Goal: Task Accomplishment & Management: Use online tool/utility

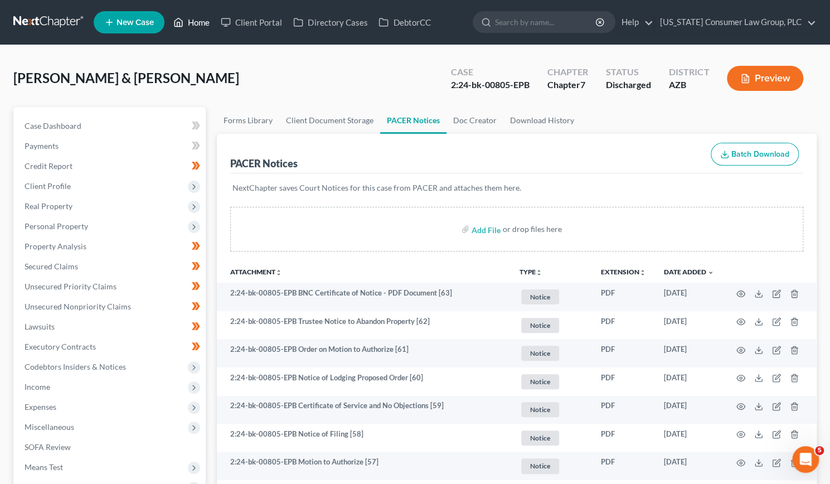
click at [191, 18] on link "Home" at bounding box center [191, 22] width 47 height 20
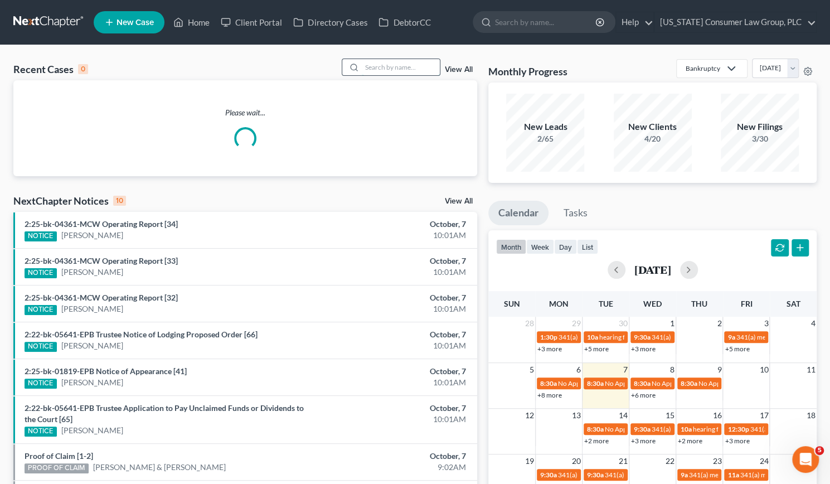
click at [377, 64] on input "search" at bounding box center [401, 67] width 78 height 16
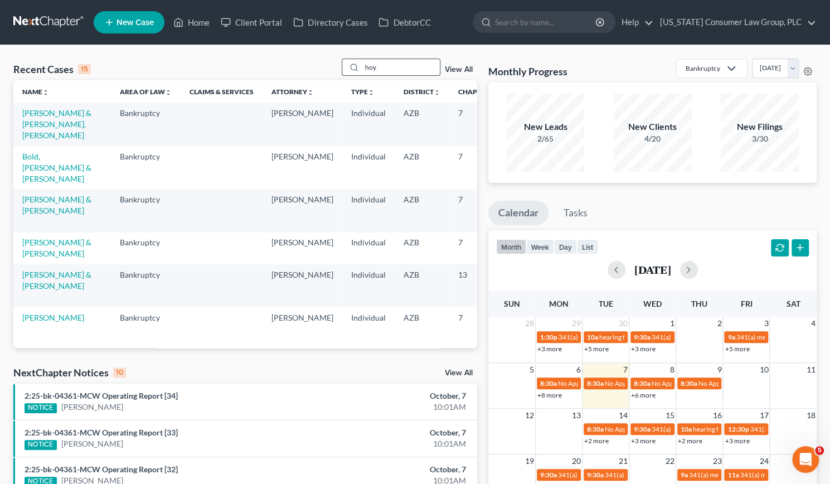
type input "hoy"
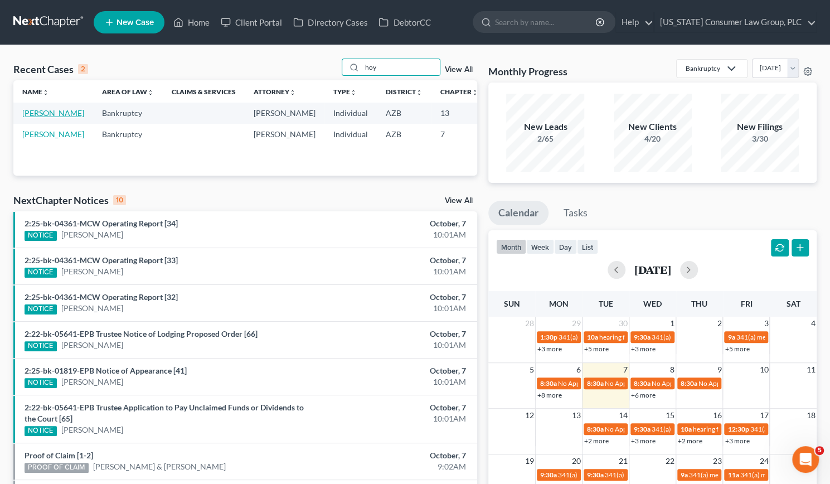
click at [39, 118] on link "[PERSON_NAME]" at bounding box center [53, 112] width 62 height 9
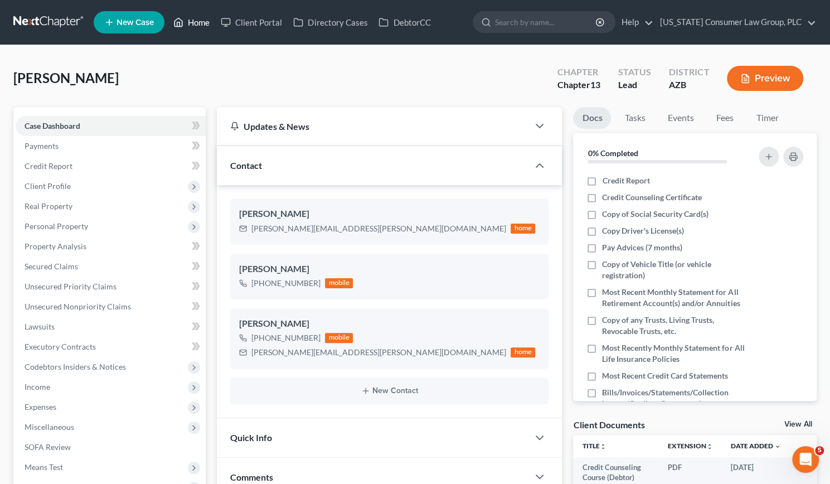
click at [205, 19] on link "Home" at bounding box center [191, 22] width 47 height 20
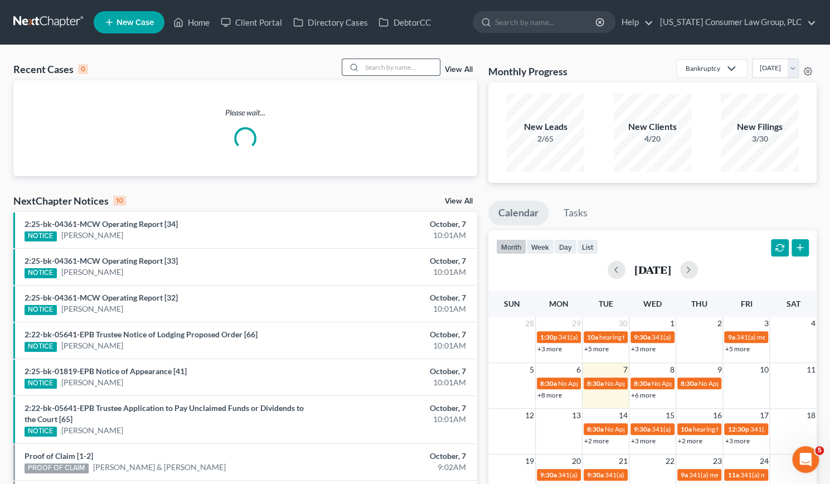
click at [383, 69] on input "search" at bounding box center [401, 67] width 78 height 16
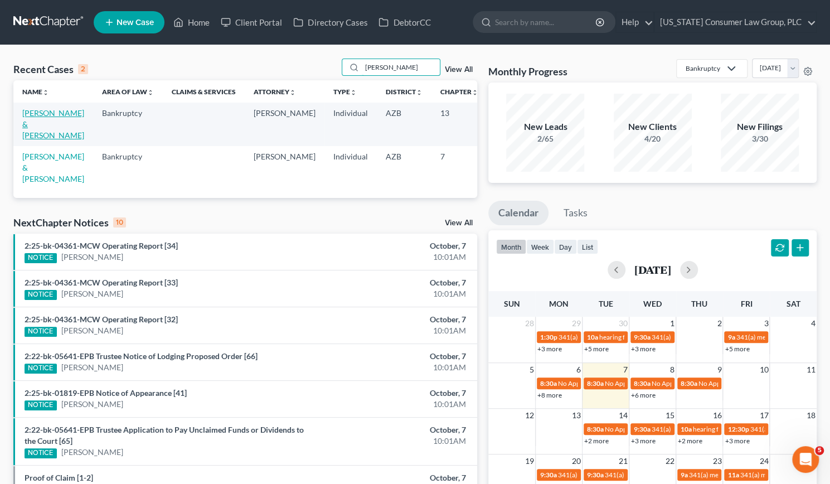
type input "[PERSON_NAME]"
click at [33, 121] on link "[PERSON_NAME] & [PERSON_NAME]" at bounding box center [53, 124] width 62 height 32
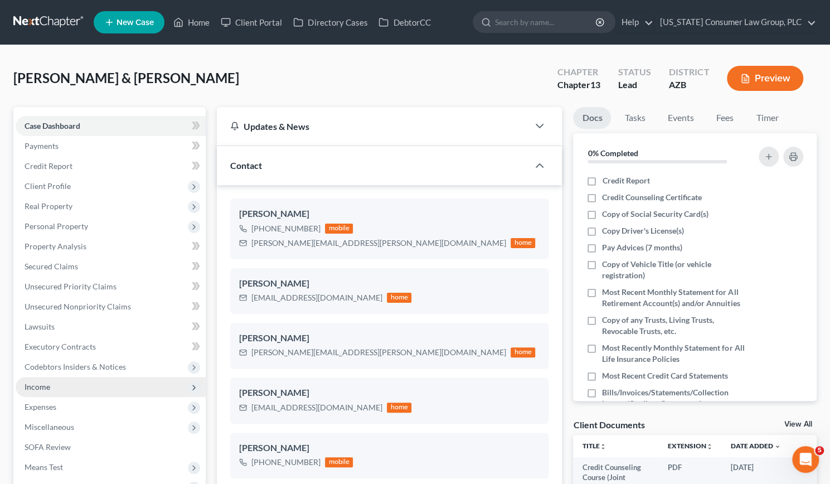
click at [41, 394] on span "Income" at bounding box center [111, 387] width 190 height 20
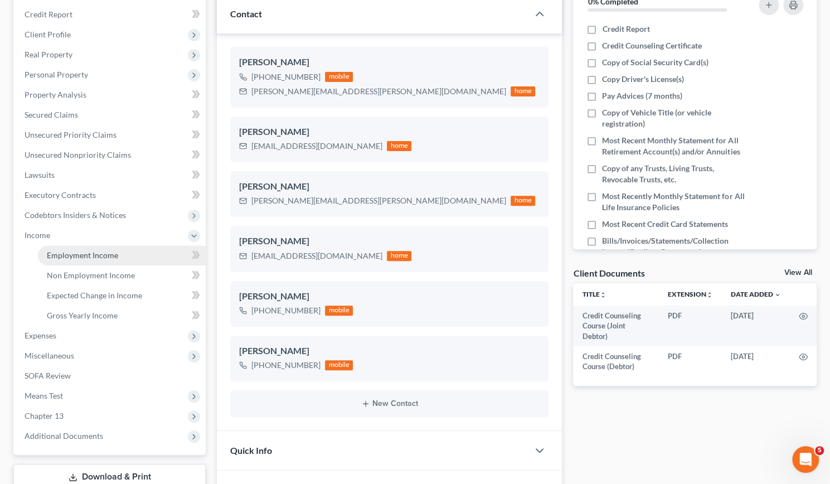
scroll to position [154, 0]
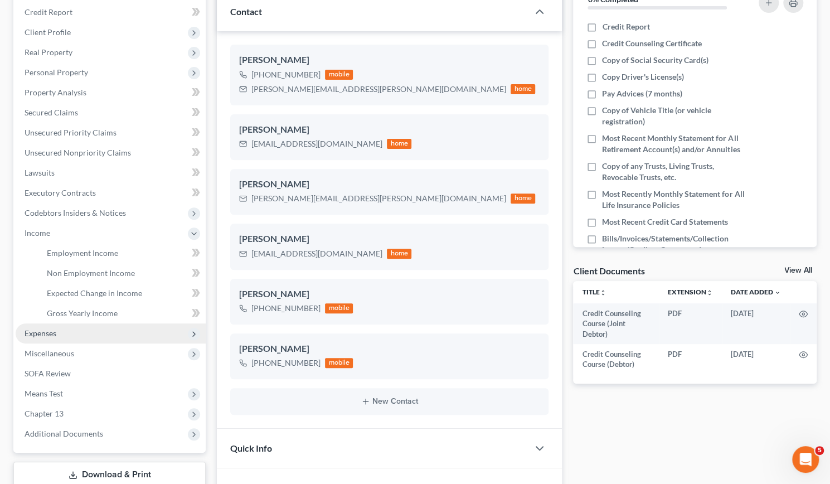
click at [42, 333] on span "Expenses" at bounding box center [41, 332] width 32 height 9
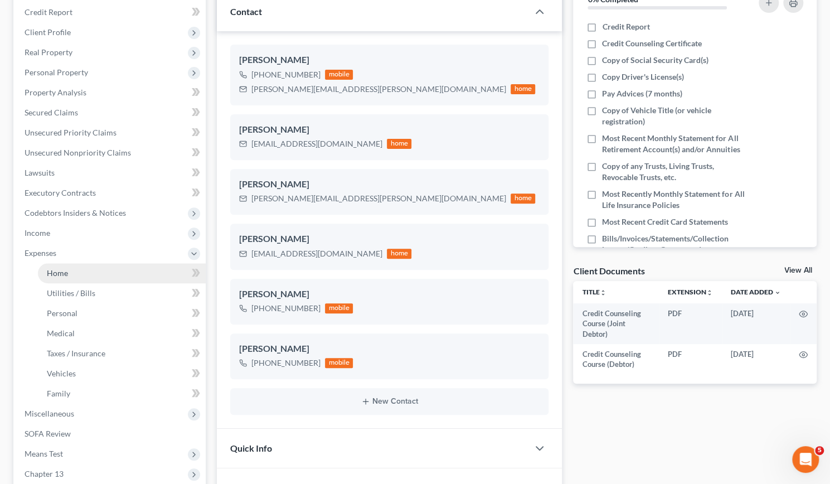
click at [49, 272] on span "Home" at bounding box center [57, 272] width 21 height 9
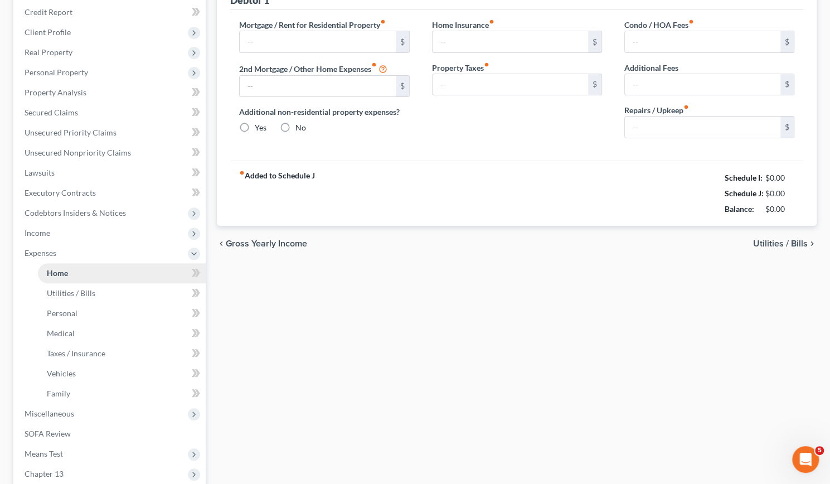
type input "2,500.00"
type input "0.00"
radio input "true"
type input "0.00"
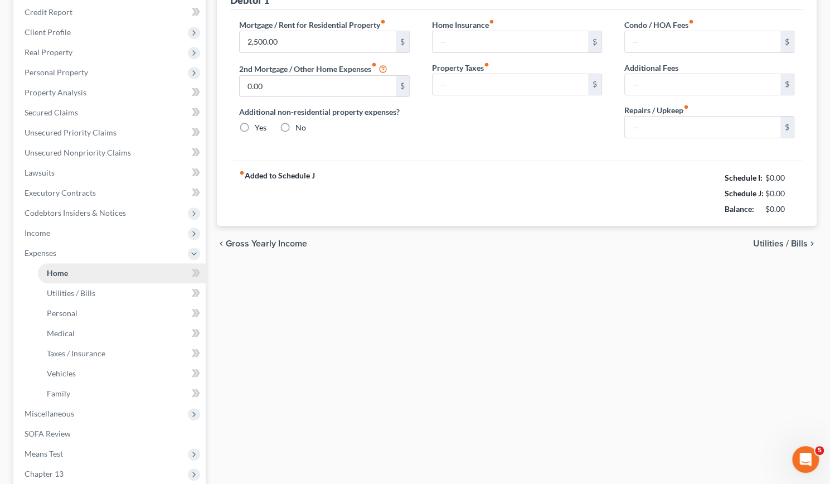
type input "0.00"
type input "200.00"
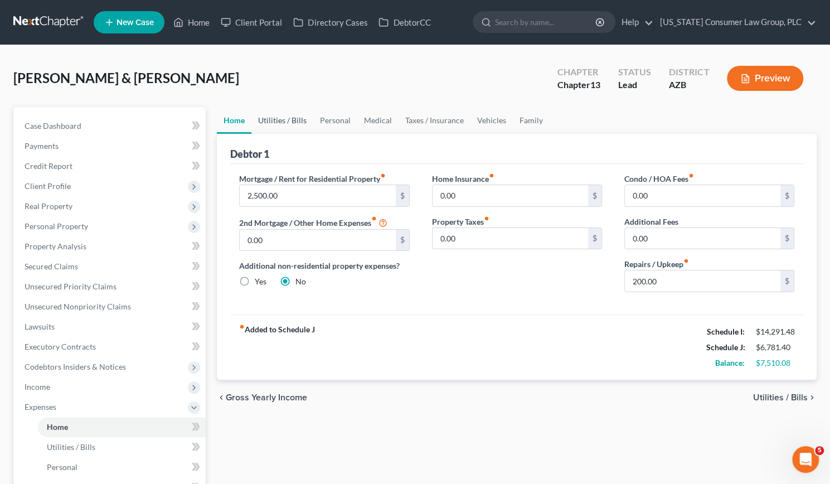
click at [287, 119] on link "Utilities / Bills" at bounding box center [282, 120] width 62 height 27
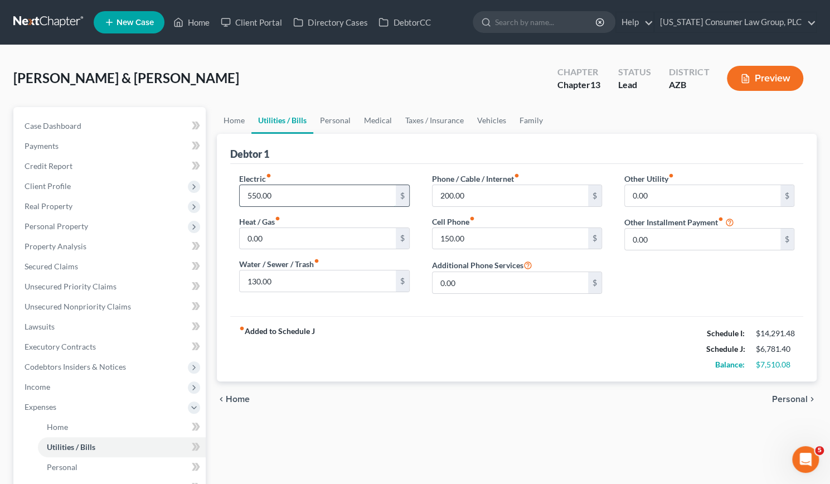
click at [283, 198] on input "550.00" at bounding box center [318, 195] width 156 height 21
type input "350"
click at [341, 117] on link "Personal" at bounding box center [335, 120] width 44 height 27
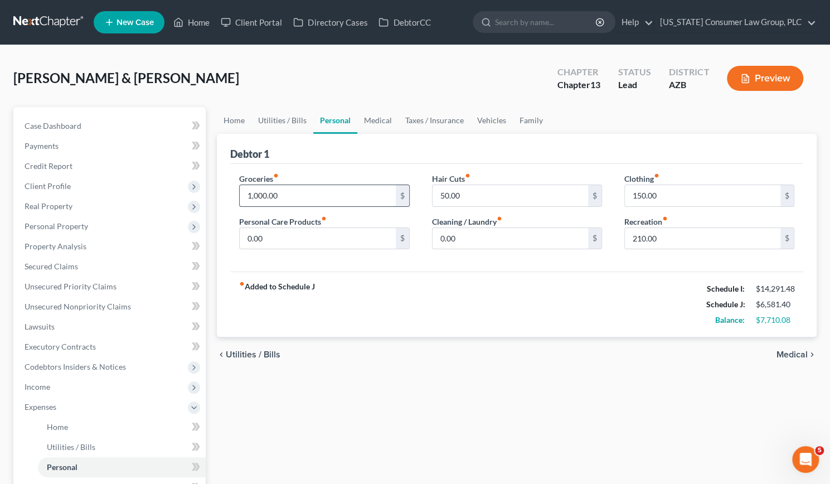
click at [293, 197] on input "1,000.00" at bounding box center [318, 195] width 156 height 21
type input "1,068"
drag, startPoint x: 696, startPoint y: 195, endPoint x: 677, endPoint y: 191, distance: 19.2
click at [681, 193] on input "150.00" at bounding box center [703, 195] width 156 height 21
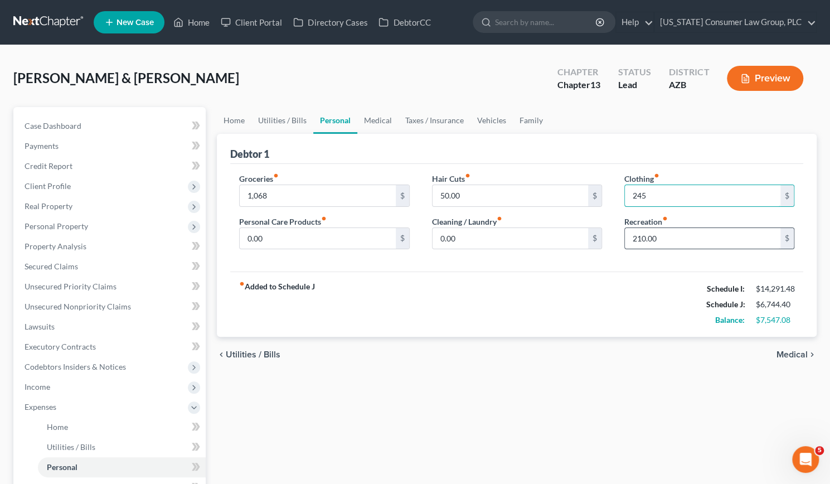
type input "245"
click at [663, 238] on input "210.00" at bounding box center [703, 238] width 156 height 21
type input "450"
click at [384, 117] on link "Medical" at bounding box center [377, 120] width 41 height 27
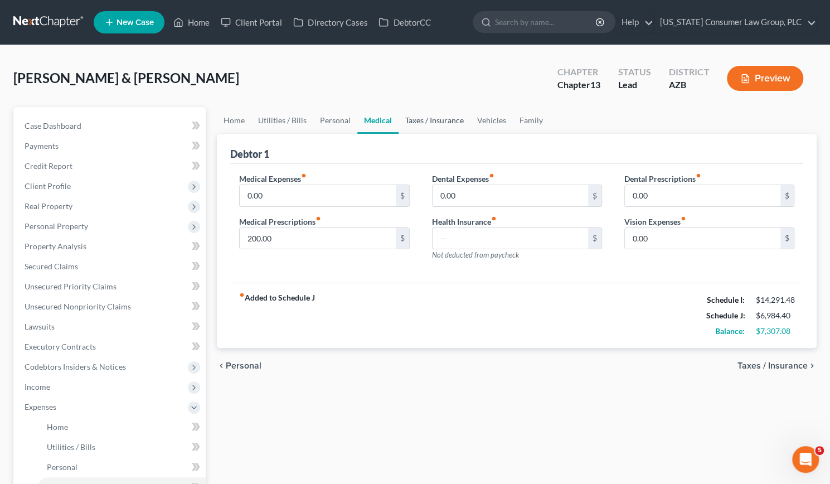
click at [428, 118] on link "Taxes / Insurance" at bounding box center [435, 120] width 72 height 27
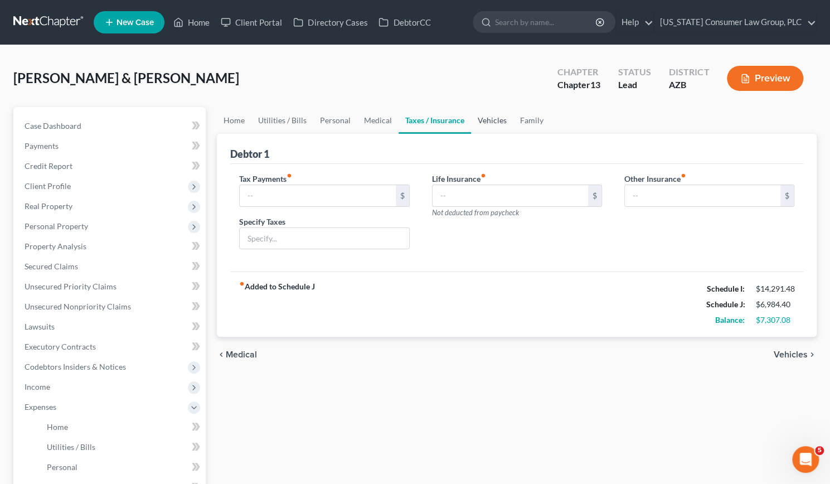
click at [488, 120] on link "Vehicles" at bounding box center [492, 120] width 42 height 27
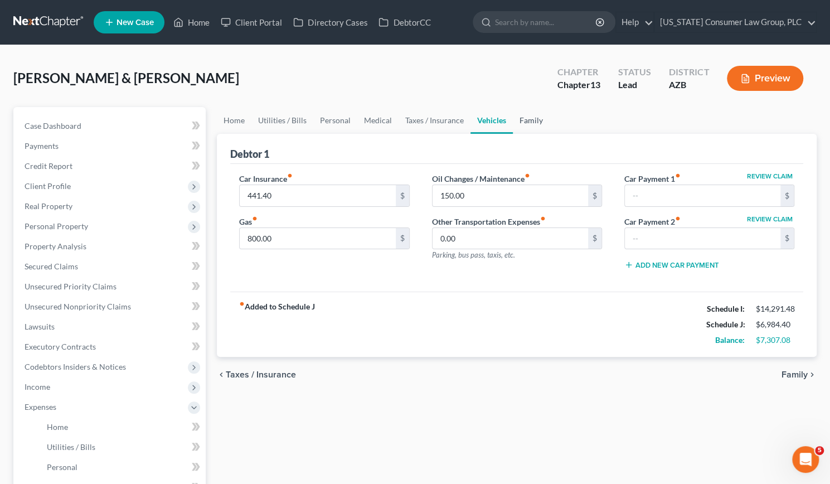
click at [525, 121] on link "Family" at bounding box center [531, 120] width 37 height 27
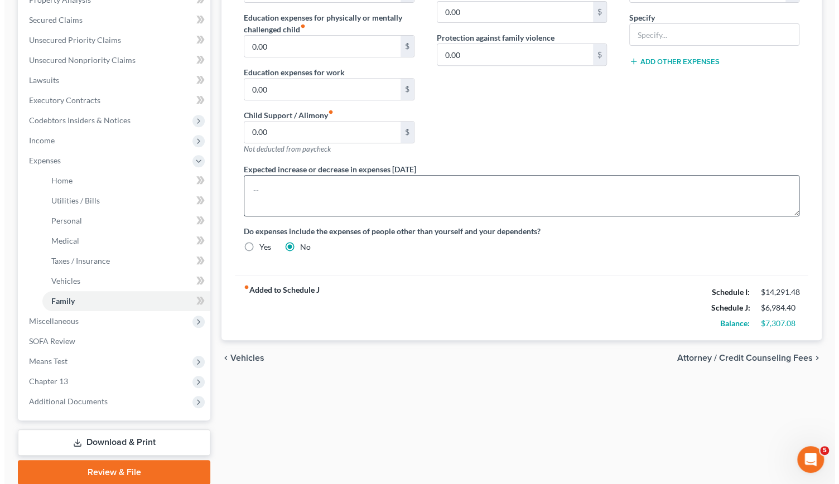
scroll to position [288, 0]
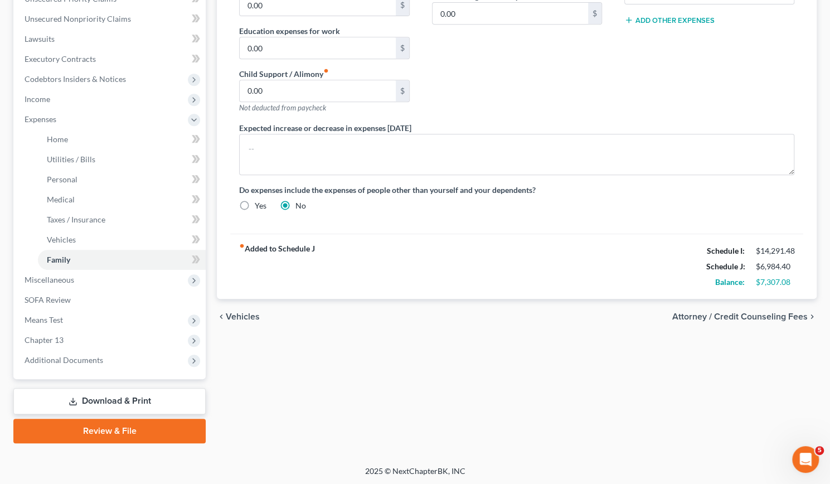
click at [110, 401] on link "Download & Print" at bounding box center [109, 401] width 192 height 26
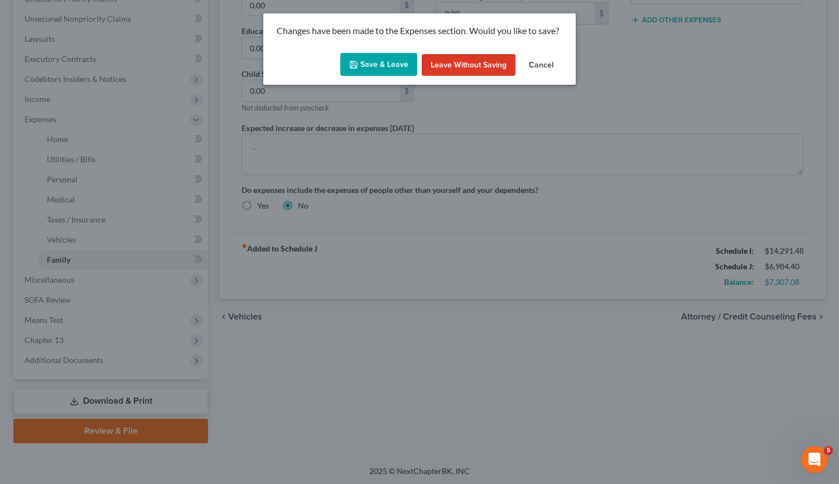
click at [365, 63] on button "Save & Leave" at bounding box center [378, 64] width 77 height 23
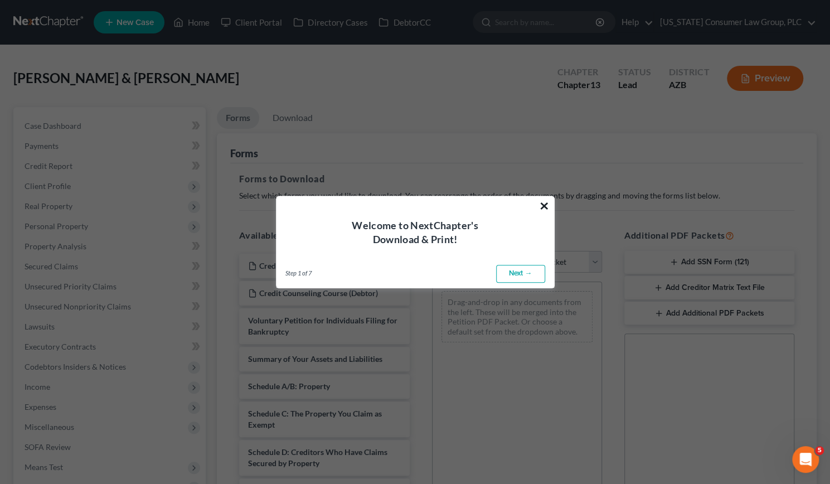
click at [540, 203] on button "×" at bounding box center [544, 206] width 11 height 18
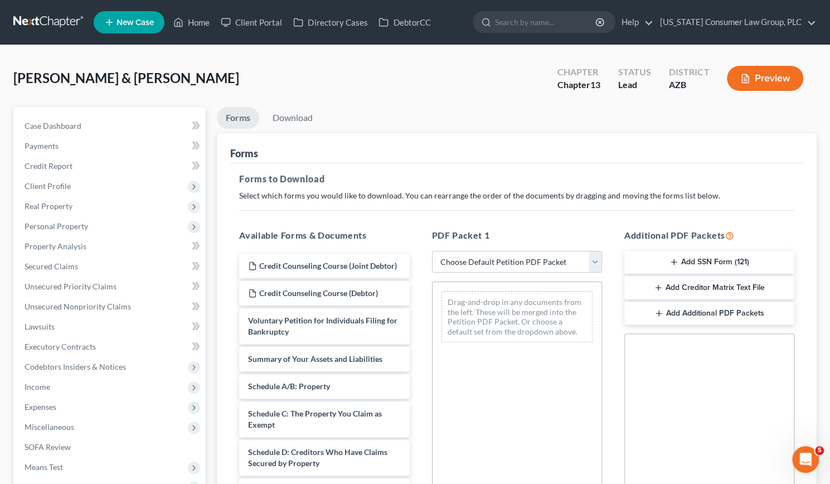
click at [592, 258] on select "Choose Default Petition PDF Packet Complete Bankruptcy Petition (all forms and …" at bounding box center [517, 262] width 170 height 22
click at [529, 480] on div "Drag-and-drop in any documents from the left. These will be merged into the Pet…" at bounding box center [517, 435] width 170 height 307
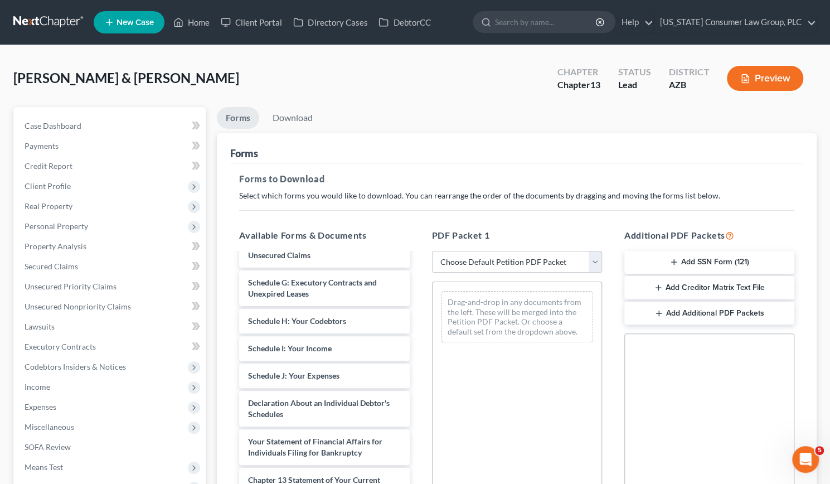
scroll to position [249, 0]
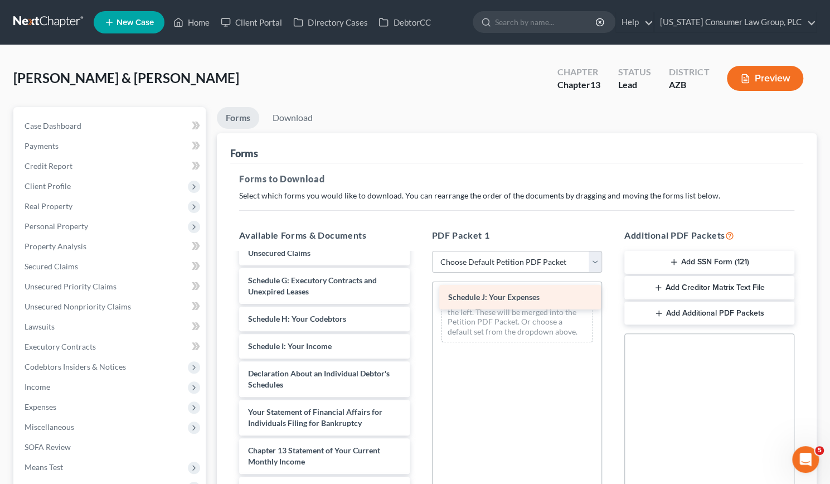
drag, startPoint x: 341, startPoint y: 383, endPoint x: 536, endPoint y: 295, distance: 214.6
click at [418, 295] on div "Schedule J: Your Expenses Credit Counseling Course (Joint Debtor) Credit Counse…" at bounding box center [324, 319] width 188 height 628
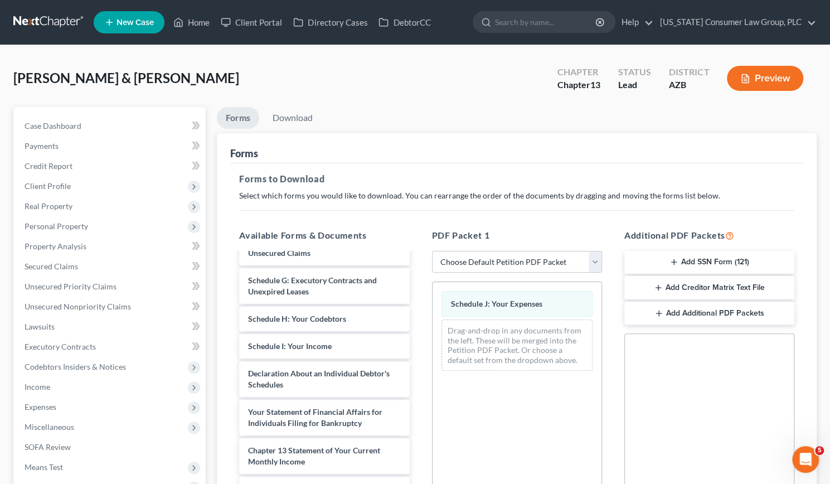
click at [536, 295] on div "Schedule J: Your Expenses" at bounding box center [517, 304] width 151 height 26
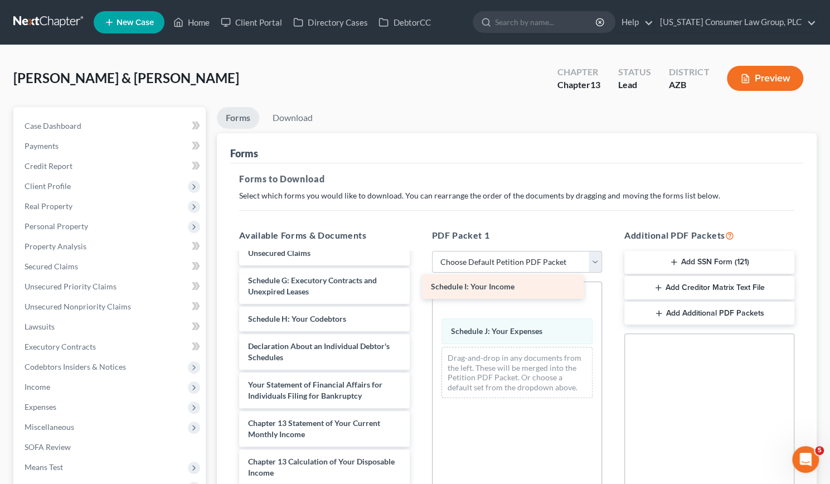
drag, startPoint x: 352, startPoint y: 357, endPoint x: 533, endPoint y: 287, distance: 193.6
click at [418, 287] on div "Schedule I: Your Income Credit Counseling Course (Joint Debtor) Credit Counseli…" at bounding box center [324, 305] width 188 height 600
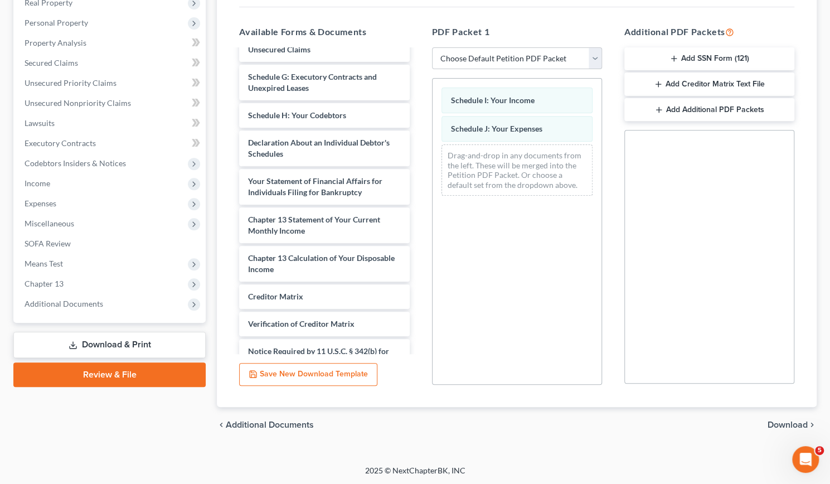
click at [789, 420] on span "Download" at bounding box center [788, 424] width 40 height 9
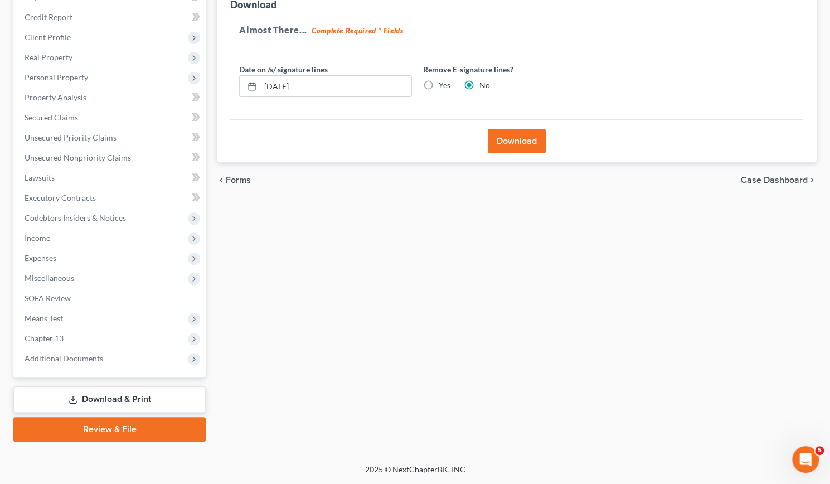
scroll to position [147, 0]
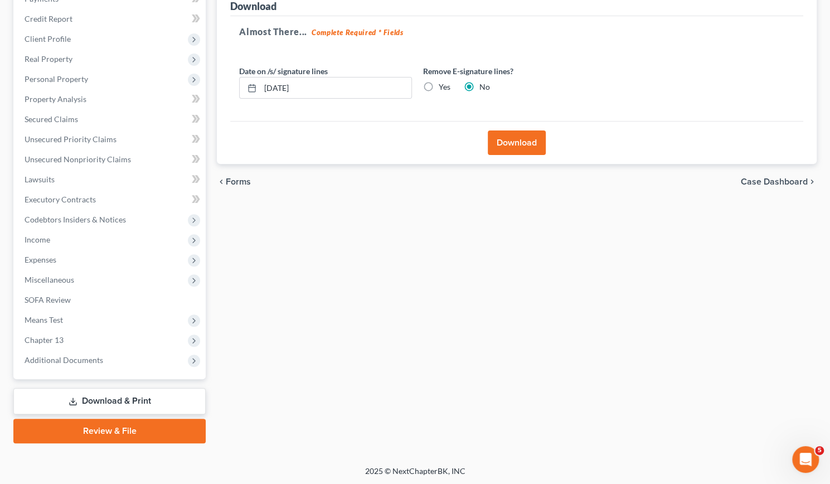
click at [509, 140] on button "Download" at bounding box center [517, 142] width 58 height 25
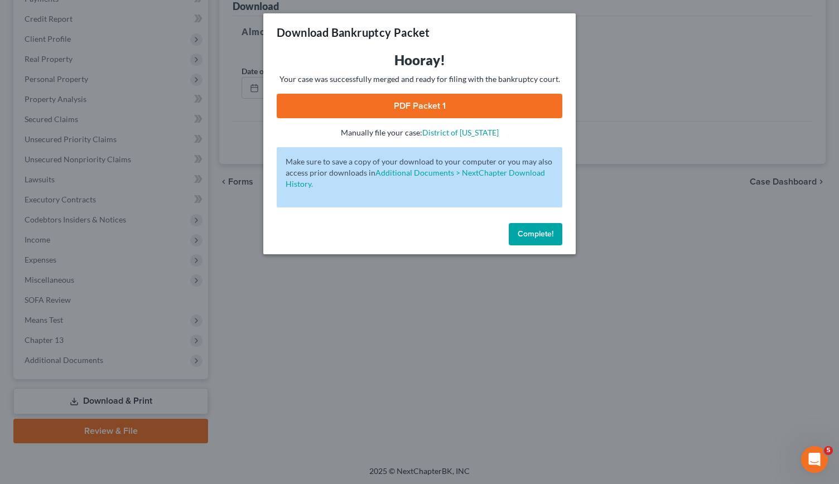
click at [414, 109] on link "PDF Packet 1" at bounding box center [419, 106] width 285 height 25
click at [379, 367] on div "Download Bankruptcy Packet Hooray! Your case was successfully merged and ready …" at bounding box center [419, 242] width 839 height 484
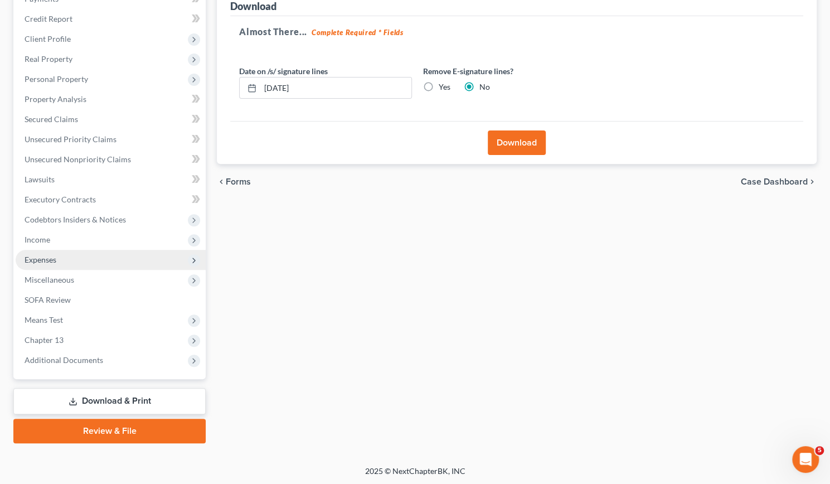
click at [67, 260] on span "Expenses" at bounding box center [111, 260] width 190 height 20
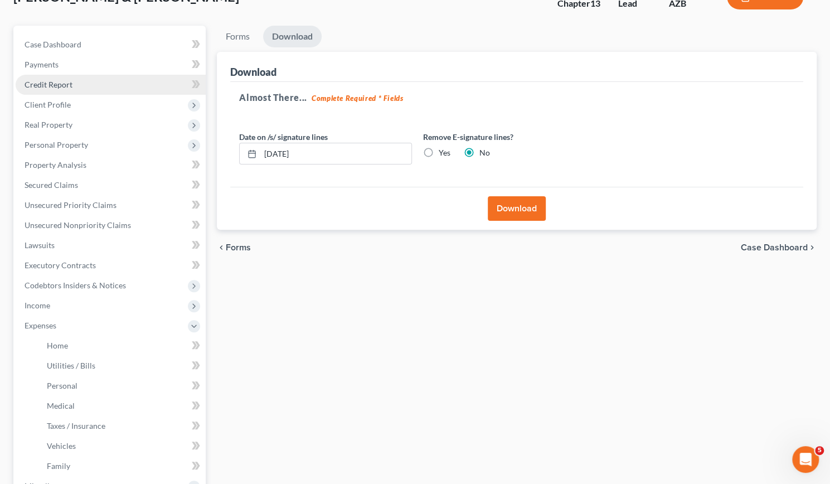
scroll to position [80, 0]
click at [56, 81] on span "Credit Report" at bounding box center [49, 85] width 48 height 9
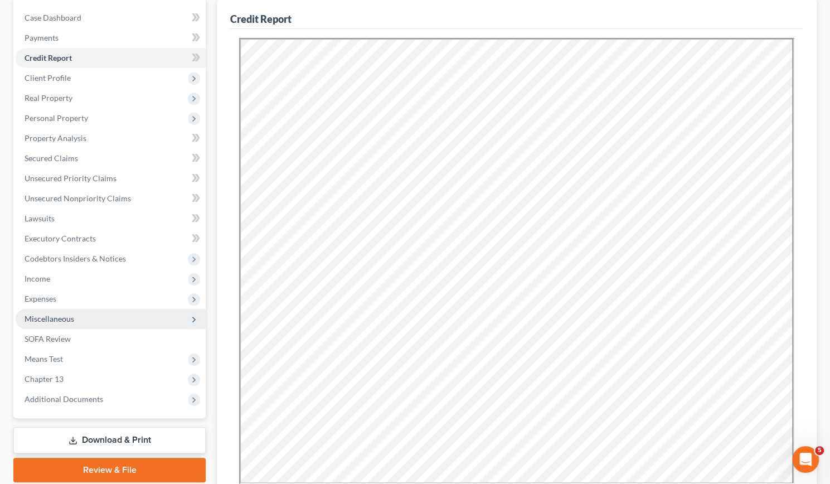
scroll to position [114, 0]
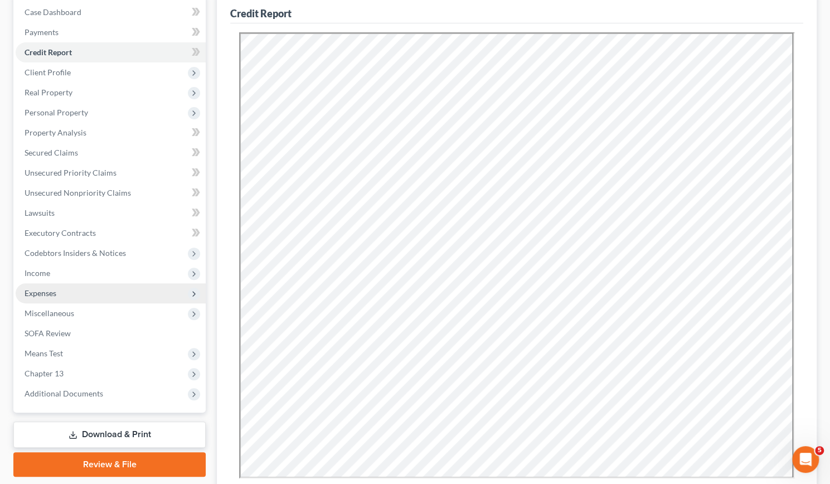
click at [70, 289] on span "Expenses" at bounding box center [111, 293] width 190 height 20
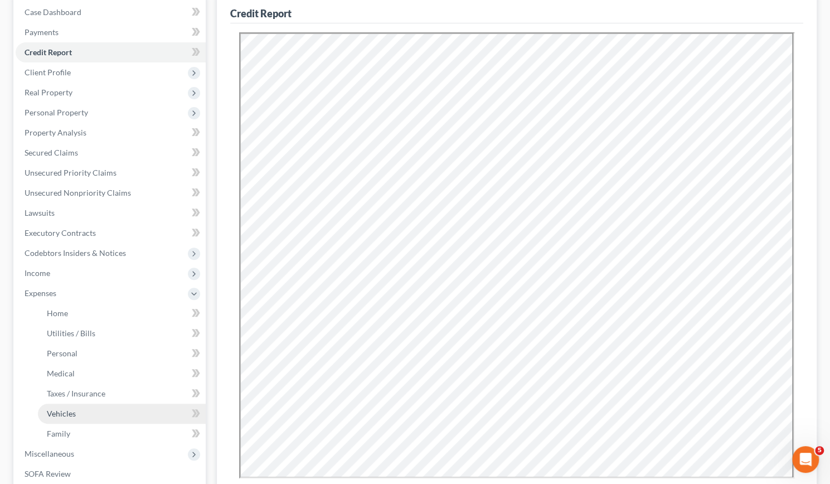
drag, startPoint x: 65, startPoint y: 413, endPoint x: 57, endPoint y: 413, distance: 8.4
click at [57, 413] on span "Vehicles" at bounding box center [61, 413] width 29 height 9
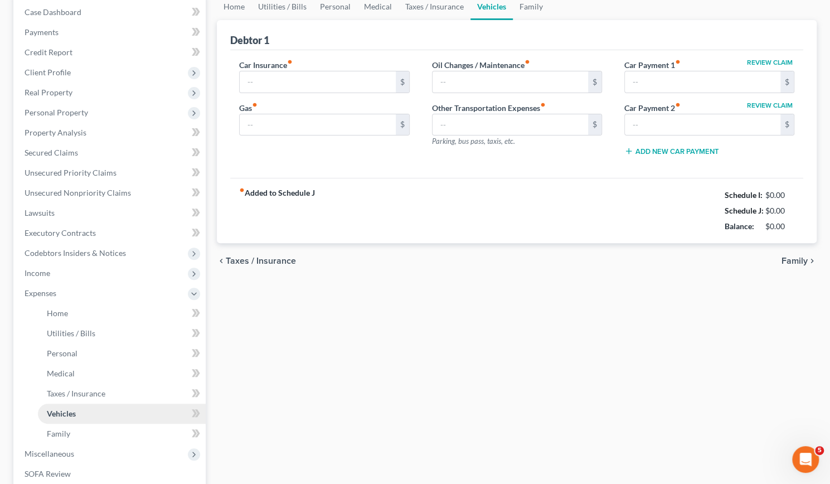
scroll to position [4, 0]
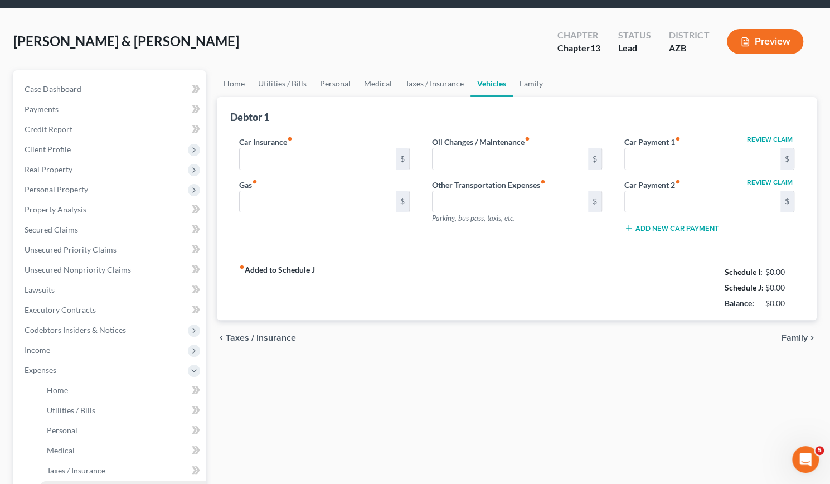
type input "441.40"
type input "800.00"
type input "150.00"
type input "0.00"
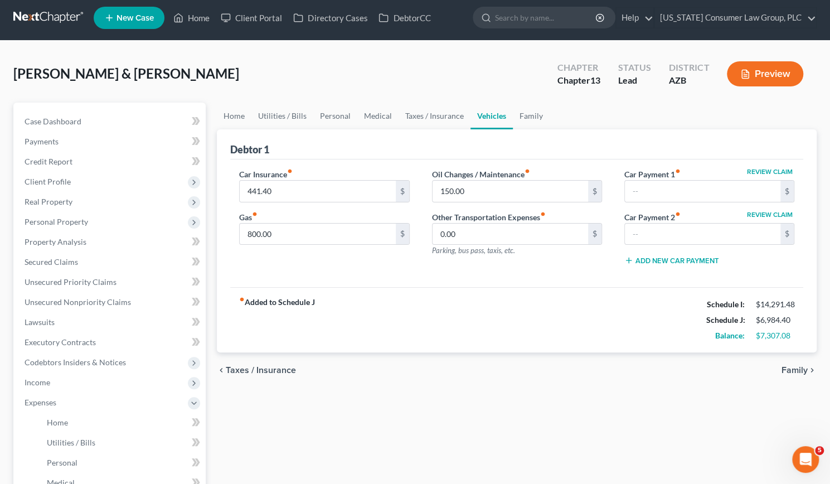
scroll to position [0, 0]
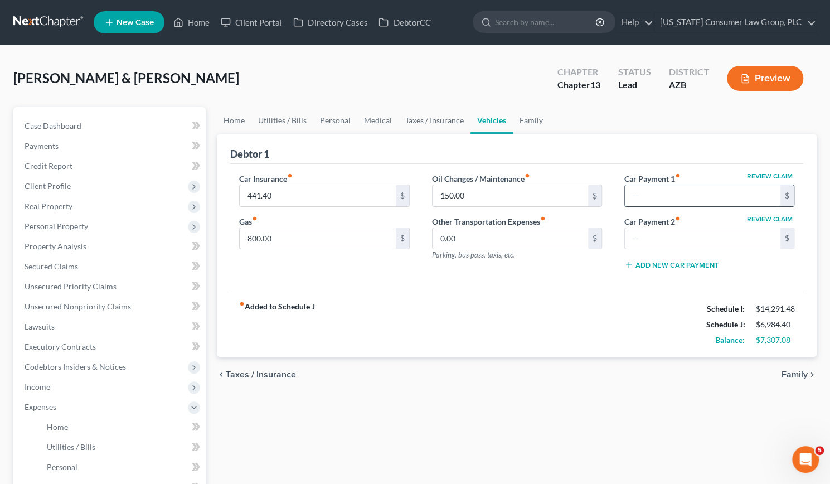
click at [642, 195] on input "text" at bounding box center [703, 195] width 156 height 21
type input "1,741"
click at [652, 232] on input "text" at bounding box center [703, 238] width 156 height 21
type input "794"
click at [578, 333] on div "fiber_manual_record Added to Schedule J Schedule I: $14,291.48 Schedule J: $9,5…" at bounding box center [516, 324] width 573 height 65
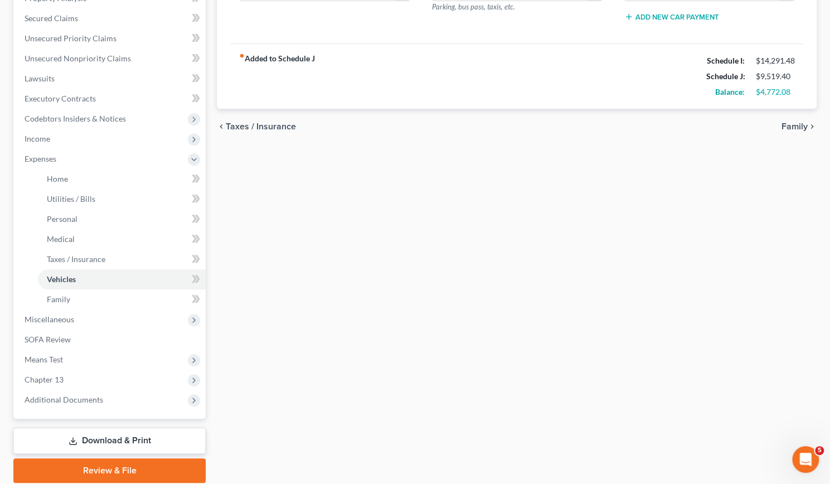
scroll to position [264, 0]
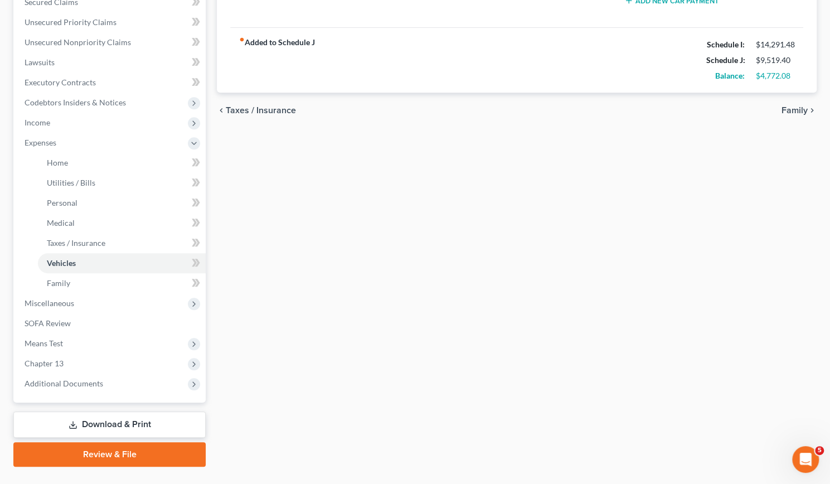
click at [108, 419] on link "Download & Print" at bounding box center [109, 424] width 192 height 26
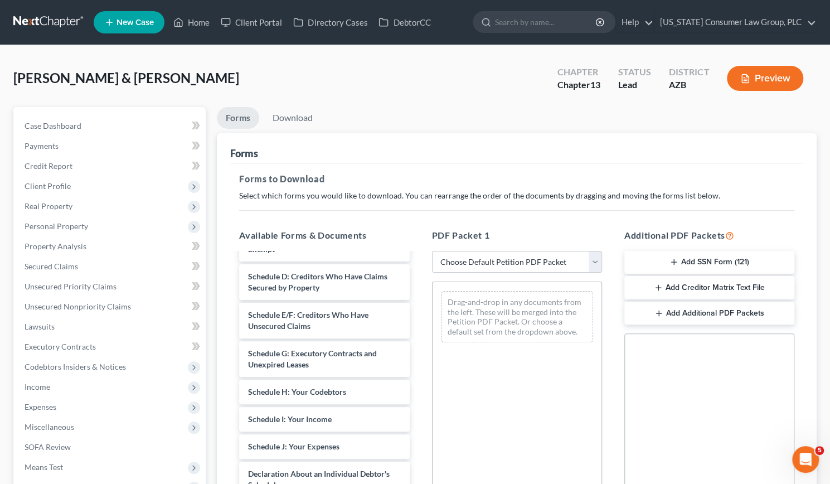
scroll to position [187, 0]
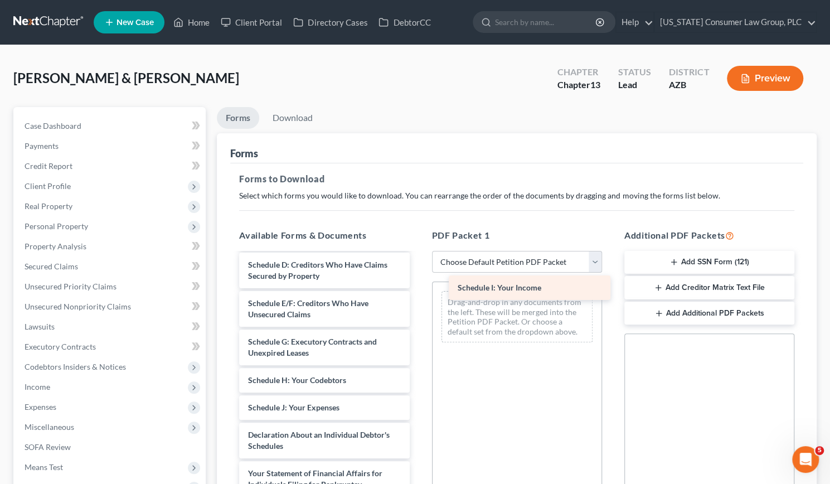
drag, startPoint x: 335, startPoint y: 419, endPoint x: 543, endPoint y: 290, distance: 244.8
click at [418, 290] on div "Schedule I: Your Income Credit Counseling Course (Joint Debtor) Credit Counseli…" at bounding box center [324, 380] width 188 height 628
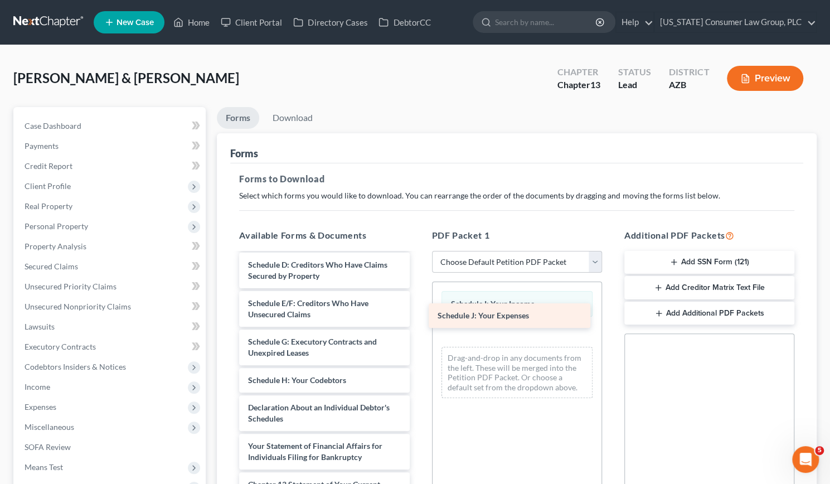
drag, startPoint x: 346, startPoint y: 418, endPoint x: 535, endPoint y: 317, distance: 214.7
click at [418, 317] on div "Schedule J: Your Expenses Credit Counseling Course (Joint Debtor) Credit Counse…" at bounding box center [324, 366] width 188 height 600
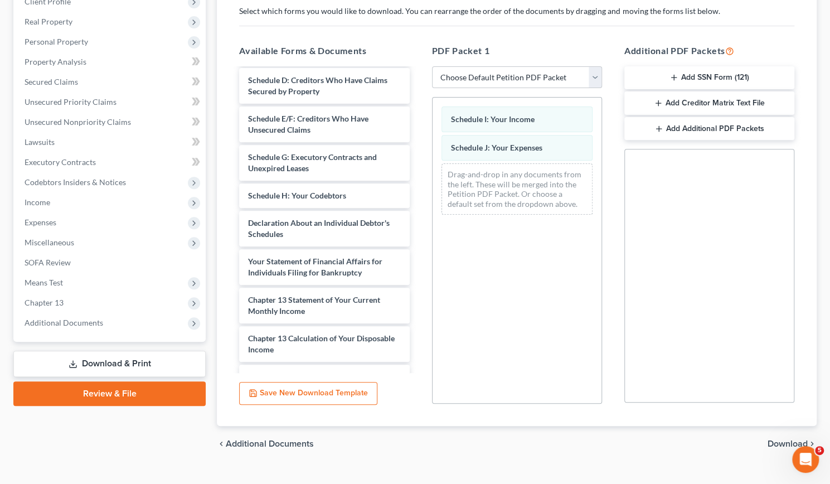
scroll to position [203, 0]
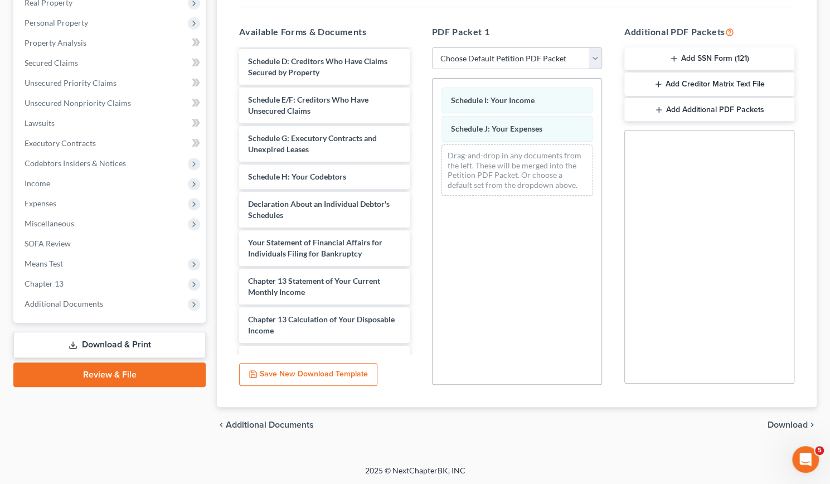
click at [784, 420] on span "Download" at bounding box center [788, 424] width 40 height 9
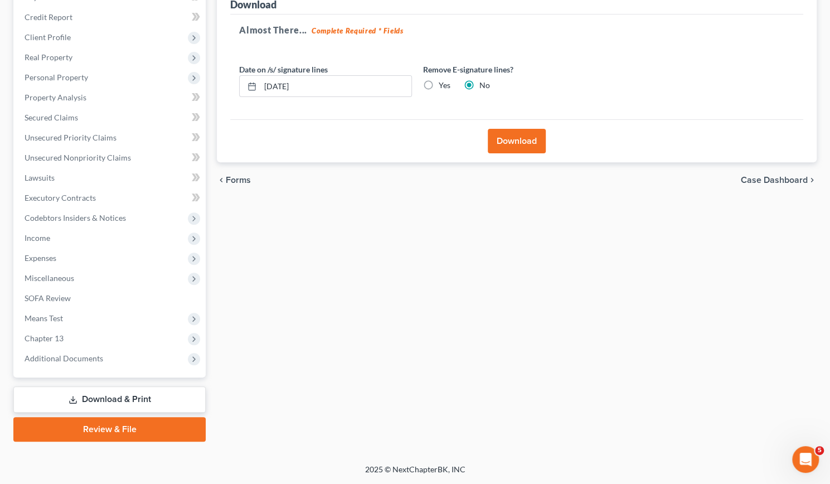
scroll to position [147, 0]
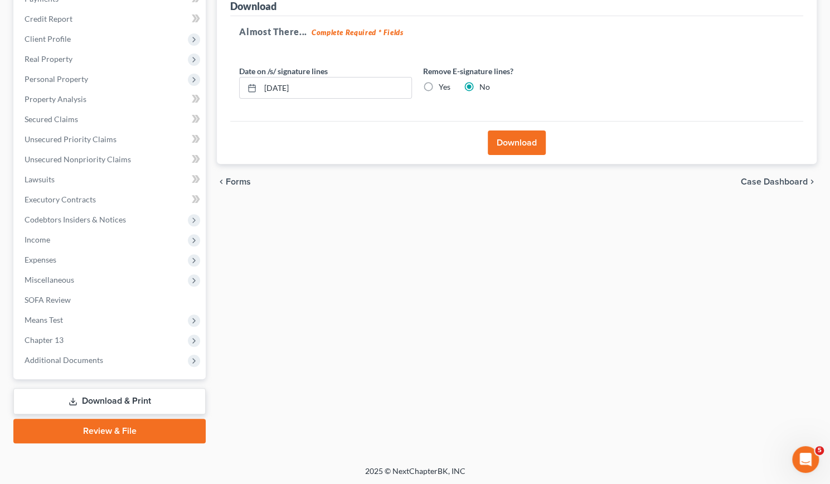
click at [512, 143] on button "Download" at bounding box center [517, 142] width 58 height 25
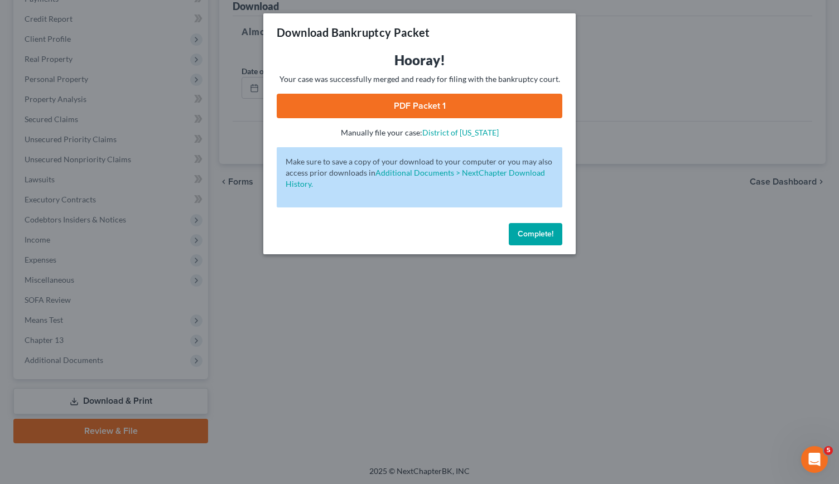
click at [442, 106] on link "PDF Packet 1" at bounding box center [419, 106] width 285 height 25
click at [367, 340] on div "Download Bankruptcy Packet Hooray! Your case was successfully merged and ready …" at bounding box center [419, 242] width 839 height 484
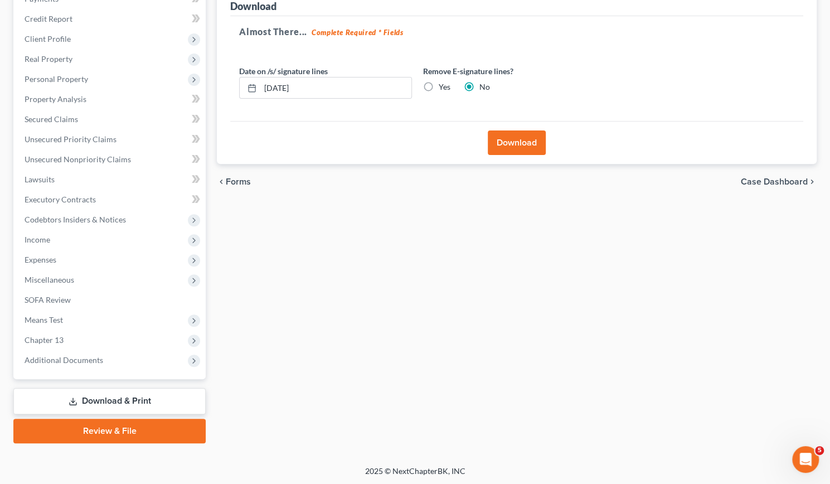
scroll to position [0, 0]
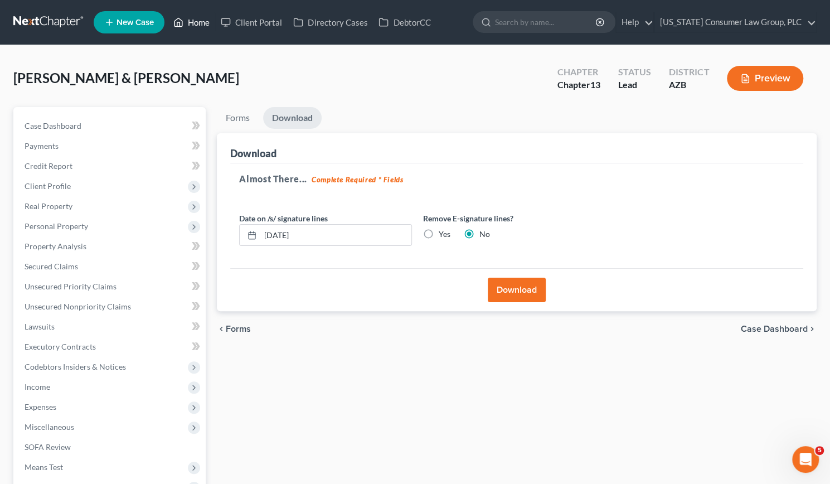
click at [205, 20] on link "Home" at bounding box center [191, 22] width 47 height 20
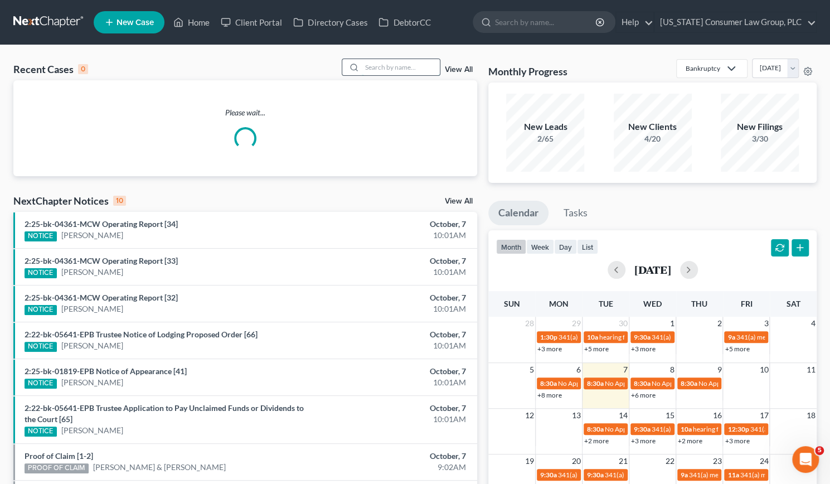
click at [385, 66] on input "search" at bounding box center [401, 67] width 78 height 16
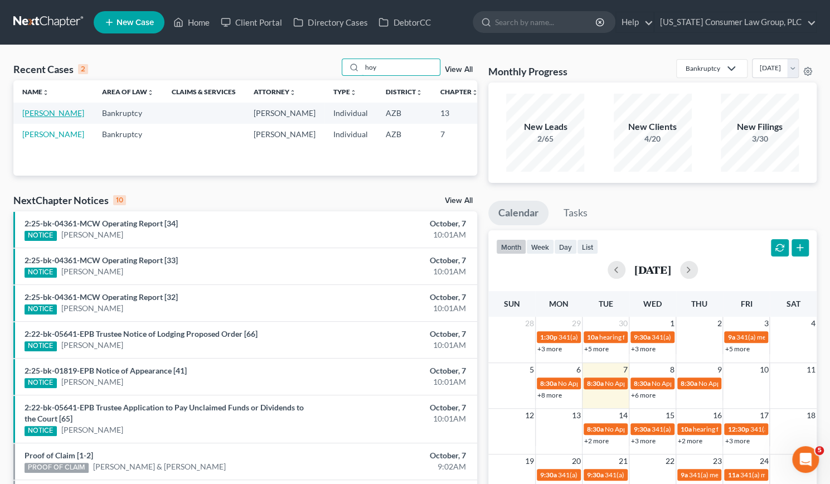
type input "hoy"
click at [30, 118] on link "[PERSON_NAME]" at bounding box center [53, 112] width 62 height 9
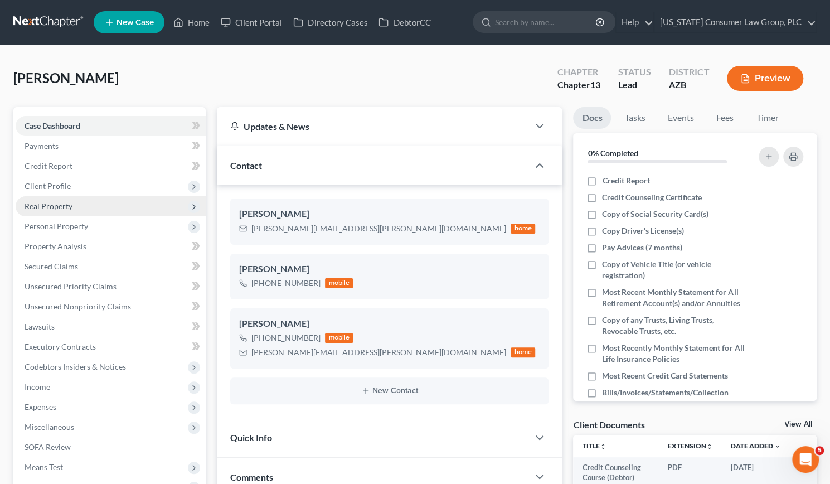
click at [42, 206] on span "Real Property" at bounding box center [49, 205] width 48 height 9
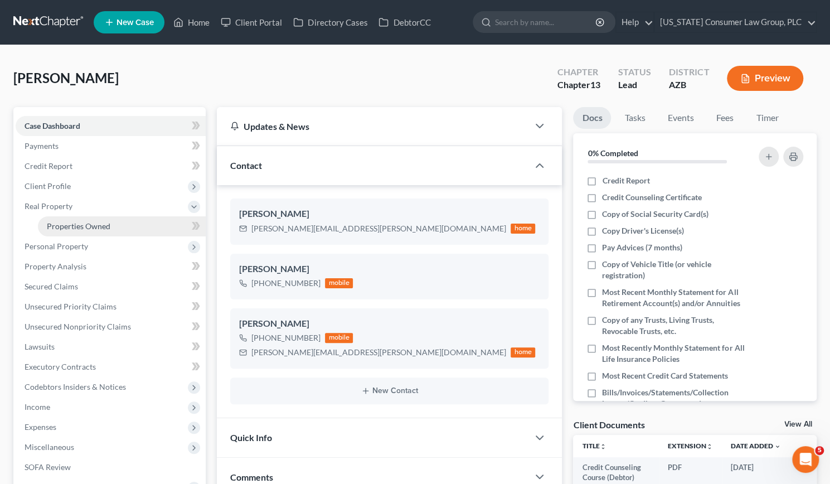
click at [60, 227] on span "Properties Owned" at bounding box center [79, 225] width 64 height 9
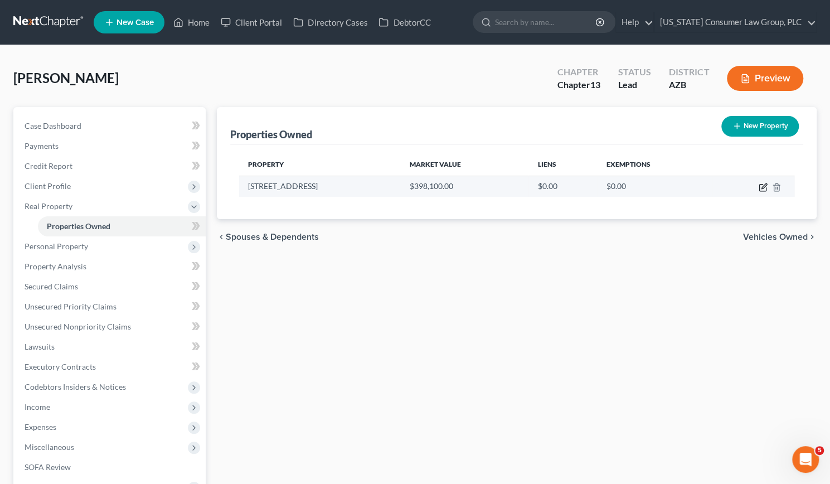
click at [761, 185] on icon "button" at bounding box center [763, 187] width 9 height 9
select select "3"
select select "0"
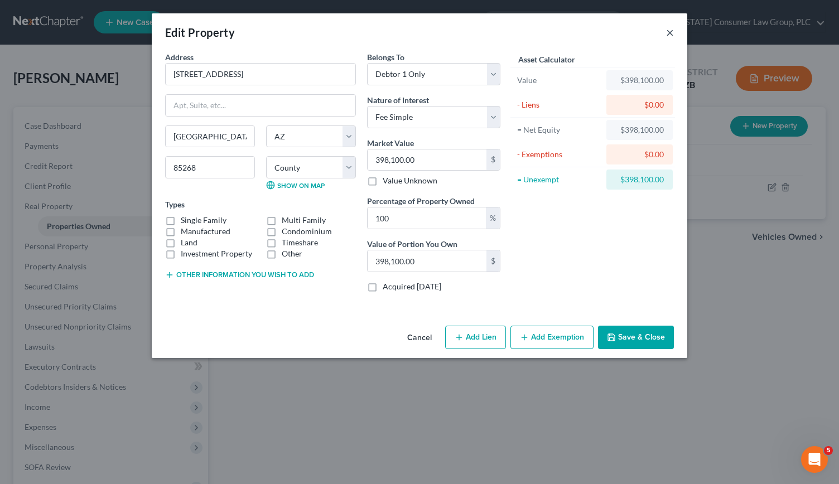
click at [669, 30] on button "×" at bounding box center [670, 32] width 8 height 13
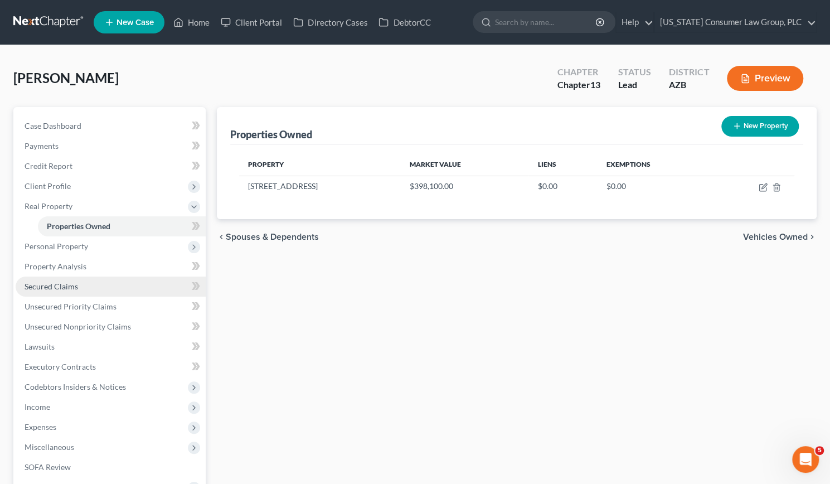
click at [46, 283] on span "Secured Claims" at bounding box center [52, 286] width 54 height 9
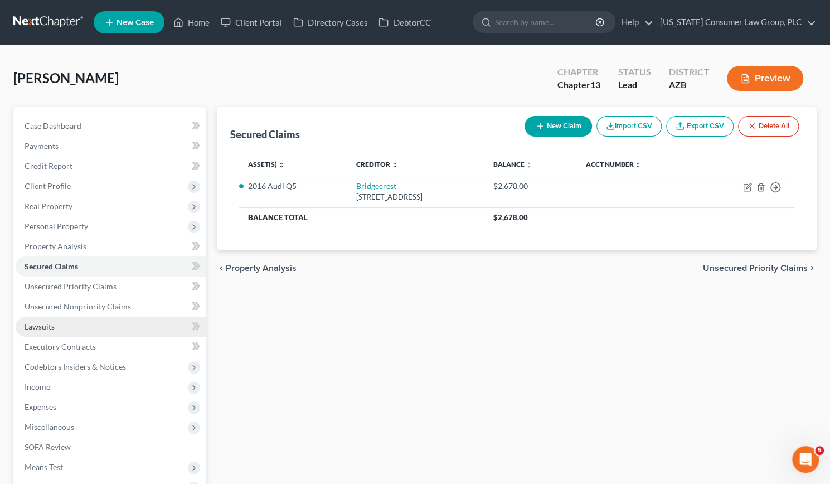
click at [38, 325] on span "Lawsuits" at bounding box center [40, 326] width 30 height 9
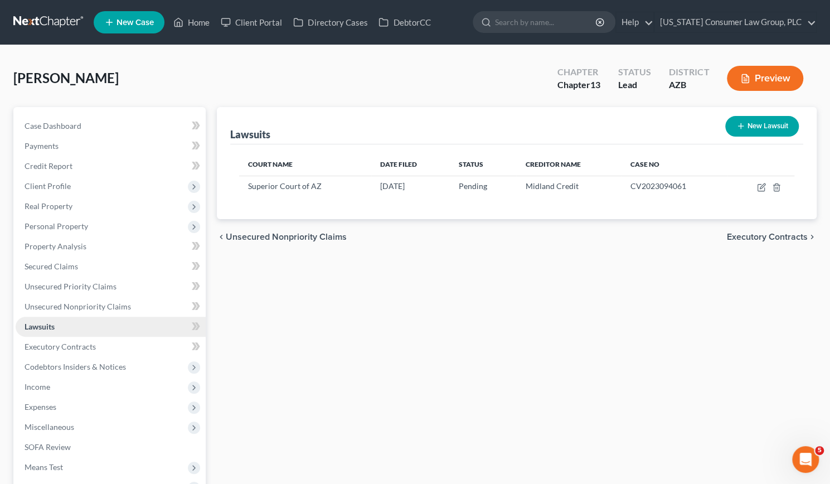
click at [38, 325] on span "Lawsuits" at bounding box center [40, 326] width 30 height 9
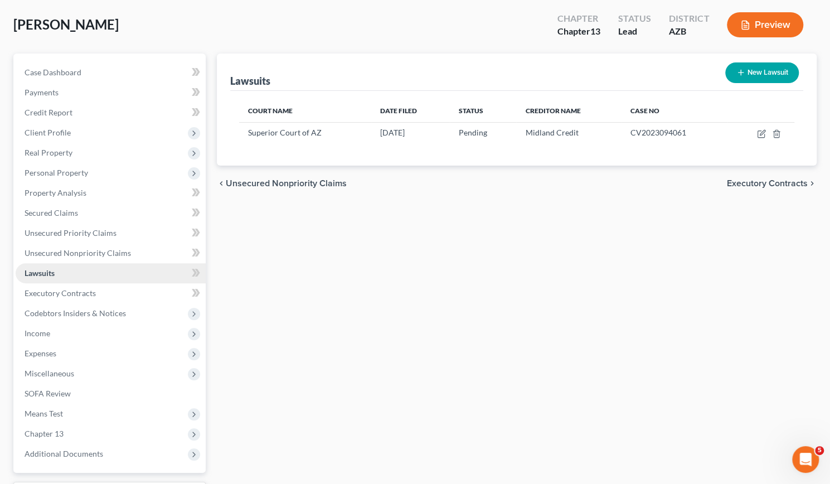
scroll to position [67, 0]
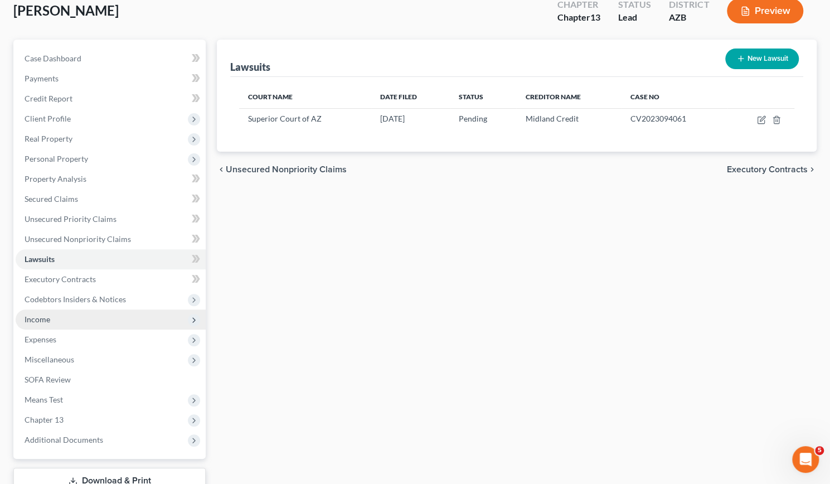
click at [37, 316] on span "Income" at bounding box center [38, 318] width 26 height 9
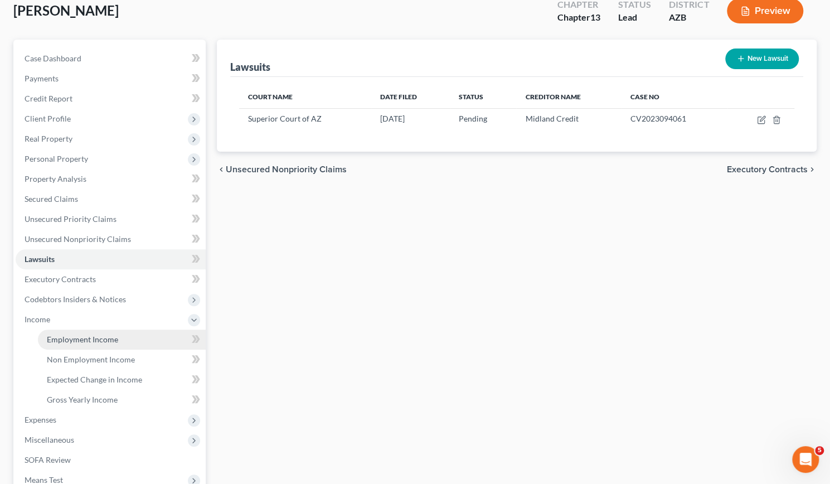
click at [80, 344] on link "Employment Income" at bounding box center [122, 339] width 168 height 20
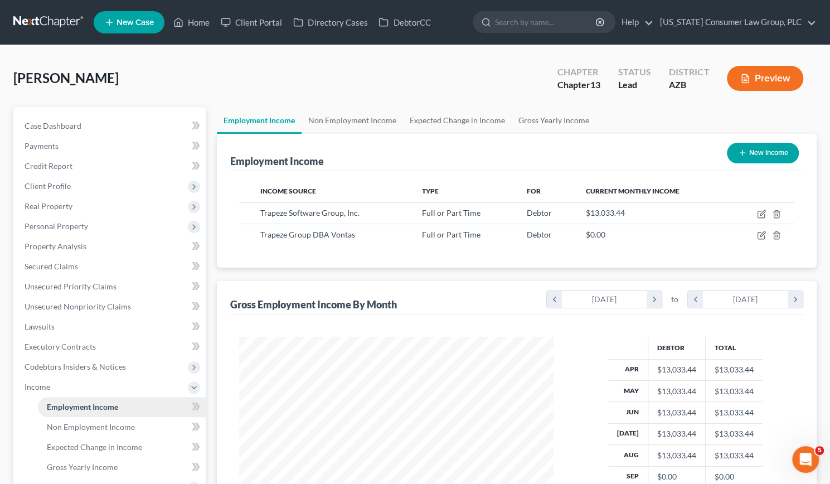
scroll to position [198, 337]
click at [62, 246] on span "Property Analysis" at bounding box center [56, 245] width 62 height 9
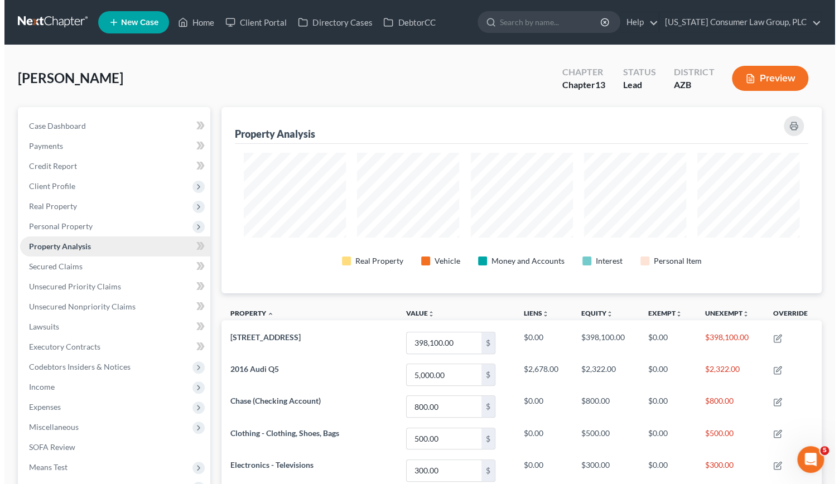
scroll to position [186, 600]
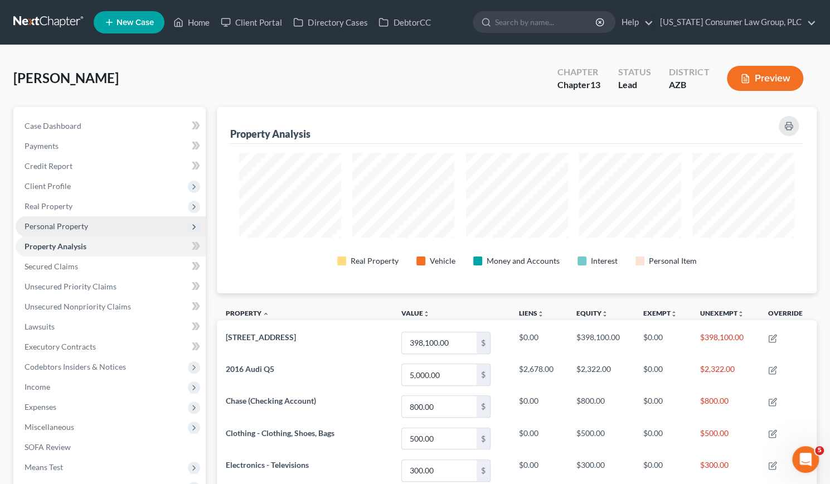
click at [55, 222] on span "Personal Property" at bounding box center [57, 225] width 64 height 9
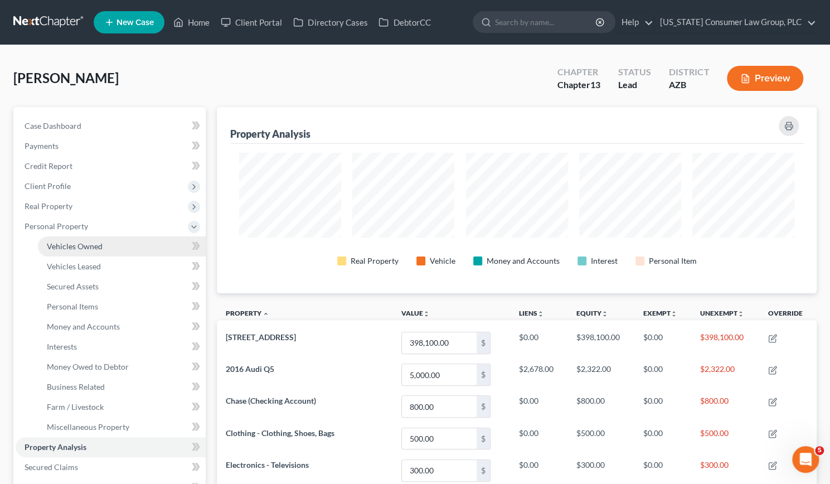
click at [81, 238] on link "Vehicles Owned" at bounding box center [122, 246] width 168 height 20
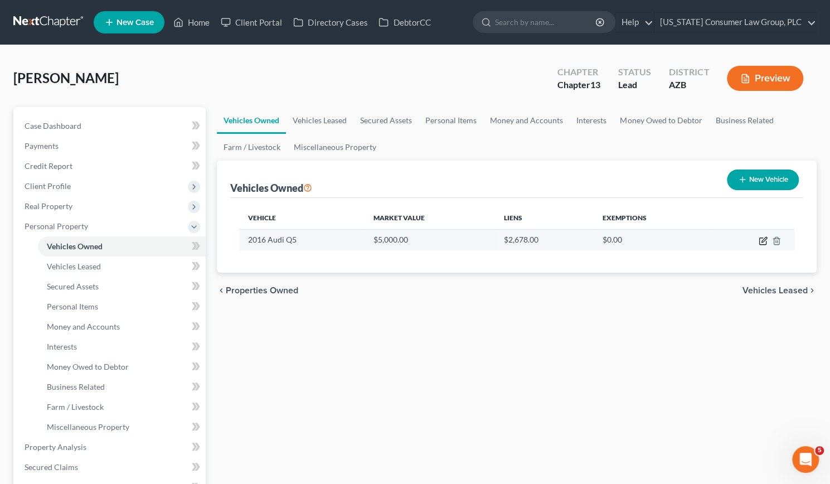
click at [763, 244] on icon "button" at bounding box center [762, 241] width 7 height 7
select select "0"
select select "10"
select select "1"
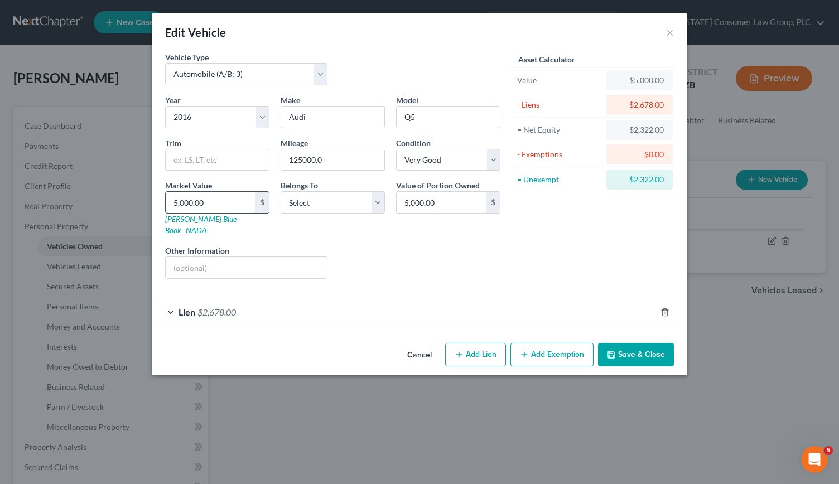
click at [216, 198] on input "5,000.00" at bounding box center [211, 202] width 90 height 21
type input "8"
type input "8.00"
type input "83"
type input "83.00"
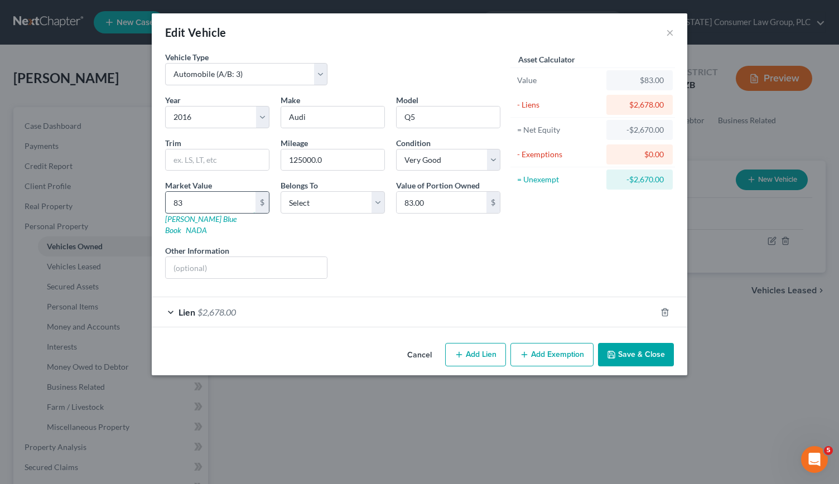
type input "838"
type input "838.00"
type input "8381"
type input "8,381.00"
type input "8,381"
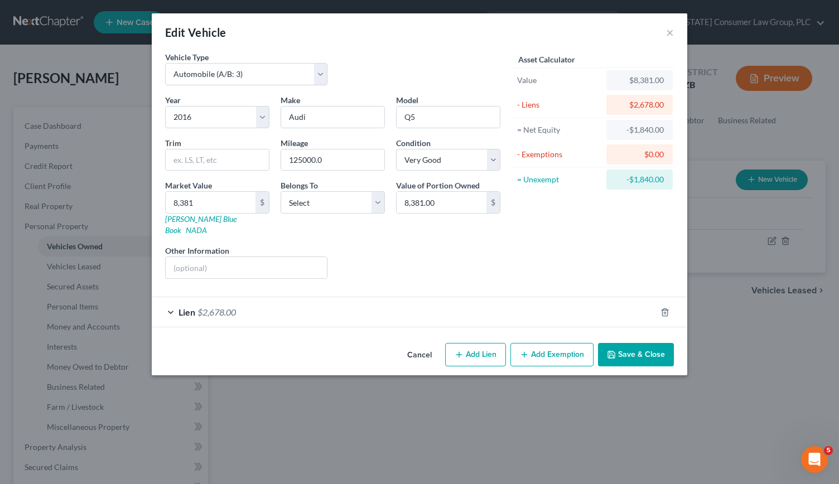
click at [624, 343] on button "Save & Close" at bounding box center [636, 354] width 76 height 23
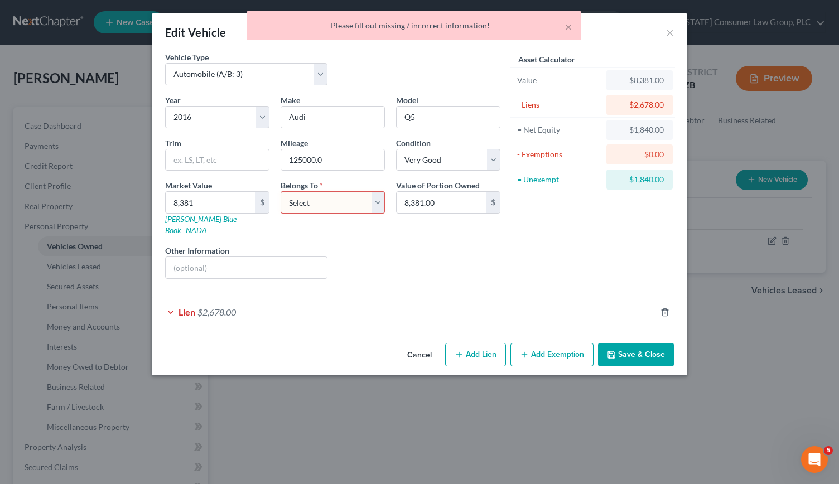
click at [376, 207] on select "Select Debtor 1 Only Debtor 2 Only Debtor 1 And Debtor 2 Only At Least One Of T…" at bounding box center [332, 202] width 104 height 22
select select "0"
click at [280, 191] on select "Select Debtor 1 Only Debtor 2 Only Debtor 1 And Debtor 2 Only At Least One Of T…" at bounding box center [332, 202] width 104 height 22
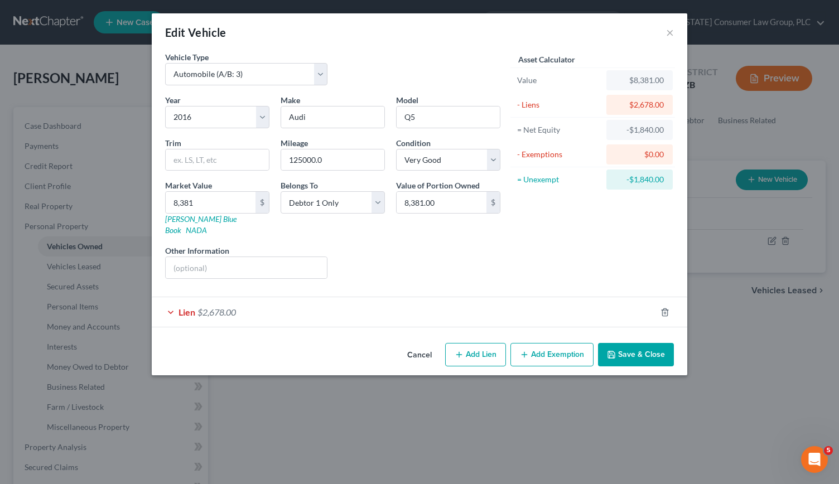
click at [643, 343] on button "Save & Close" at bounding box center [636, 354] width 76 height 23
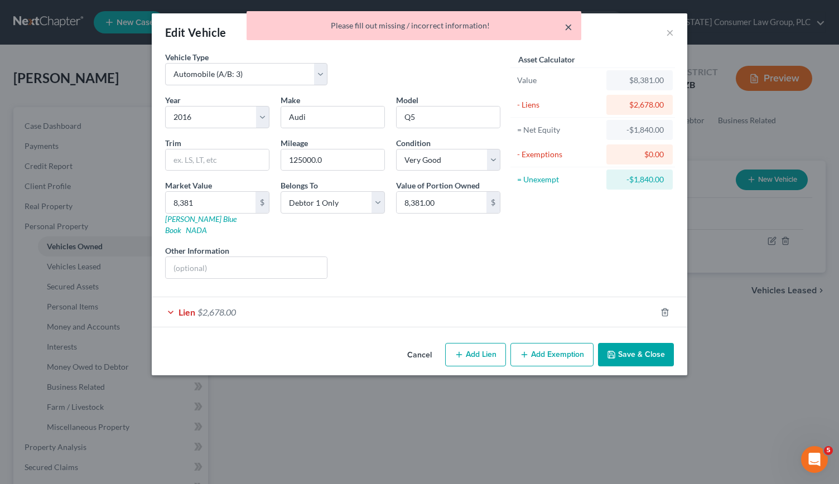
click at [566, 28] on button "×" at bounding box center [568, 26] width 8 height 13
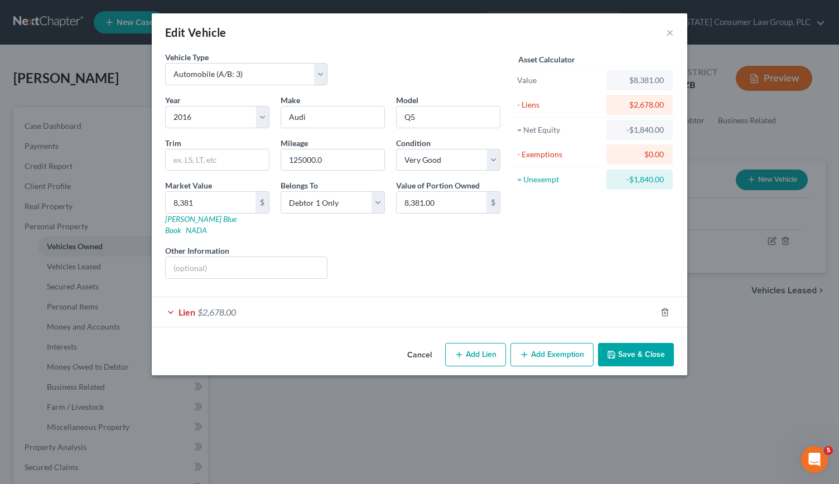
click at [626, 344] on button "Save & Close" at bounding box center [636, 354] width 76 height 23
click at [250, 299] on div "Lien $2,678.00" at bounding box center [404, 312] width 504 height 30
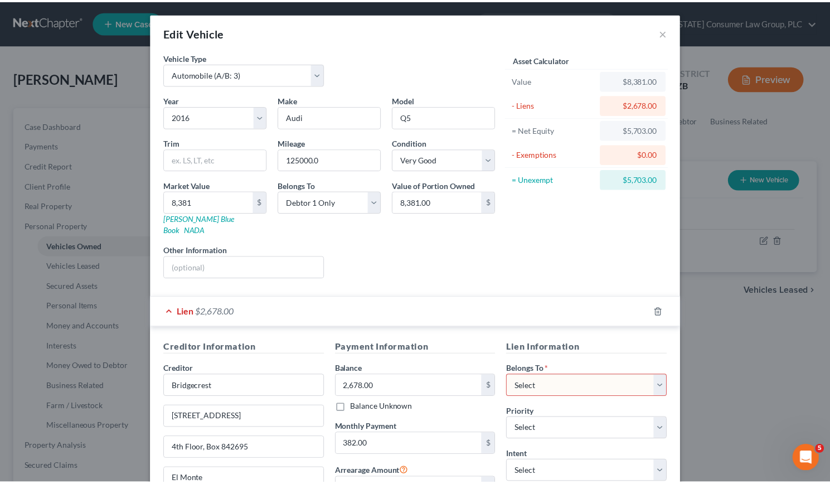
scroll to position [122, 0]
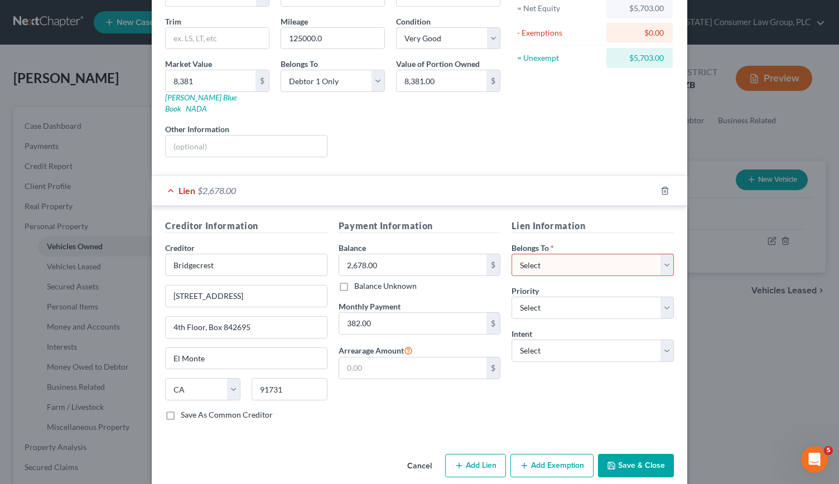
click at [532, 254] on select "Select Debtor 1 Only Debtor 2 Only Debtor 1 And Debtor 2 Only At Least One Of T…" at bounding box center [592, 265] width 162 height 22
select select "0"
click at [511, 254] on select "Select Debtor 1 Only Debtor 2 Only Debtor 1 And Debtor 2 Only At Least One Of T…" at bounding box center [592, 265] width 162 height 22
click at [609, 454] on button "Save & Close" at bounding box center [636, 465] width 76 height 23
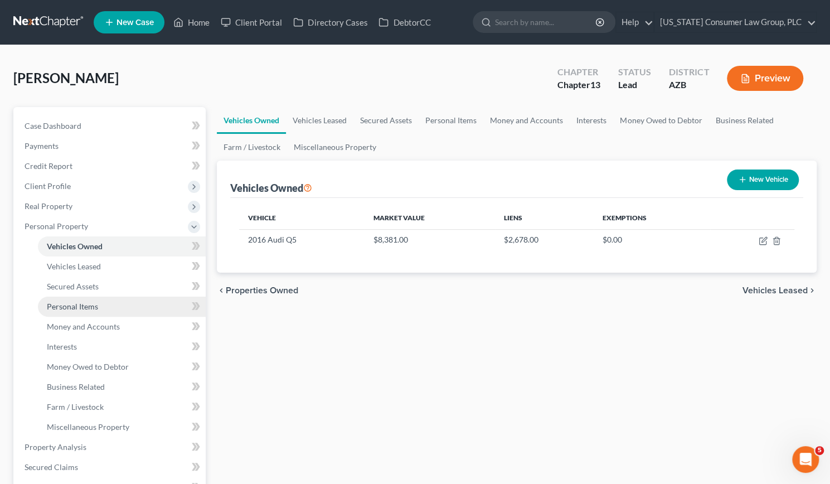
click at [71, 305] on span "Personal Items" at bounding box center [72, 306] width 51 height 9
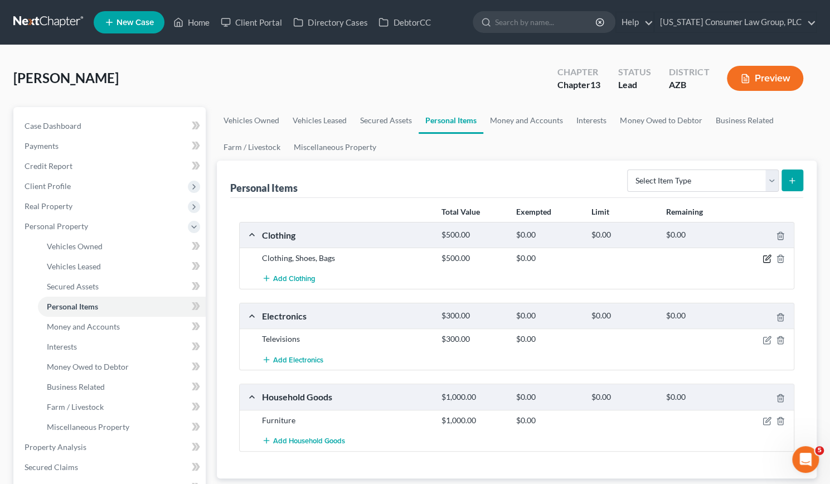
click at [766, 259] on icon "button" at bounding box center [767, 258] width 9 height 9
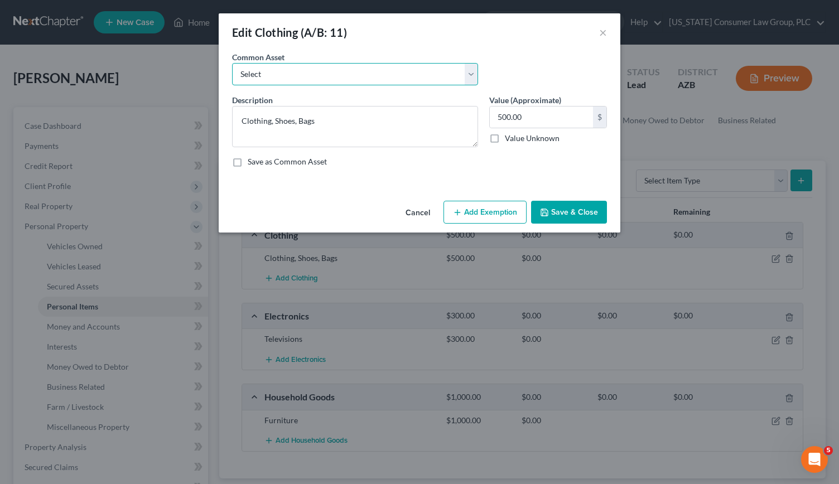
click at [469, 70] on select "Select Everyday clothing, shoes, coats" at bounding box center [355, 74] width 246 height 22
select select "0"
click at [232, 63] on select "Select Everyday clothing, shoes, coats" at bounding box center [355, 74] width 246 height 22
type textarea "Everyday clothing, shoes, coats"
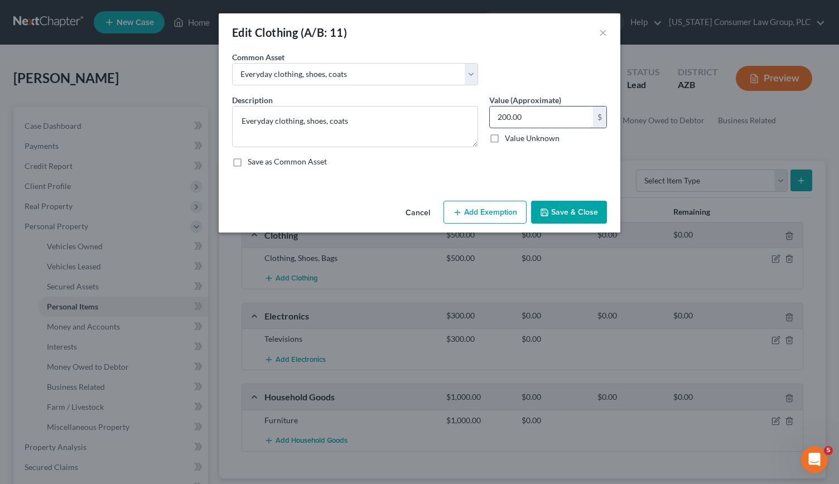
click at [530, 116] on input "200.00" at bounding box center [541, 116] width 103 height 21
click at [496, 207] on button "Add Exemption" at bounding box center [484, 212] width 83 height 23
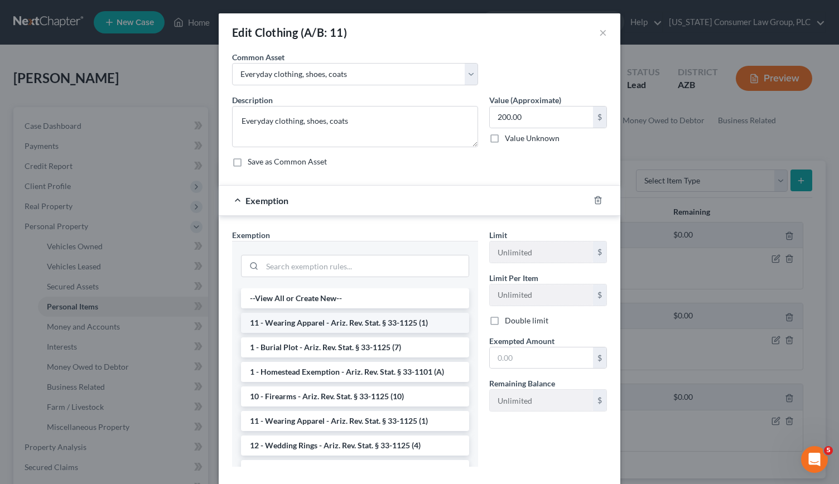
click at [367, 313] on li "11 - Wearing Apparel - Ariz. Rev. Stat. § 33-1125 (1)" at bounding box center [355, 323] width 228 height 20
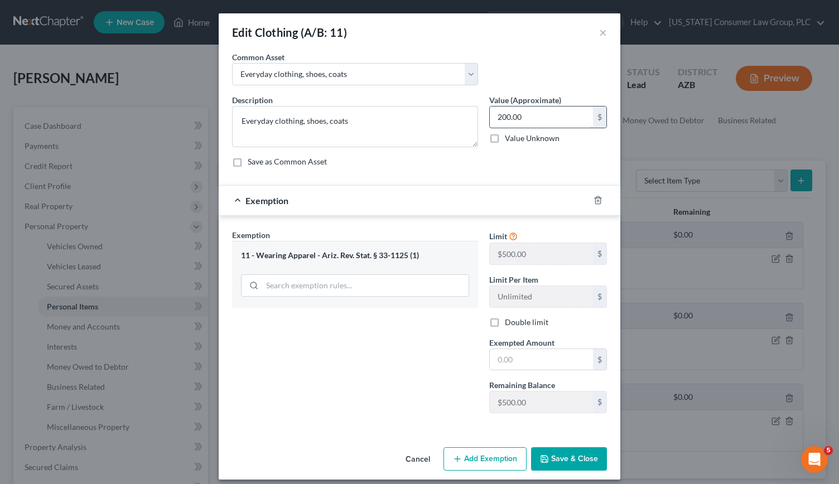
click at [529, 120] on input "200.00" at bounding box center [541, 116] width 103 height 21
type input "500"
click at [493, 361] on input "text" at bounding box center [541, 359] width 103 height 21
type input "500"
click at [569, 457] on button "Save & Close" at bounding box center [569, 458] width 76 height 23
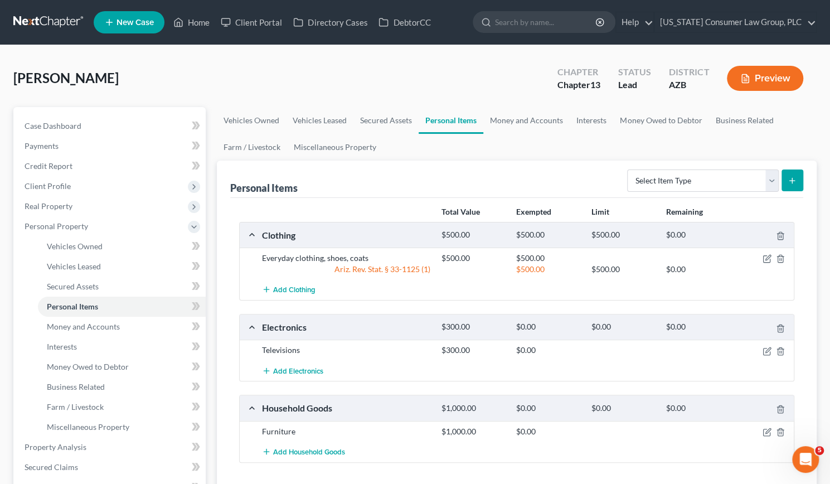
scroll to position [80, 0]
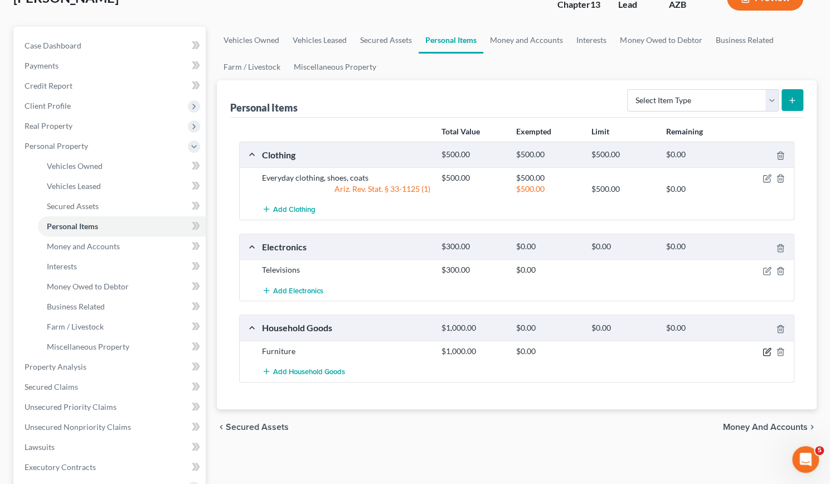
click at [766, 349] on icon "button" at bounding box center [767, 350] width 5 height 5
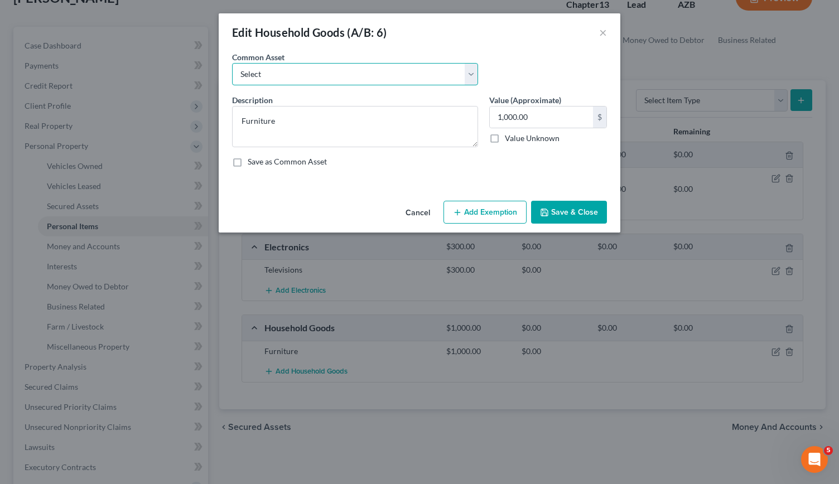
click at [466, 66] on select "Select Furniture, linens, kitchen supplies, miscellaneous household goods" at bounding box center [355, 74] width 246 height 22
select select "0"
click at [232, 63] on select "Select Furniture, linens, kitchen supplies, miscellaneous household goods" at bounding box center [355, 74] width 246 height 22
type textarea "Furniture, linens, kitchen supplies, miscellaneous household goods"
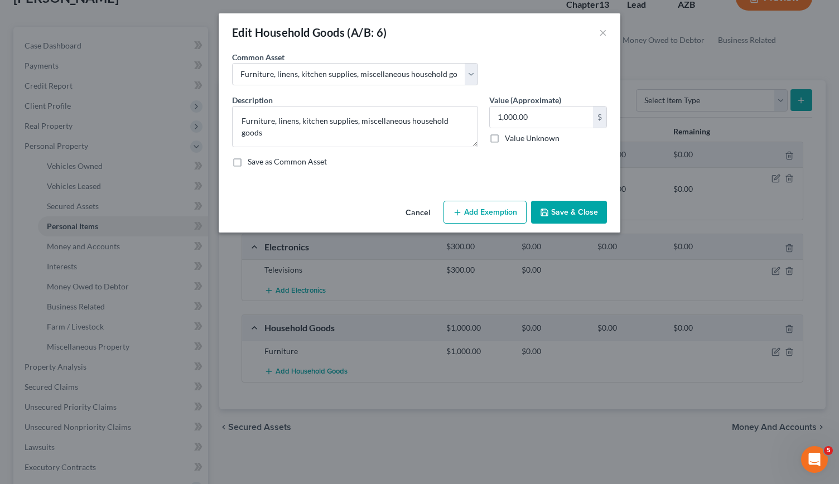
click at [495, 209] on button "Add Exemption" at bounding box center [484, 212] width 83 height 23
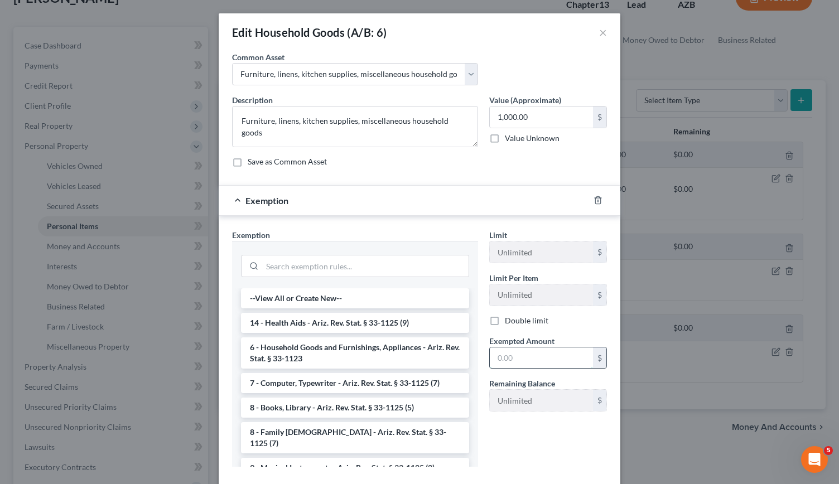
click at [515, 358] on input "text" at bounding box center [541, 357] width 103 height 21
type input "1,000"
click at [339, 344] on li "6 - Household Goods and Furnishings, Appliances - Ariz. Rev. Stat. § 33-1123" at bounding box center [355, 352] width 228 height 31
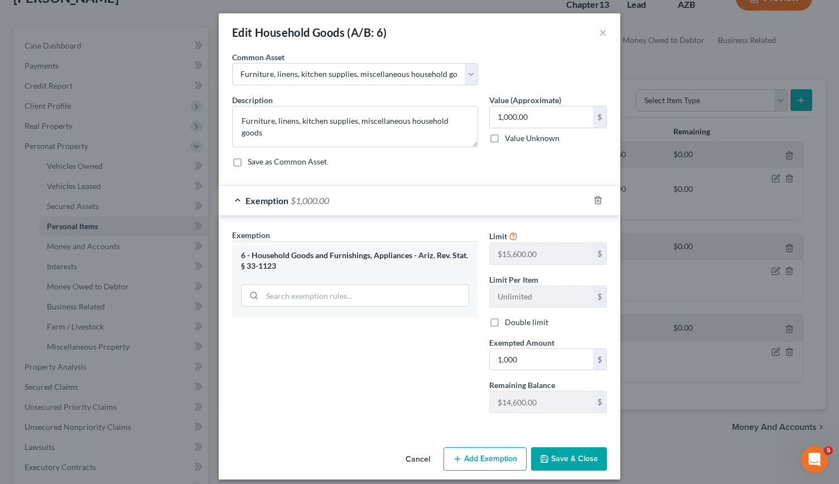
click at [560, 461] on button "Save & Close" at bounding box center [569, 458] width 76 height 23
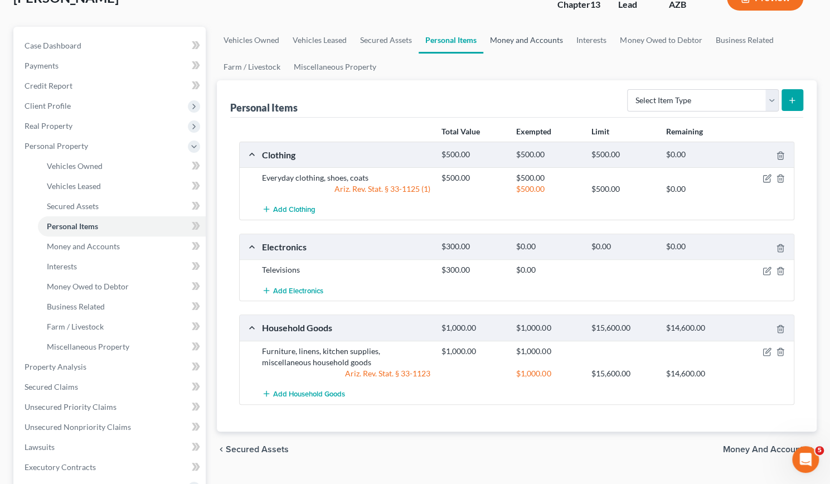
click at [513, 38] on link "Money and Accounts" at bounding box center [526, 40] width 86 height 27
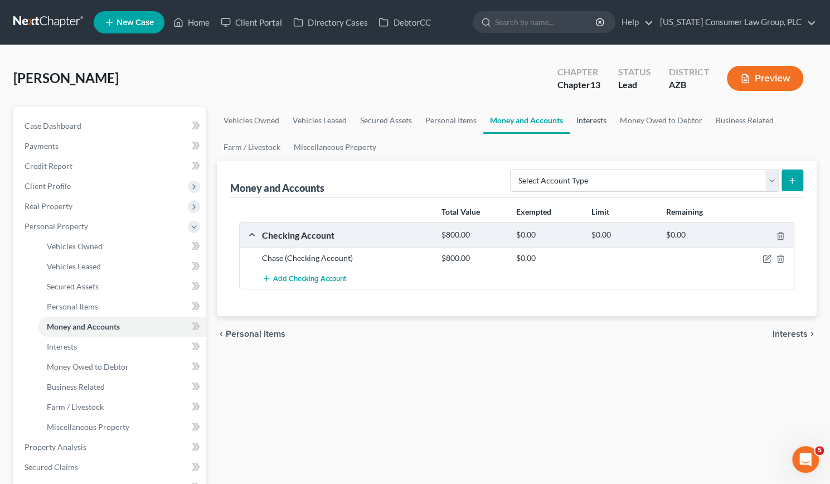
click at [597, 123] on link "Interests" at bounding box center [591, 120] width 43 height 27
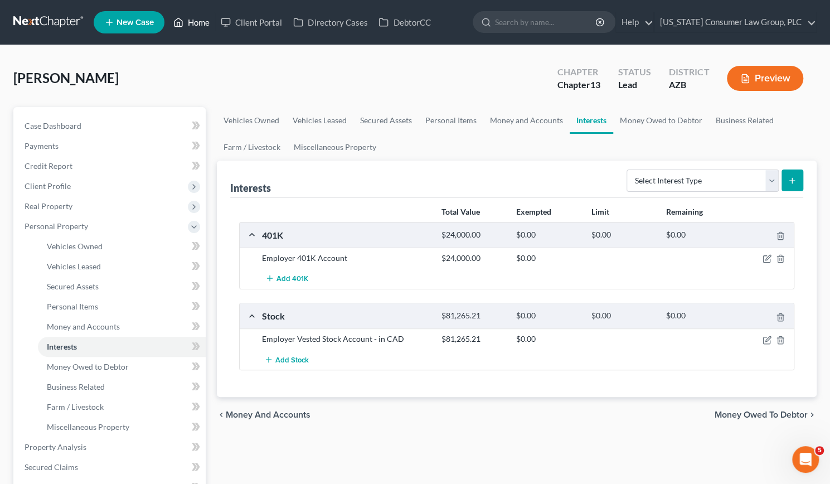
click at [187, 22] on link "Home" at bounding box center [191, 22] width 47 height 20
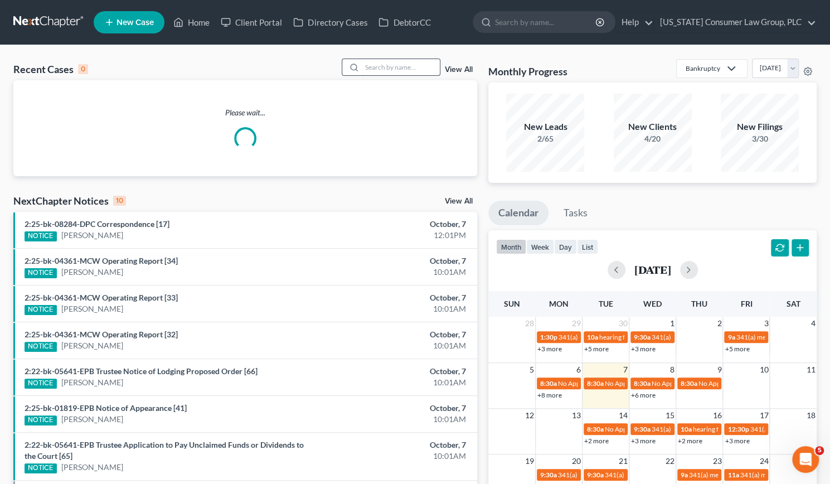
click at [384, 68] on input "search" at bounding box center [401, 67] width 78 height 16
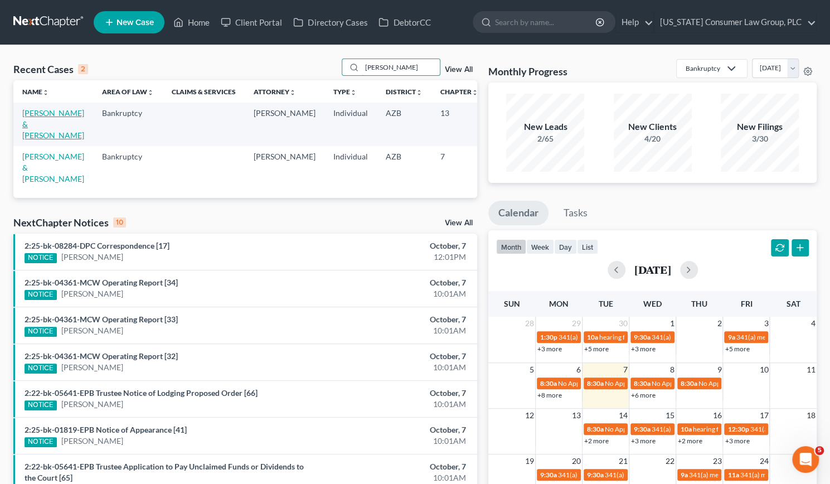
type input "[PERSON_NAME]"
click at [34, 122] on link "[PERSON_NAME] & [PERSON_NAME]" at bounding box center [53, 124] width 62 height 32
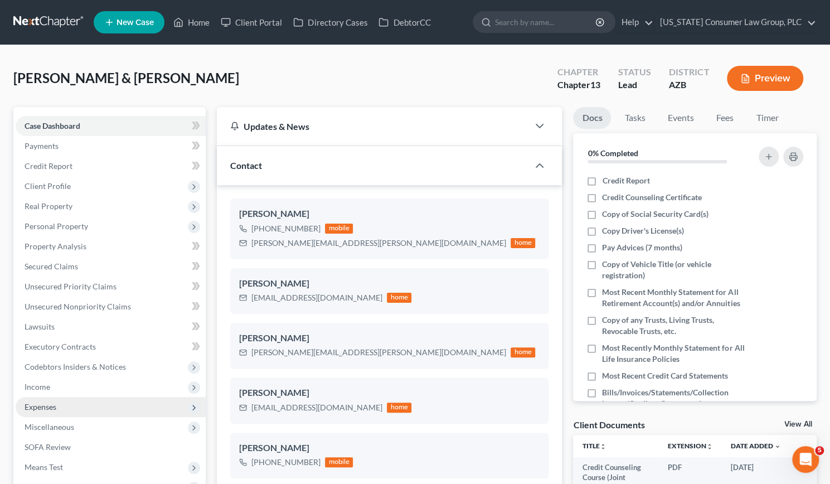
click at [38, 405] on span "Expenses" at bounding box center [41, 406] width 32 height 9
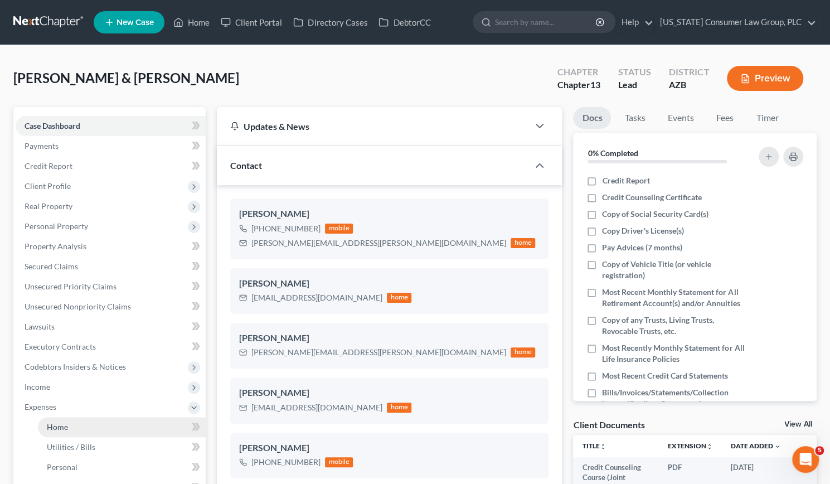
click at [56, 434] on link "Home" at bounding box center [122, 427] width 168 height 20
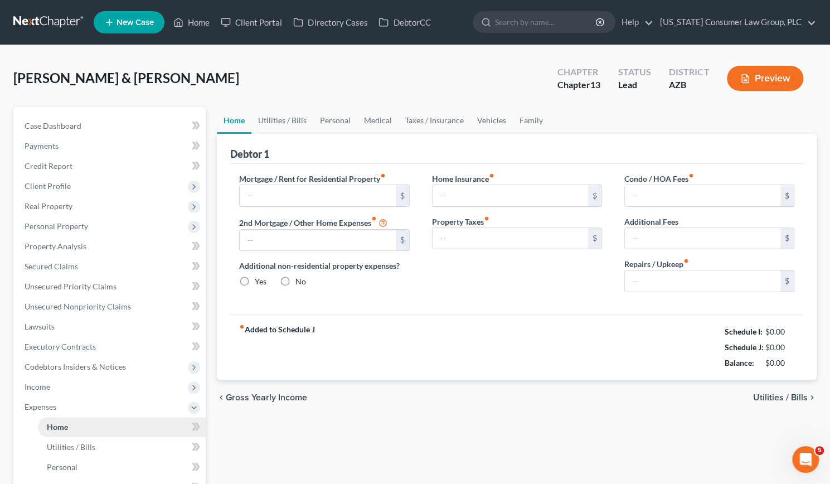
type input "2,500.00"
type input "0.00"
radio input "true"
type input "0.00"
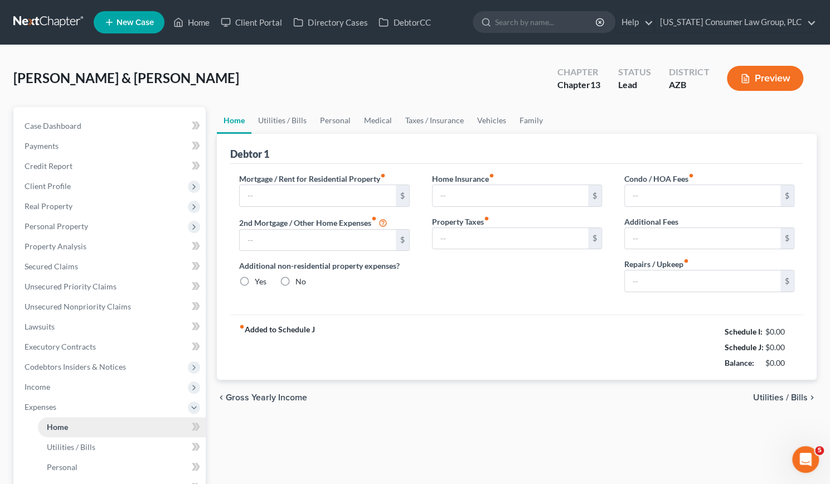
type input "0.00"
type input "200.00"
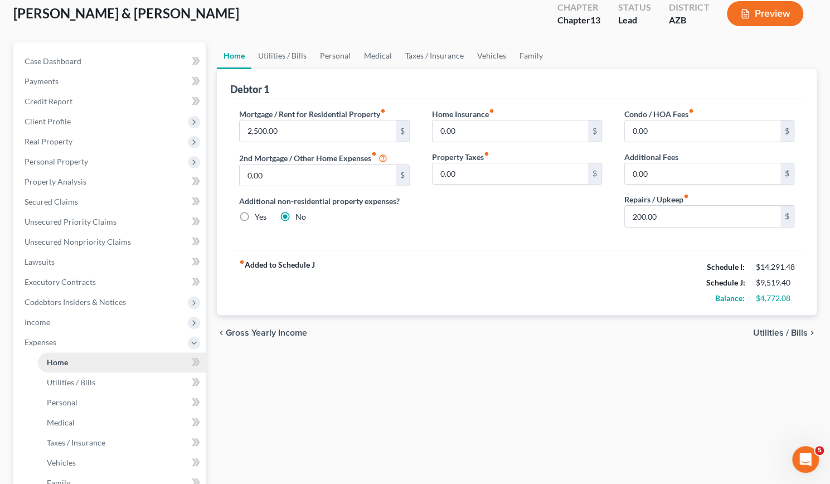
scroll to position [62, 0]
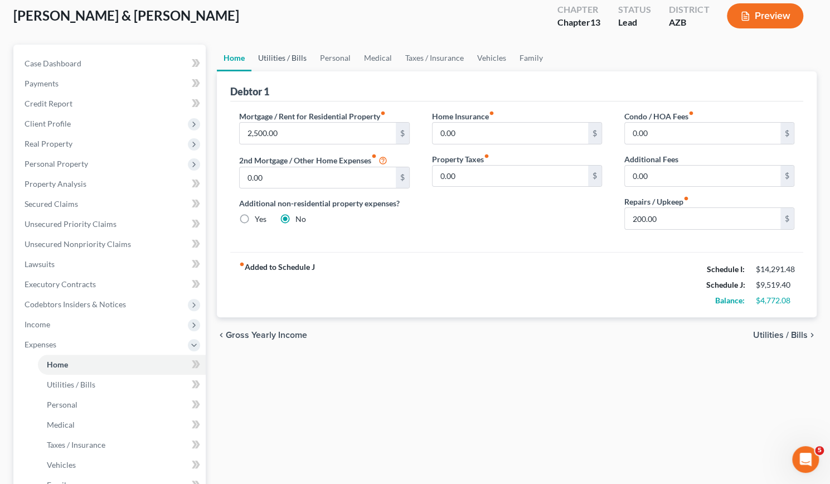
click at [293, 57] on link "Utilities / Bills" at bounding box center [282, 58] width 62 height 27
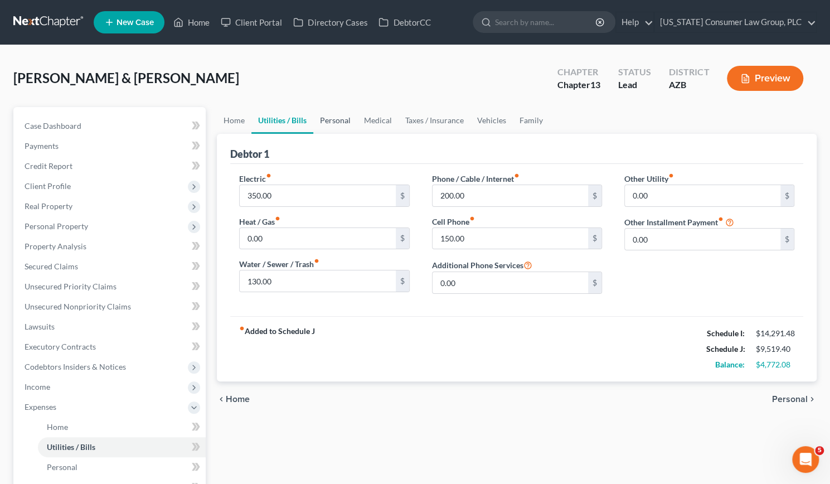
click at [341, 117] on link "Personal" at bounding box center [335, 120] width 44 height 27
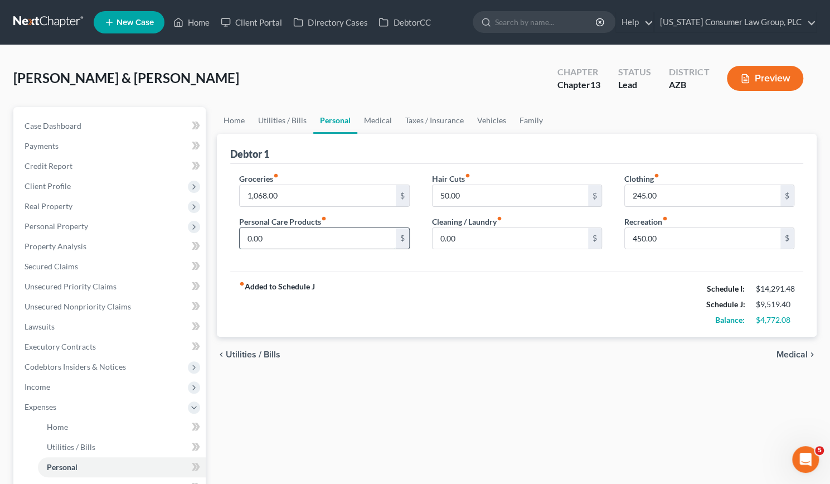
click at [274, 234] on input "0.00" at bounding box center [318, 238] width 156 height 21
type input "75"
click at [380, 114] on link "Medical" at bounding box center [377, 120] width 41 height 27
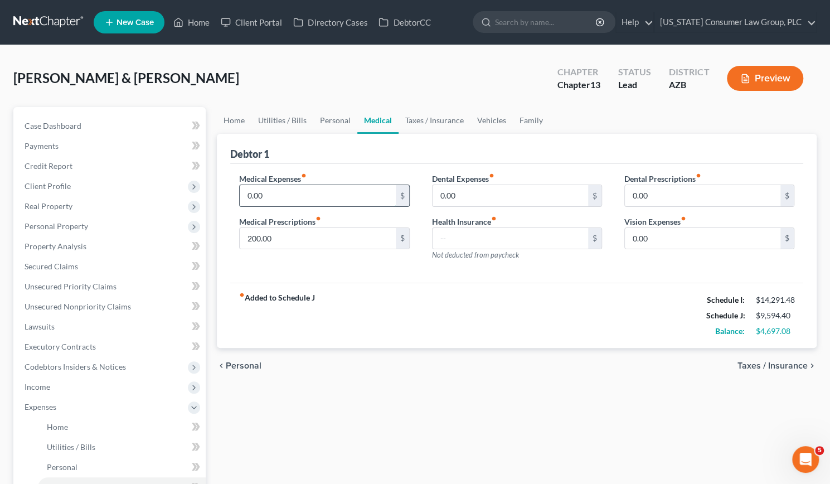
click at [284, 194] on input "0.00" at bounding box center [318, 195] width 156 height 21
type input "100"
click at [651, 239] on input "0.00" at bounding box center [703, 238] width 156 height 21
type input "50"
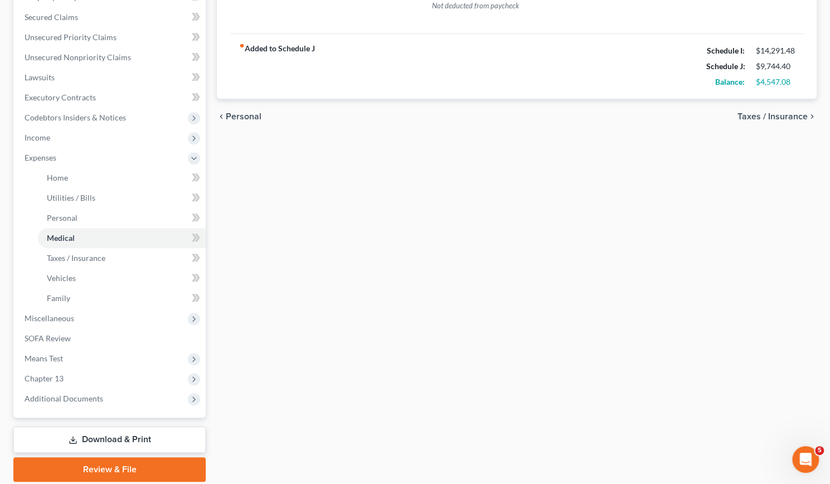
scroll to position [288, 0]
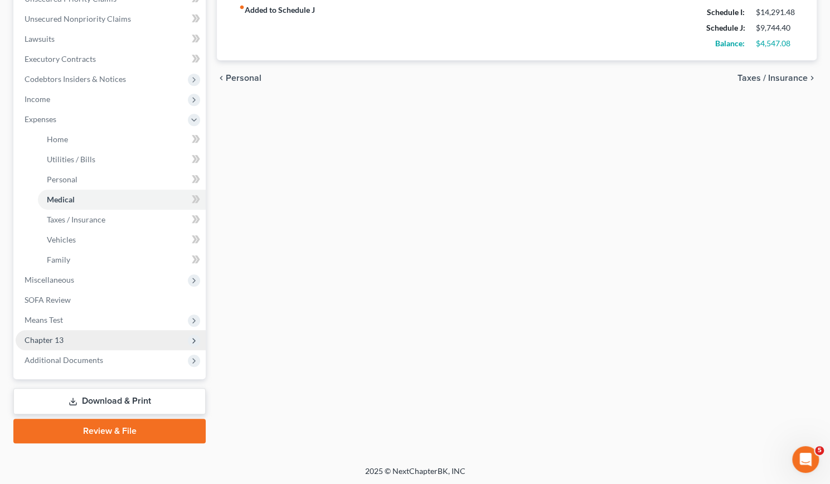
click at [83, 337] on span "Chapter 13" at bounding box center [111, 340] width 190 height 20
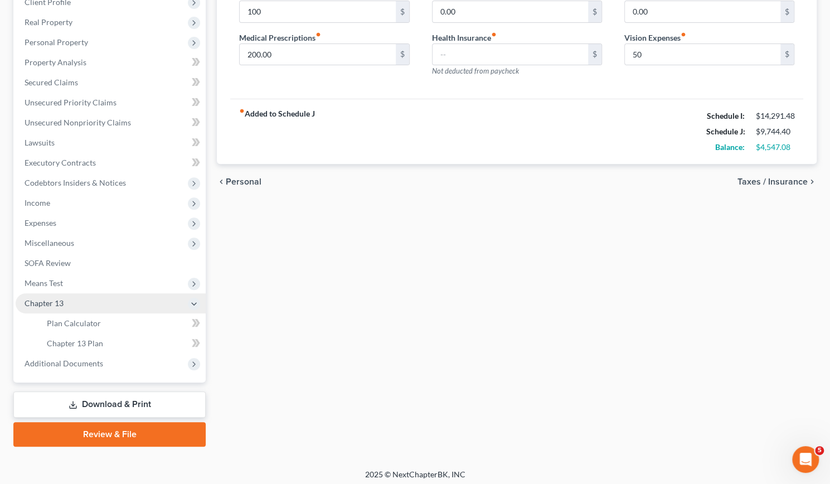
scroll to position [186, 0]
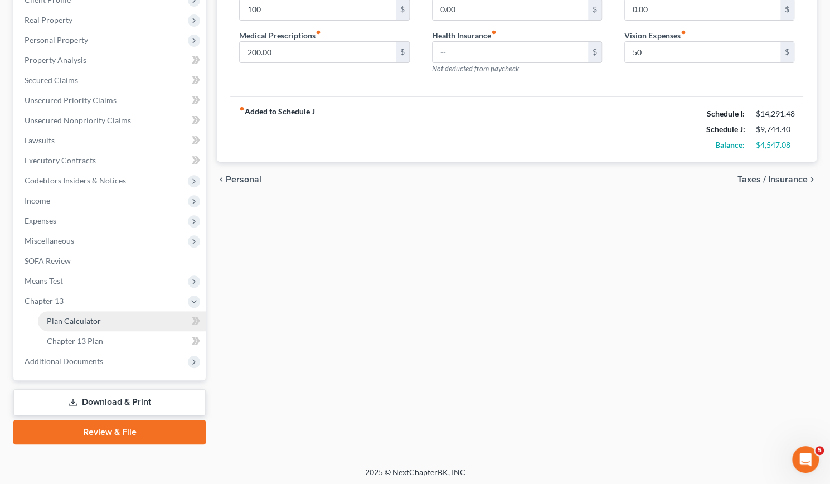
click at [81, 318] on span "Plan Calculator" at bounding box center [74, 320] width 54 height 9
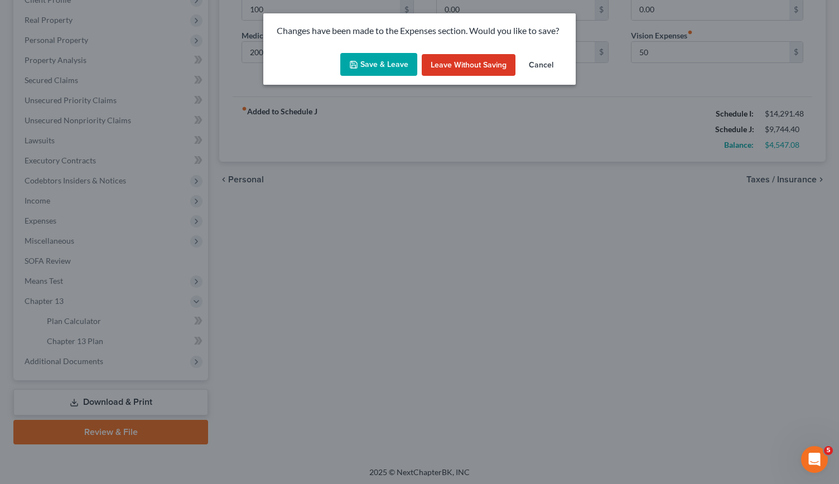
click at [391, 61] on button "Save & Leave" at bounding box center [378, 64] width 77 height 23
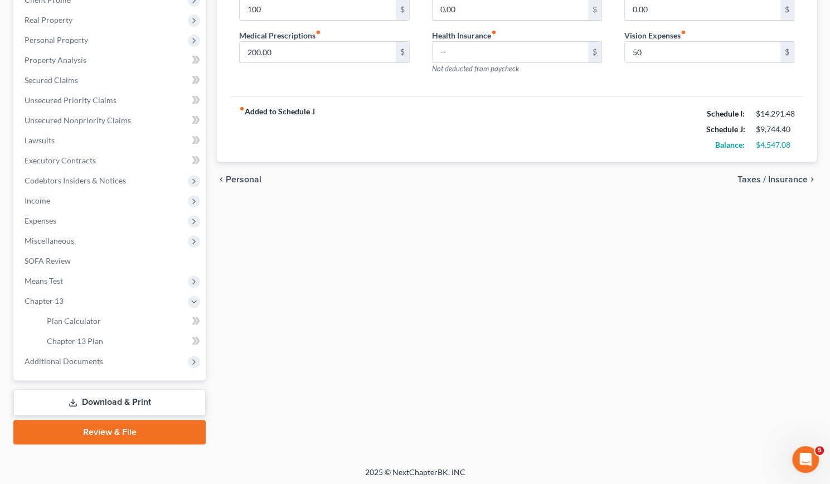
type input "100.00"
type input "50.00"
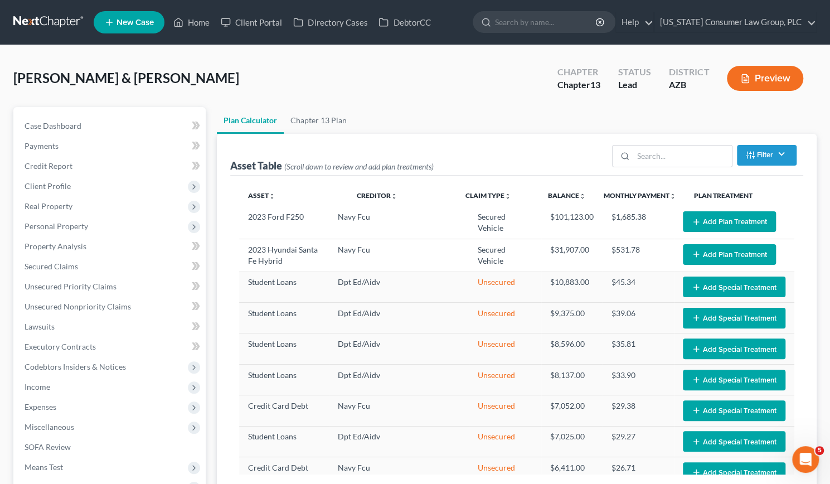
select select "59"
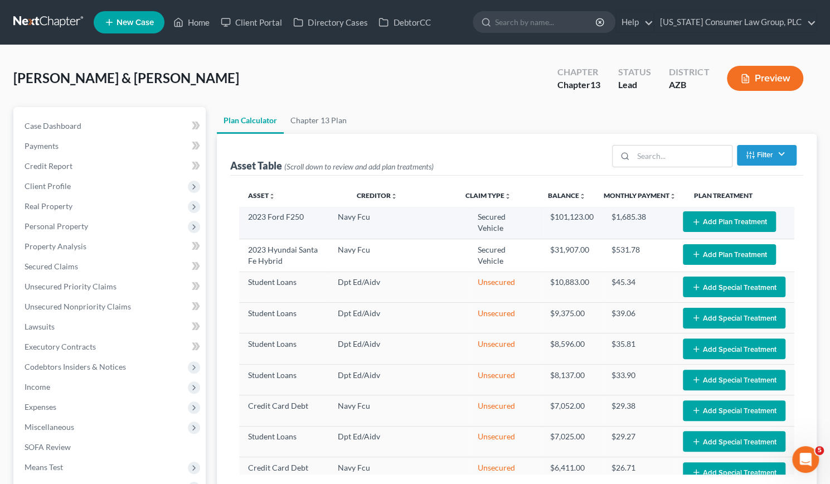
click at [709, 220] on button "Add Plan Treatment" at bounding box center [729, 221] width 93 height 21
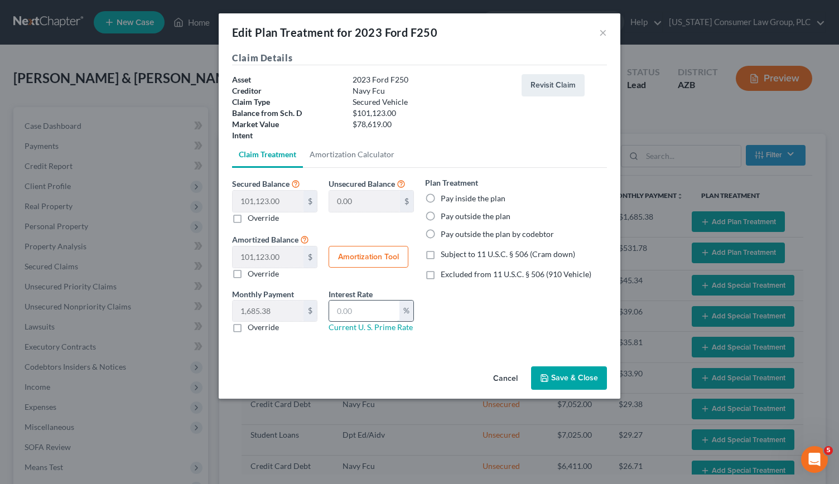
click at [345, 306] on input "text" at bounding box center [364, 311] width 70 height 21
type input "9.5"
drag, startPoint x: 546, startPoint y: 376, endPoint x: 455, endPoint y: 294, distance: 122.8
click at [455, 294] on div "Edit Plan Treatment for 2023 Ford F250 × Claim Details Asset 2023 Ford F250 Cre…" at bounding box center [419, 205] width 401 height 385
click at [370, 251] on button "Amortization Tool" at bounding box center [368, 257] width 80 height 22
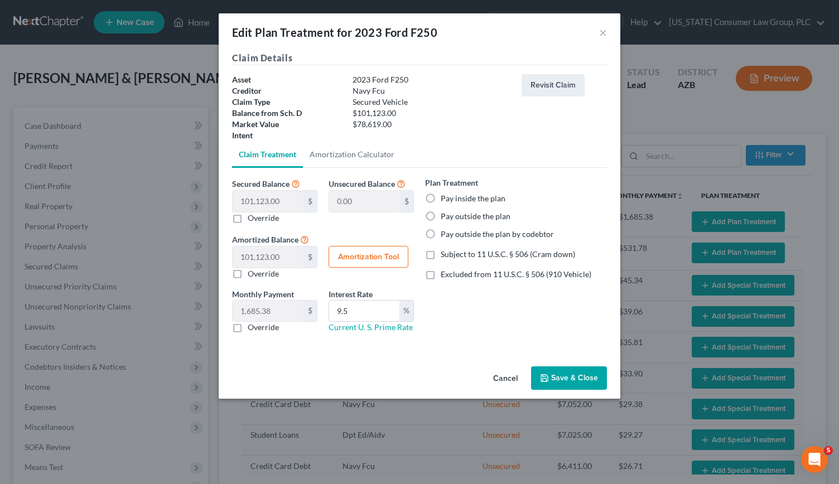
type input "101,123.00"
type input "9.5"
type input "60"
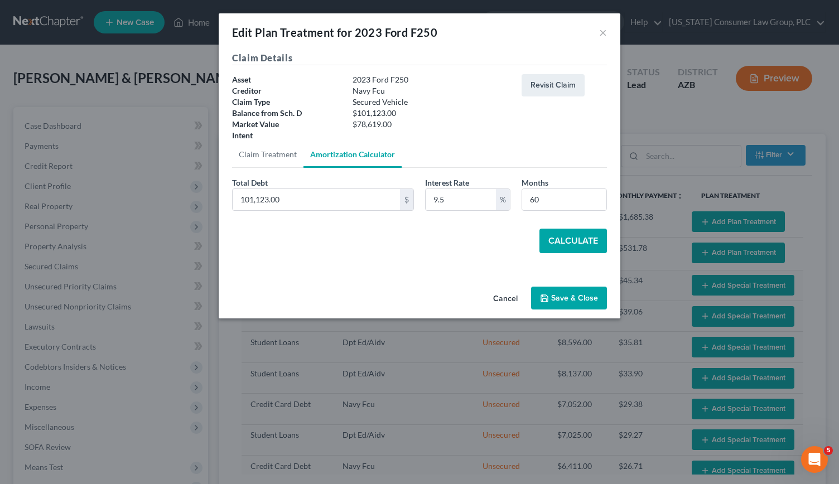
click at [569, 240] on button "Calculate" at bounding box center [572, 241] width 67 height 25
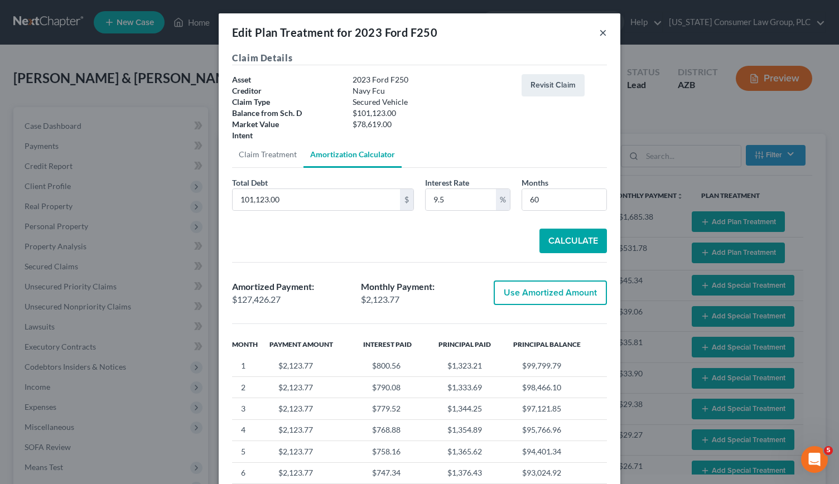
click at [599, 32] on button "×" at bounding box center [603, 32] width 8 height 13
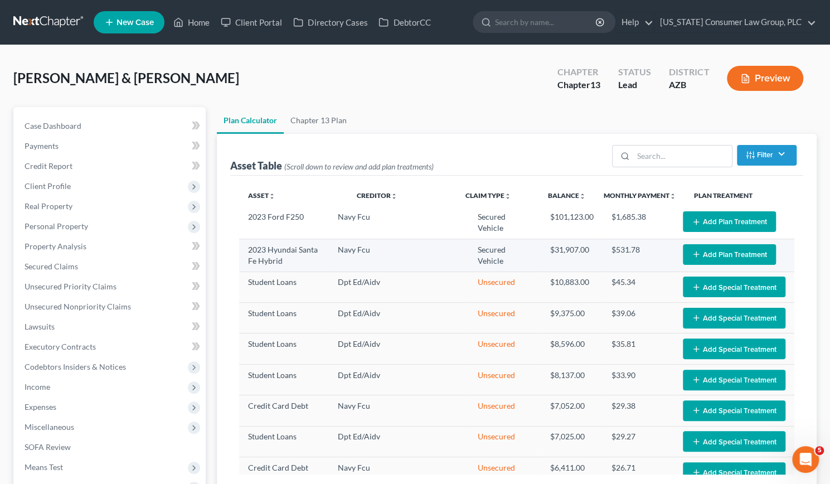
click at [708, 250] on button "Add Plan Treatment" at bounding box center [729, 254] width 93 height 21
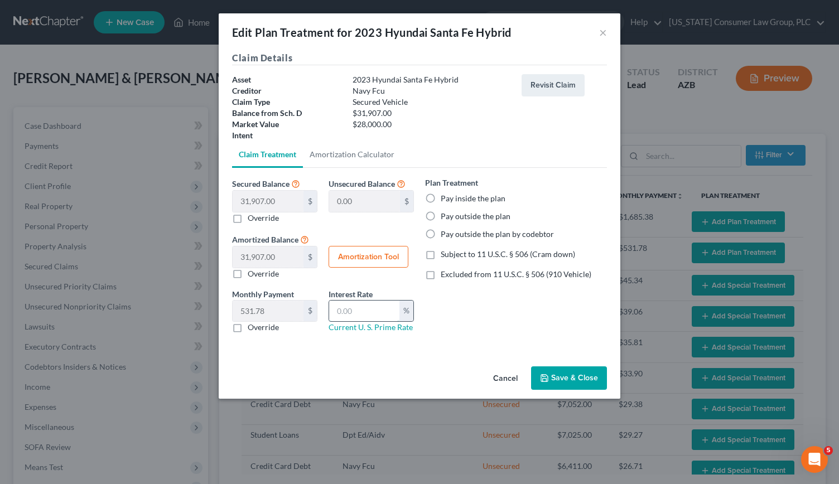
click at [348, 306] on input "text" at bounding box center [364, 311] width 70 height 21
type input "9.5"
click at [367, 257] on button "Amortization Tool" at bounding box center [368, 257] width 80 height 22
type input "31,907.00"
type input "9.5"
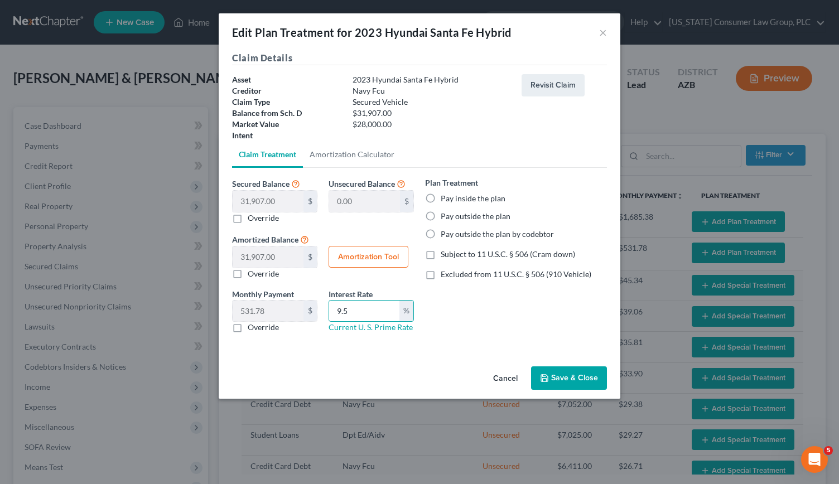
type input "60"
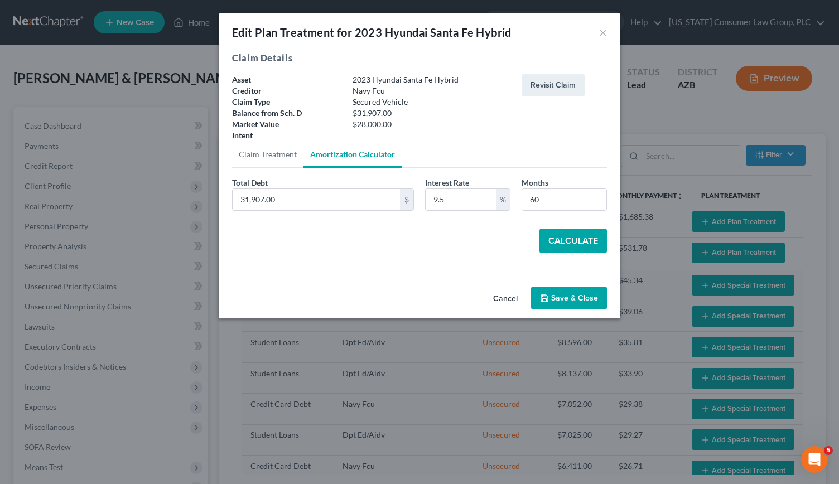
click at [570, 230] on button "Calculate" at bounding box center [572, 241] width 67 height 25
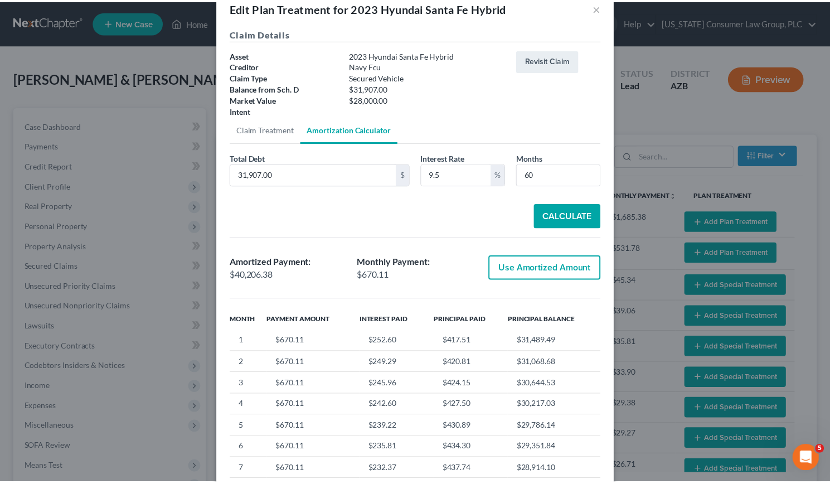
scroll to position [28, 0]
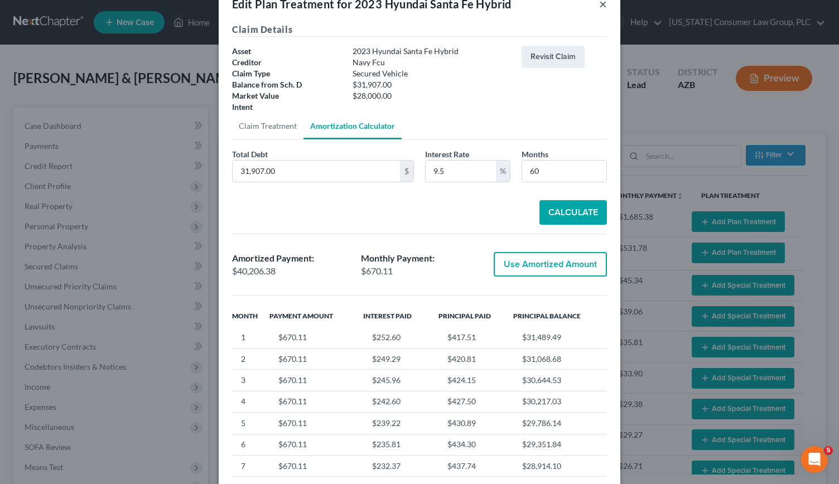
click at [599, 5] on button "×" at bounding box center [603, 3] width 8 height 13
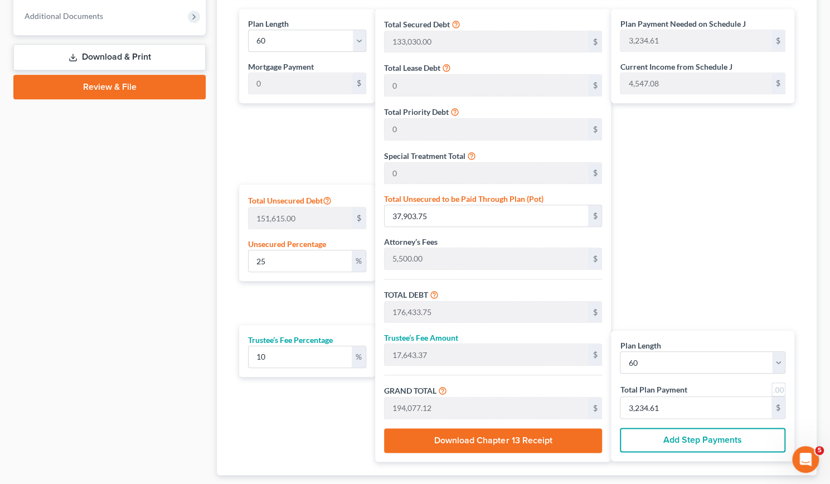
scroll to position [539, 0]
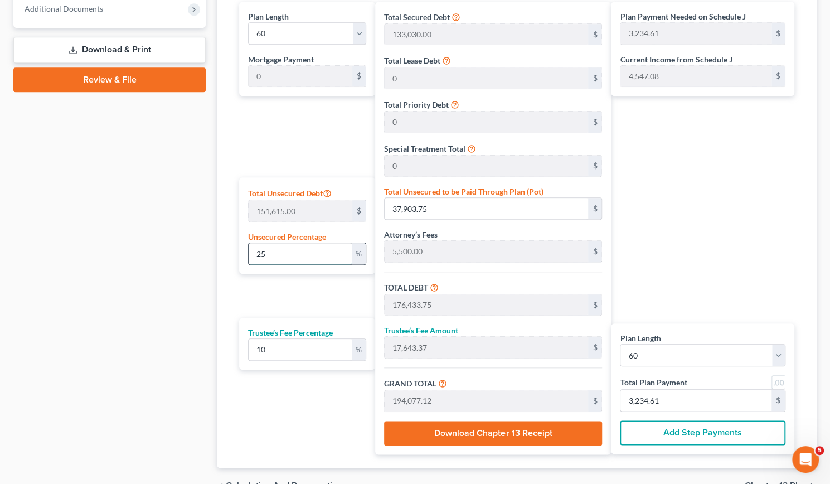
click at [276, 254] on input "25" at bounding box center [300, 253] width 103 height 21
drag, startPoint x: 275, startPoint y: 254, endPoint x: 239, endPoint y: 251, distance: 36.9
click at [239, 251] on div "Total Unsecured Debt 151,615.00 $ Unsecured Percentage 25 %" at bounding box center [307, 225] width 136 height 96
type input "1"
type input "1,516.15"
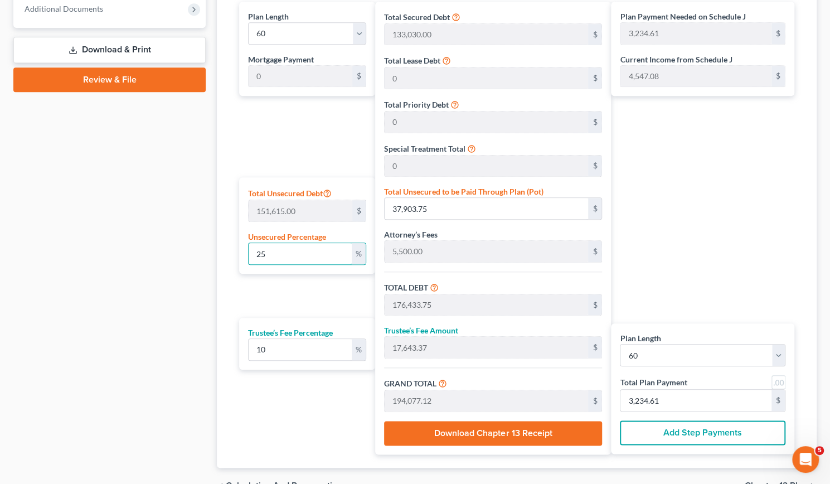
type input "140,046.15"
type input "14,004.61"
type input "154,050.76"
type input "2,567.51"
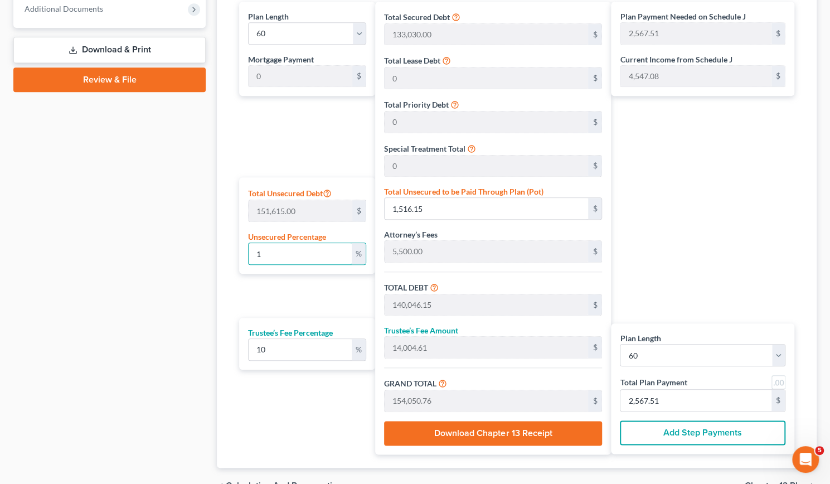
type input "10"
type input "15,161.50"
type input "153,691.50"
type input "15,369.15"
type input "169,060.65"
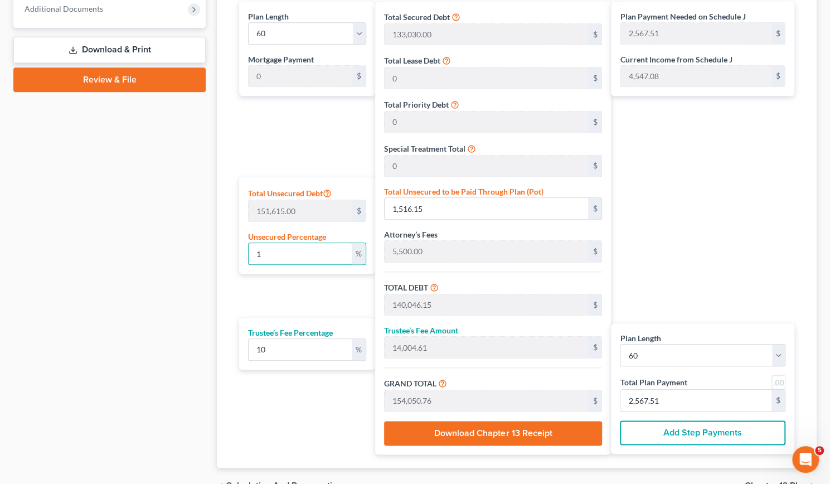
type input "2,817.67"
type input "100"
type input "151,615.00"
type input "290,145.00"
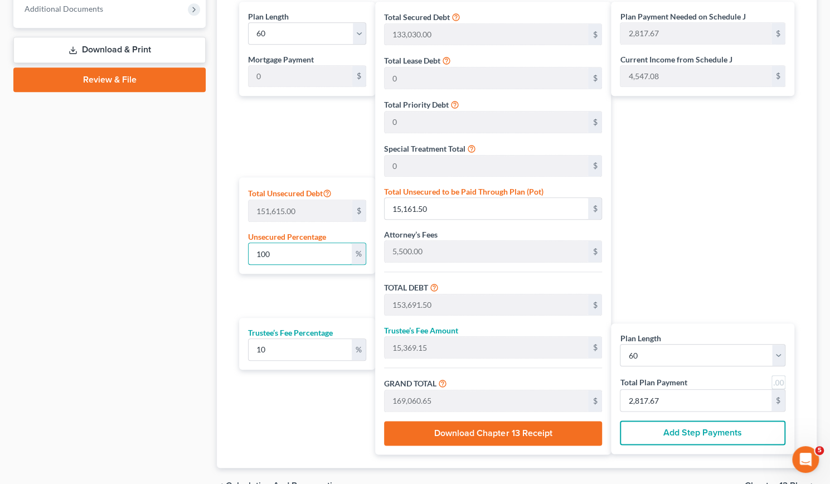
type input "29,014.50"
type input "319,159.50"
type input "5,319.32"
type input "100"
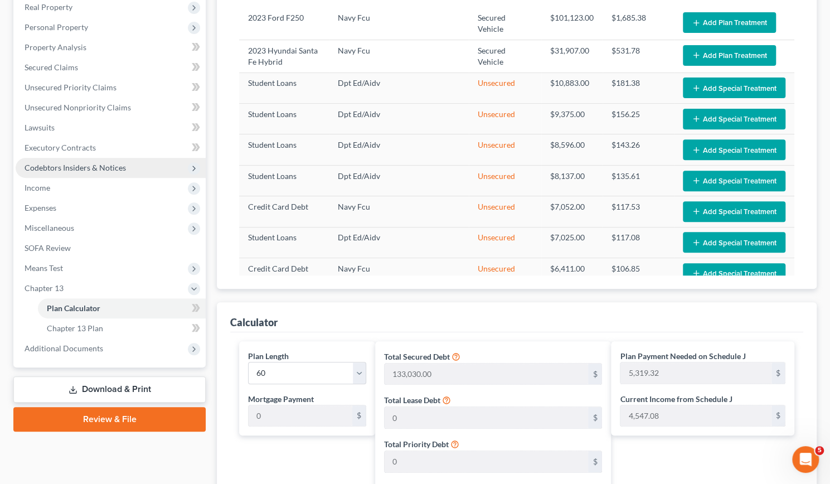
scroll to position [198, 0]
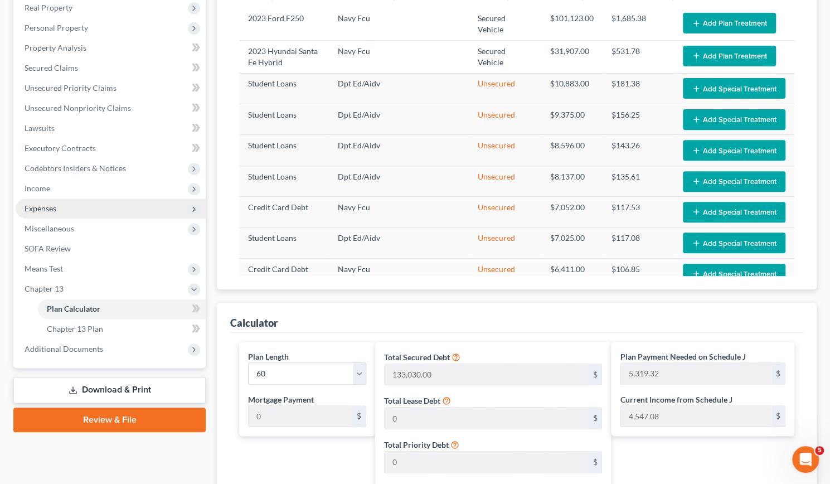
click at [51, 207] on span "Expenses" at bounding box center [41, 207] width 32 height 9
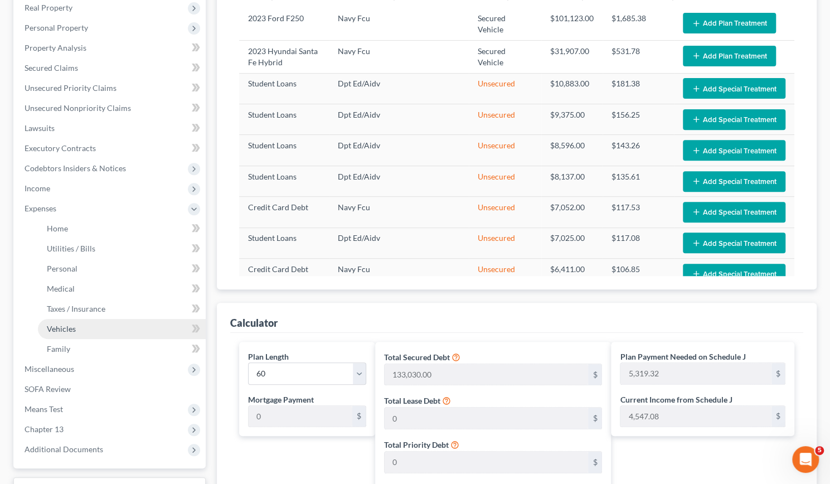
click at [57, 325] on span "Vehicles" at bounding box center [61, 328] width 29 height 9
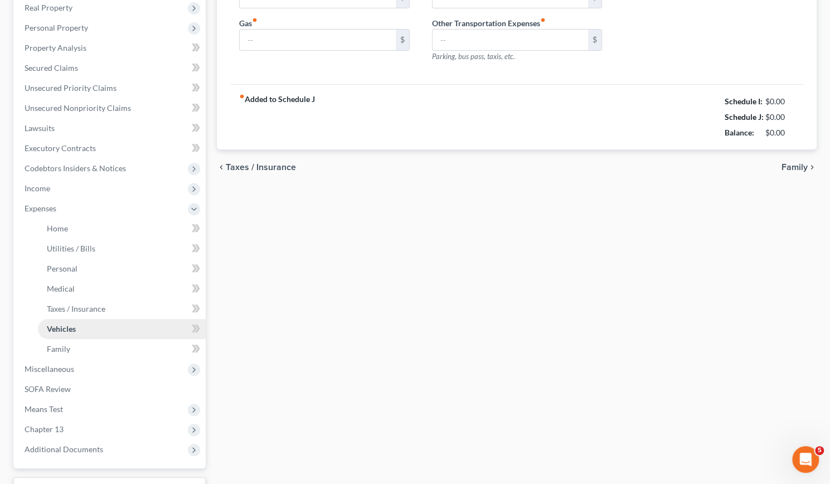
scroll to position [50, 0]
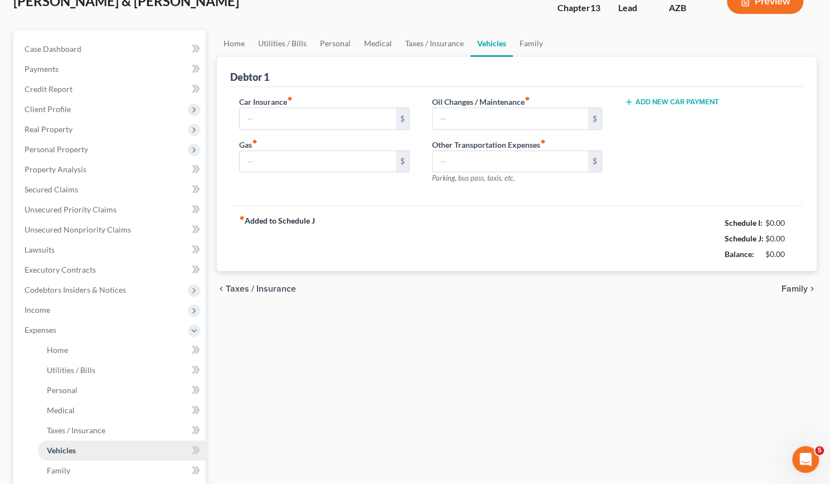
type input "441.40"
type input "800.00"
type input "150.00"
type input "0.00"
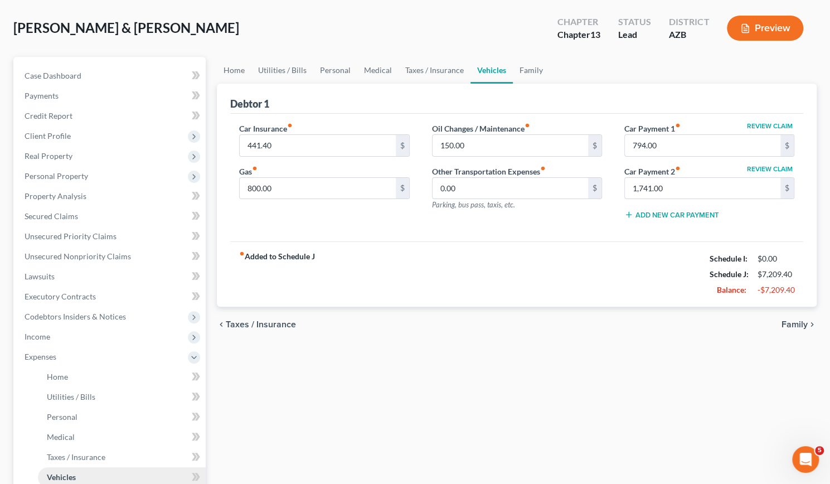
scroll to position [0, 0]
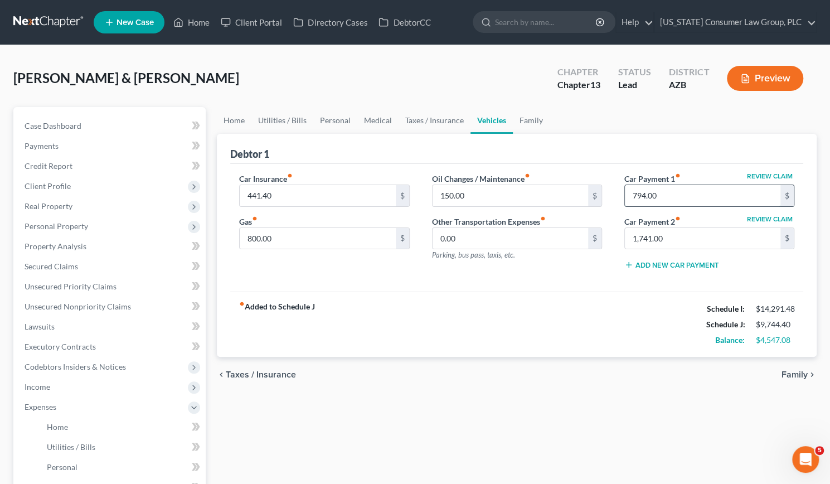
click at [670, 196] on input "794.00" at bounding box center [703, 195] width 156 height 21
type input "0"
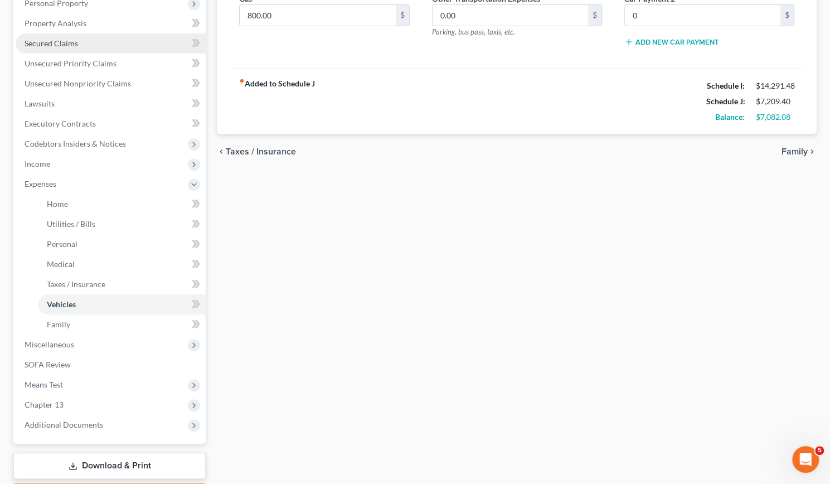
scroll to position [224, 0]
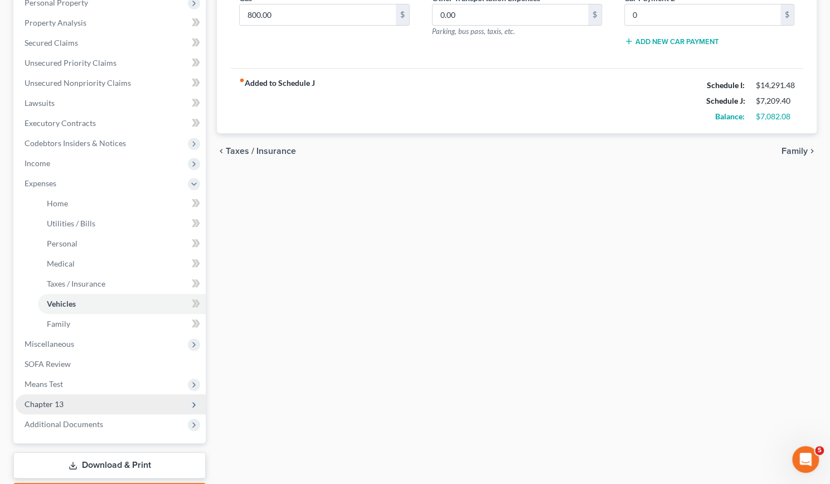
click at [43, 409] on span "Chapter 13" at bounding box center [111, 404] width 190 height 20
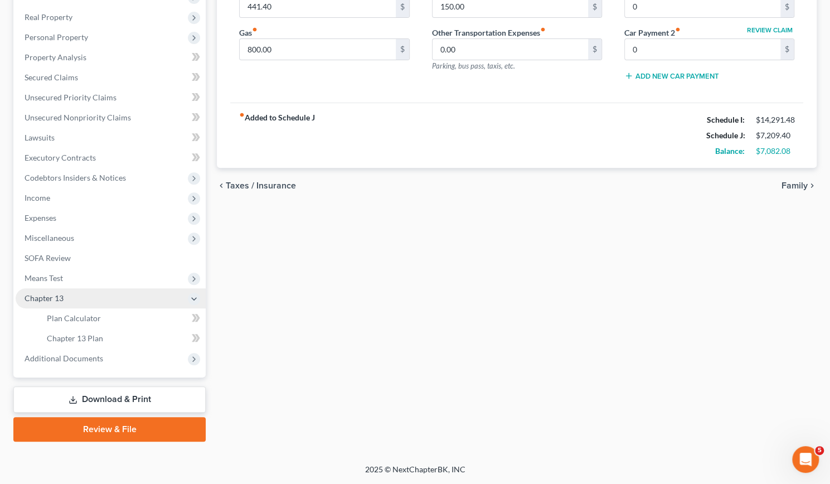
scroll to position [187, 0]
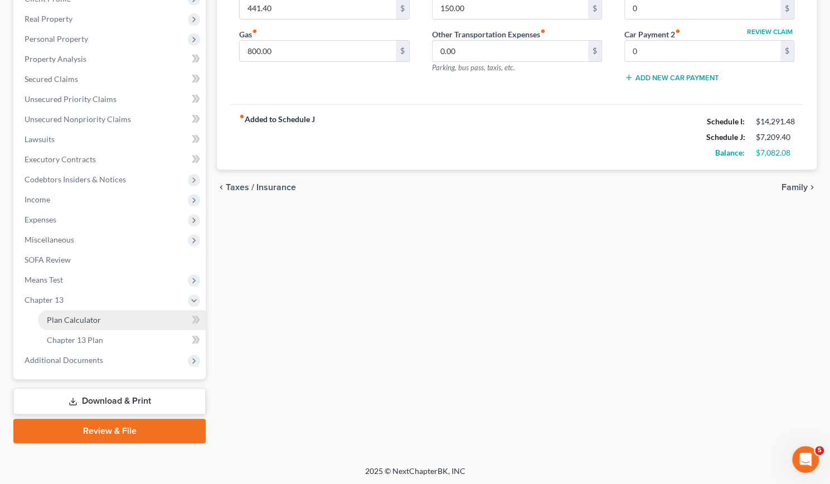
click at [86, 314] on link "Plan Calculator" at bounding box center [122, 320] width 168 height 20
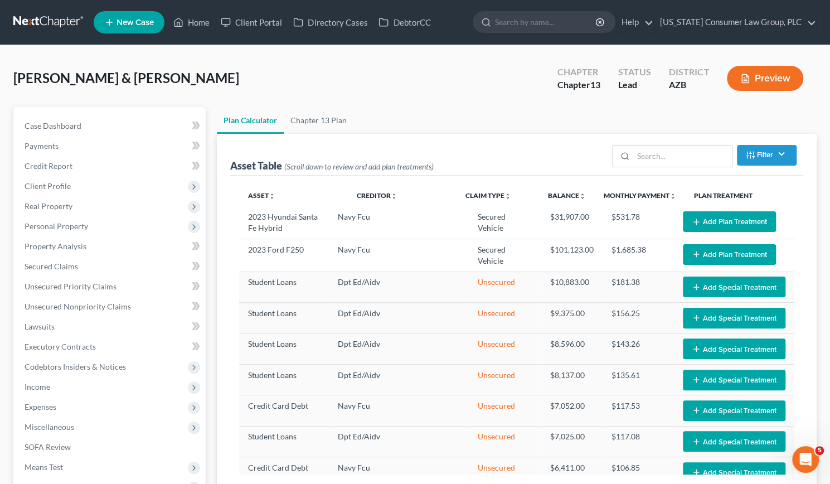
select select "59"
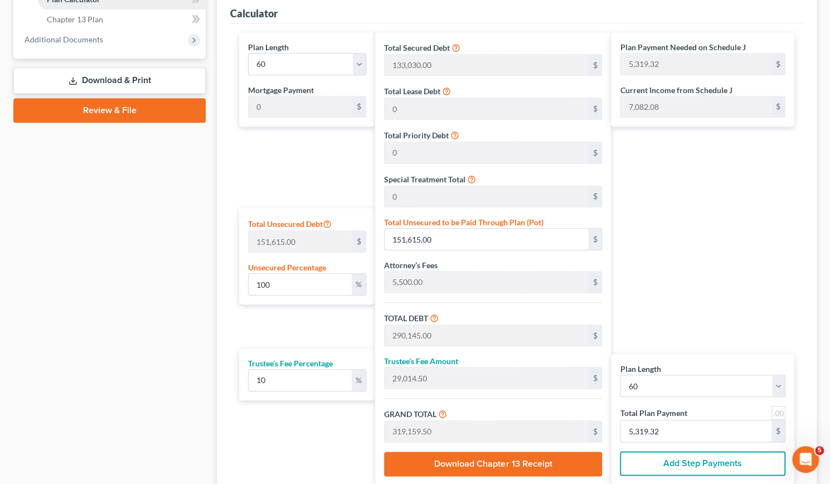
scroll to position [497, 0]
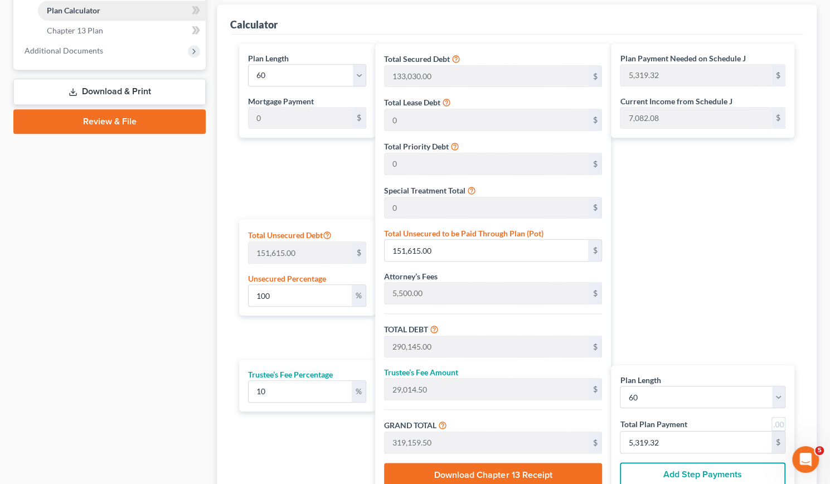
click at [86, 314] on div "Case Dashboard Payments Invoices Payments Payments Credit Report Client Profile" at bounding box center [109, 77] width 203 height 935
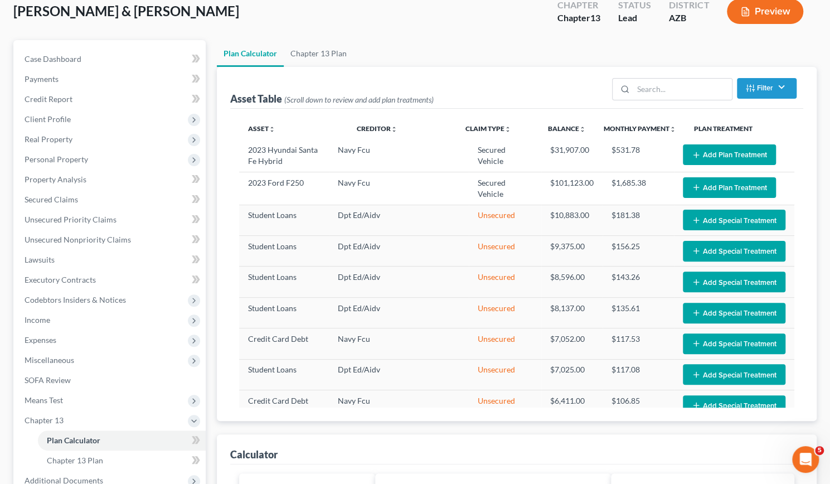
scroll to position [69, 0]
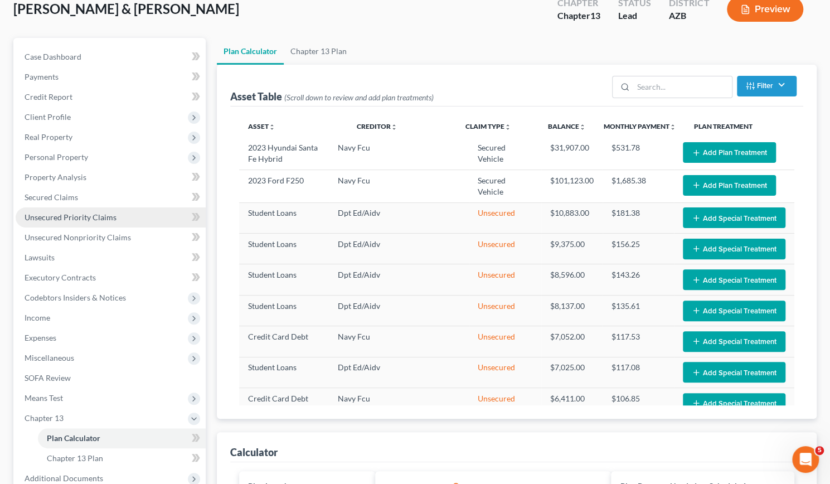
click at [63, 224] on link "Unsecured Priority Claims" at bounding box center [111, 217] width 190 height 20
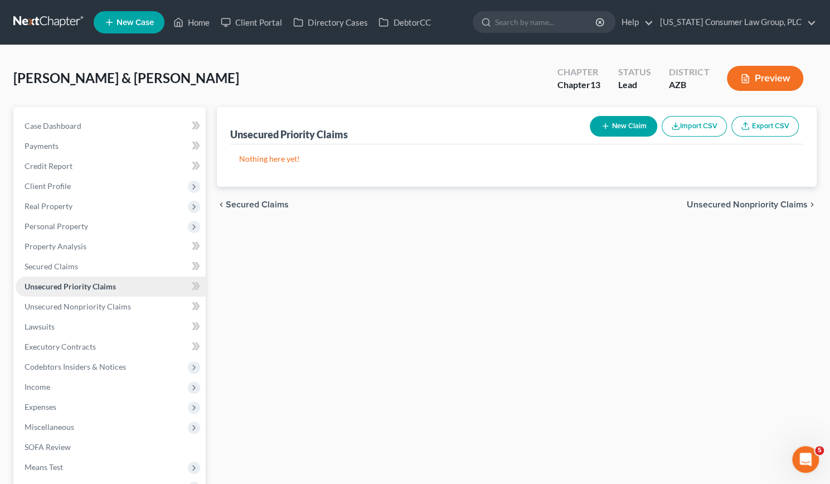
click at [66, 293] on link "Unsecured Priority Claims" at bounding box center [111, 287] width 190 height 20
drag, startPoint x: 64, startPoint y: 307, endPoint x: 28, endPoint y: 308, distance: 36.3
click at [28, 308] on span "Unsecured Nonpriority Claims" at bounding box center [78, 306] width 106 height 9
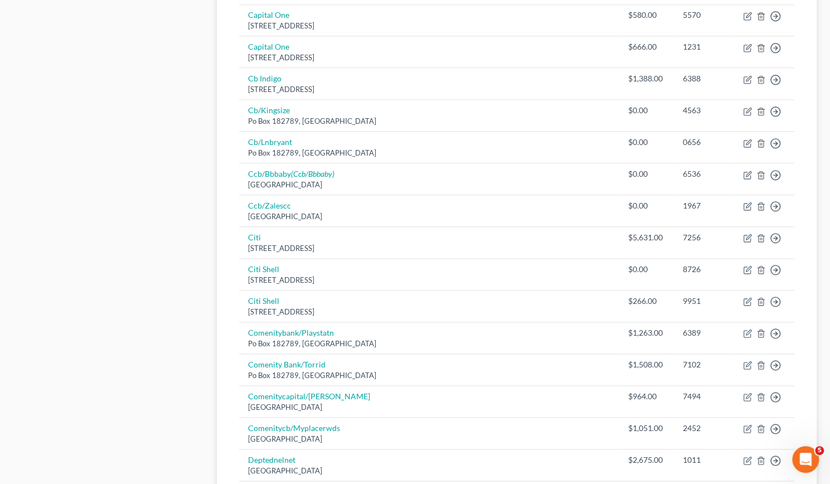
scroll to position [817, 0]
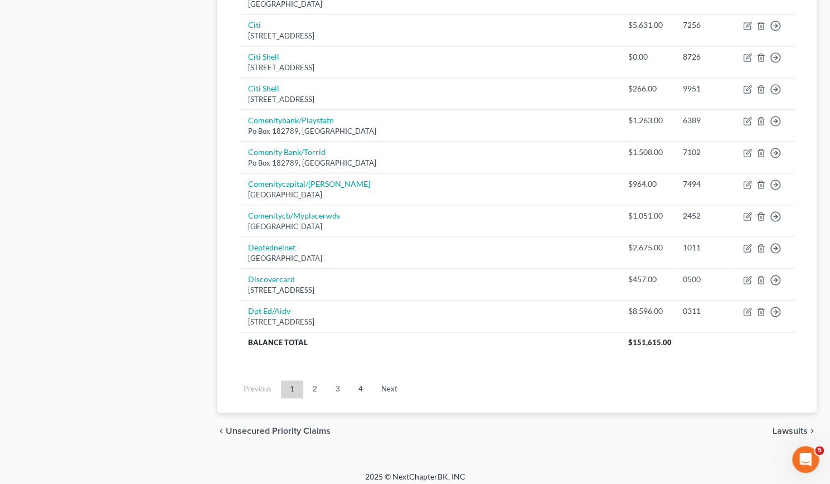
click at [231, 376] on ul "Previous 1 2 3 4 Next" at bounding box center [516, 389] width 573 height 29
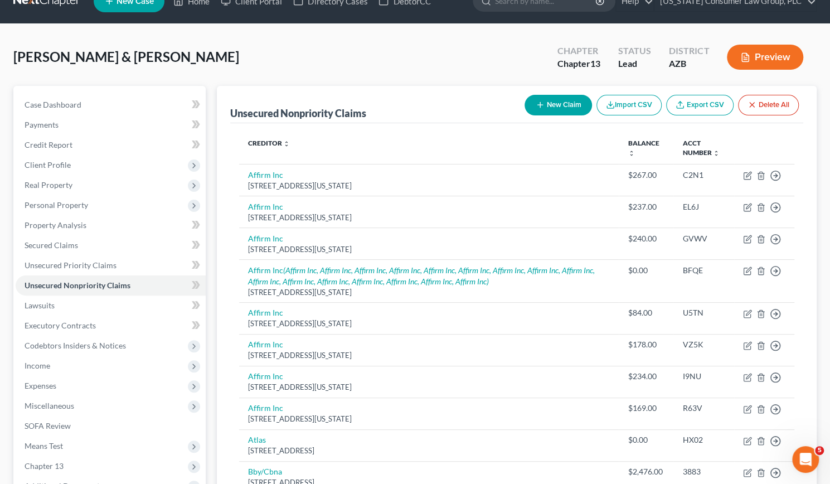
scroll to position [0, 0]
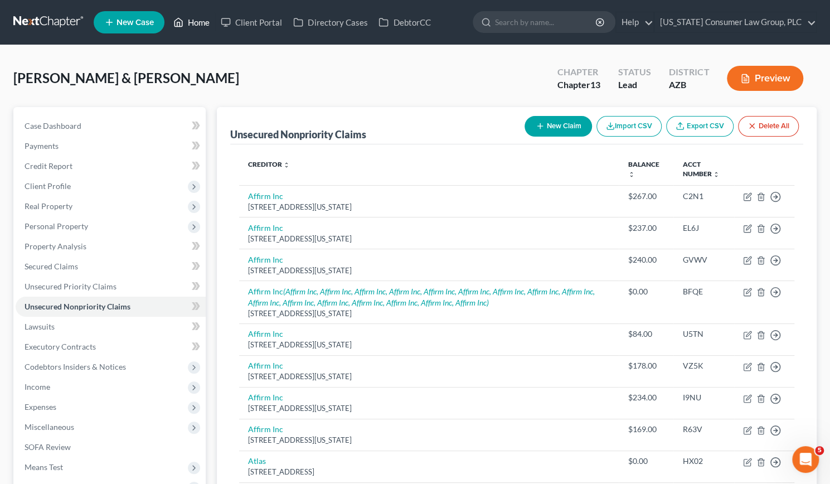
click at [198, 20] on link "Home" at bounding box center [191, 22] width 47 height 20
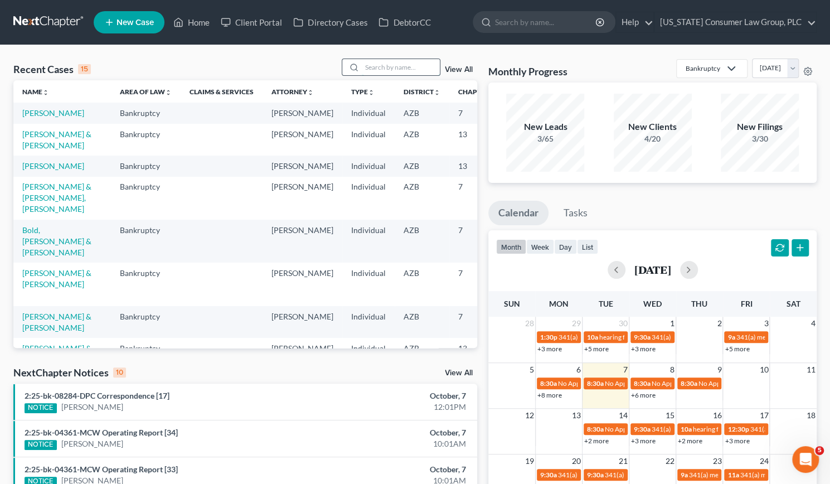
click at [391, 71] on input "search" at bounding box center [401, 67] width 78 height 16
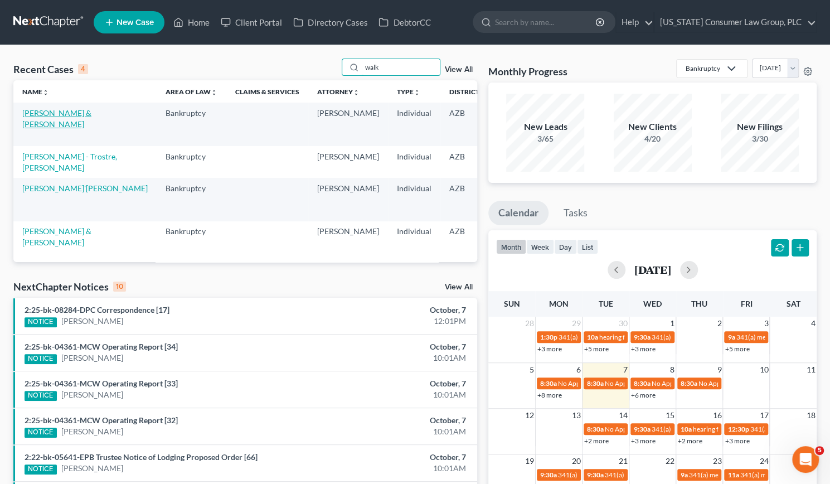
type input "walk"
click at [27, 128] on link "[PERSON_NAME] & [PERSON_NAME]" at bounding box center [56, 118] width 69 height 21
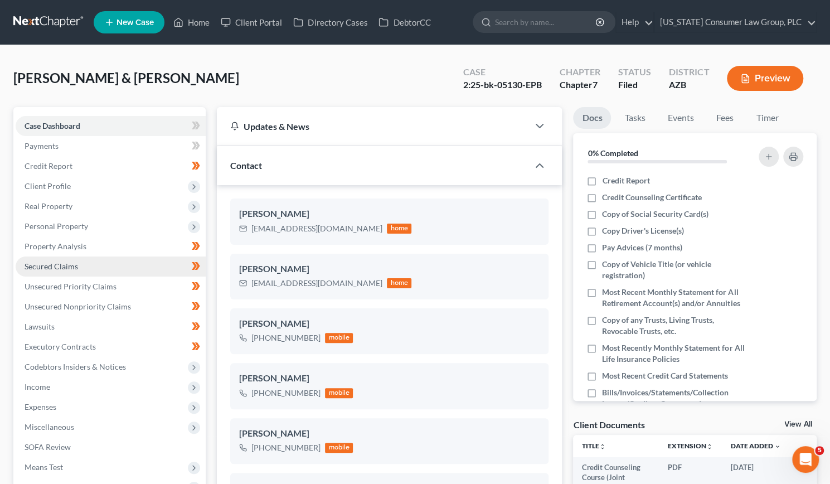
click at [64, 268] on span "Secured Claims" at bounding box center [52, 265] width 54 height 9
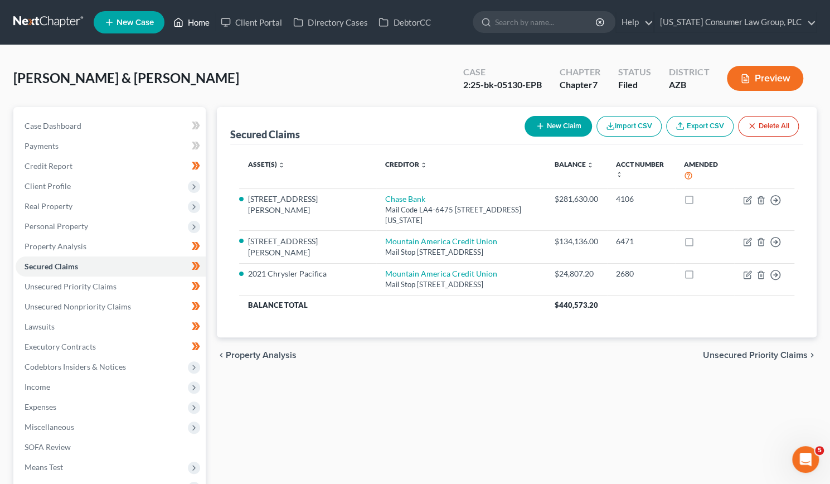
click at [198, 27] on link "Home" at bounding box center [191, 22] width 47 height 20
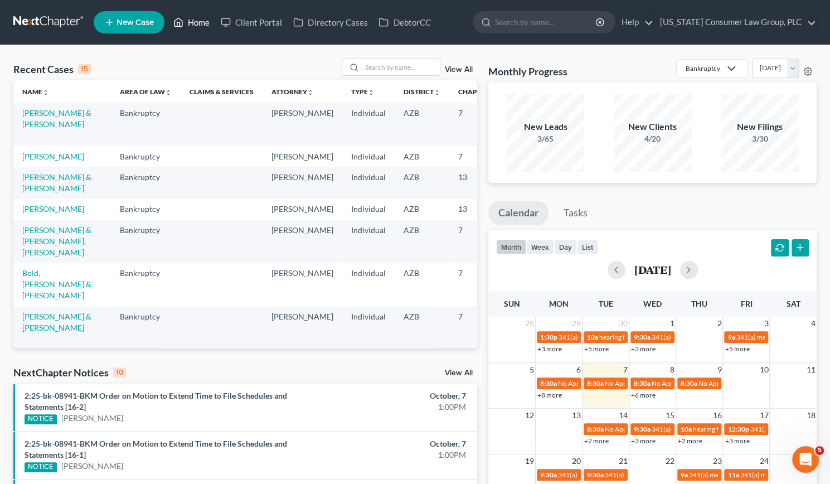
click at [198, 27] on link "Home" at bounding box center [191, 22] width 47 height 20
click at [43, 198] on td "[PERSON_NAME] & [PERSON_NAME]" at bounding box center [62, 183] width 98 height 32
click at [31, 198] on td "[PERSON_NAME] & [PERSON_NAME]" at bounding box center [62, 183] width 98 height 32
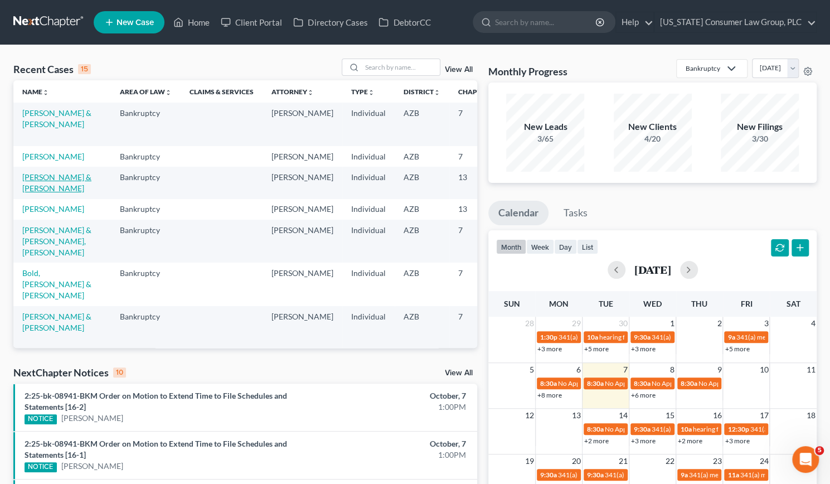
click at [29, 193] on link "[PERSON_NAME] & [PERSON_NAME]" at bounding box center [56, 182] width 69 height 21
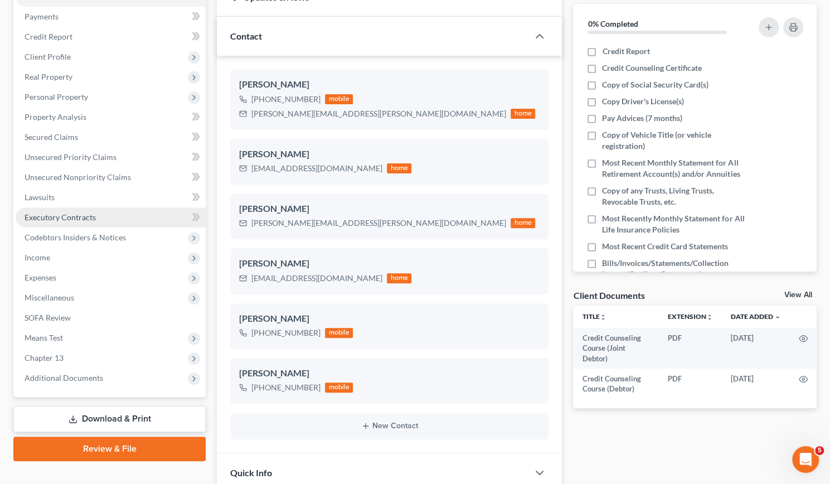
scroll to position [131, 0]
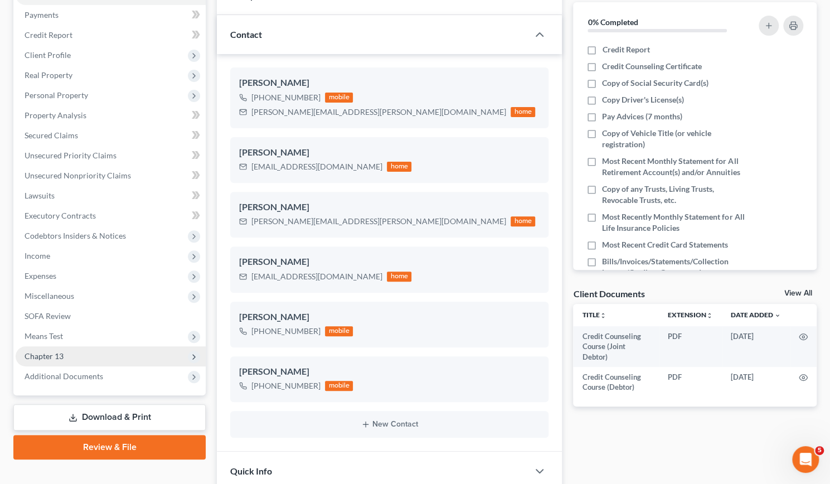
click at [42, 354] on span "Chapter 13" at bounding box center [44, 355] width 39 height 9
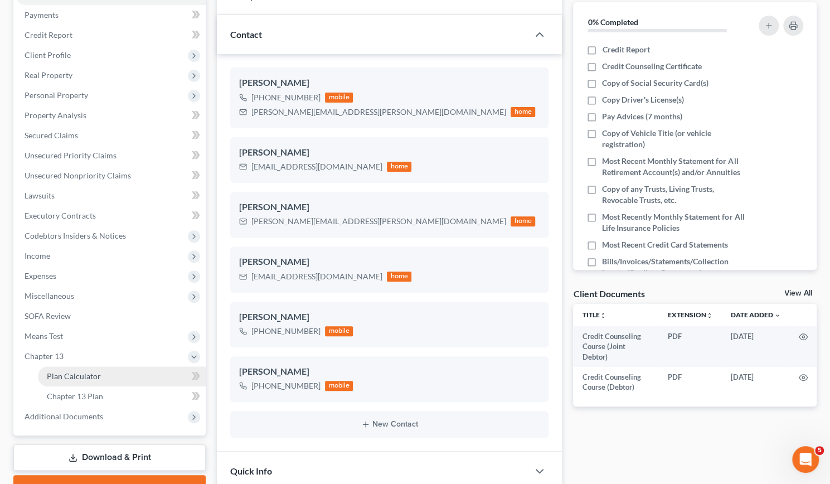
click at [57, 370] on link "Plan Calculator" at bounding box center [122, 376] width 168 height 20
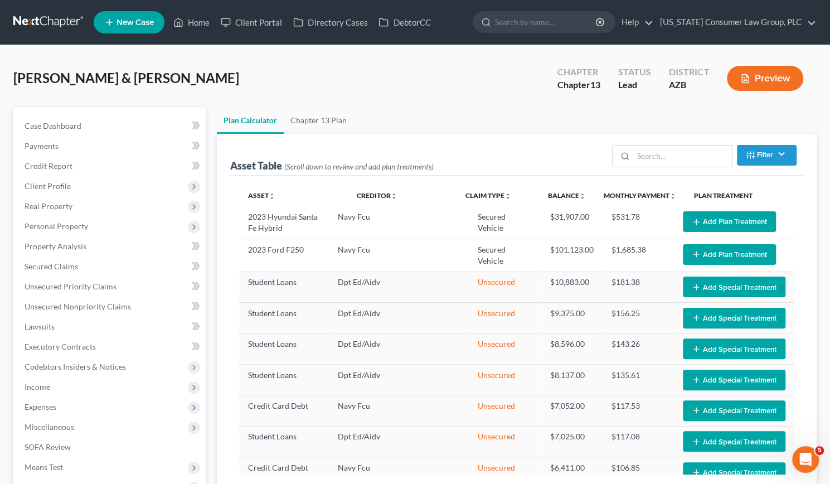
select select "59"
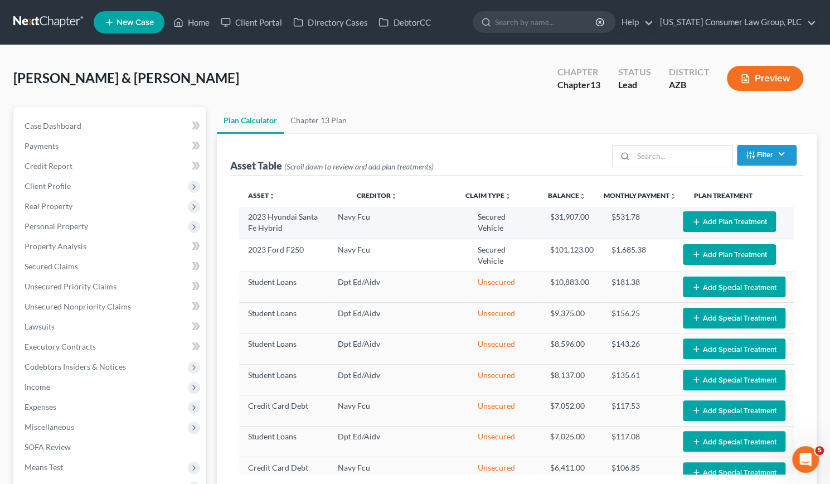
click at [692, 218] on icon "button" at bounding box center [696, 221] width 9 height 9
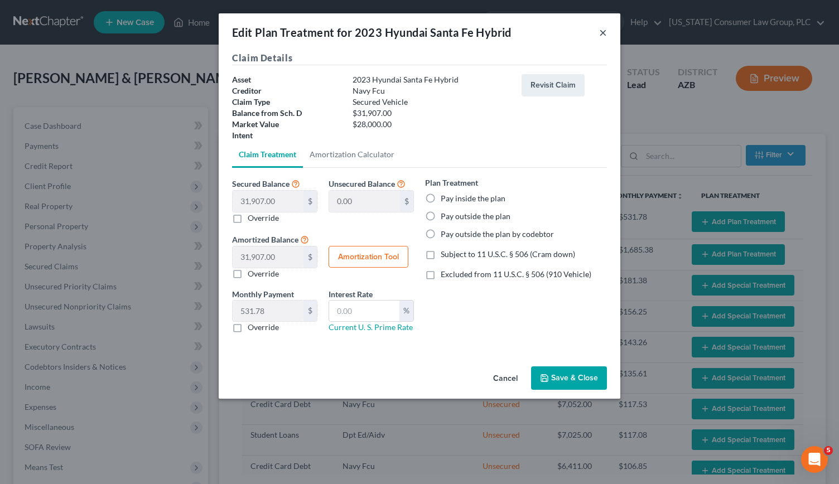
click at [602, 32] on button "×" at bounding box center [603, 32] width 8 height 13
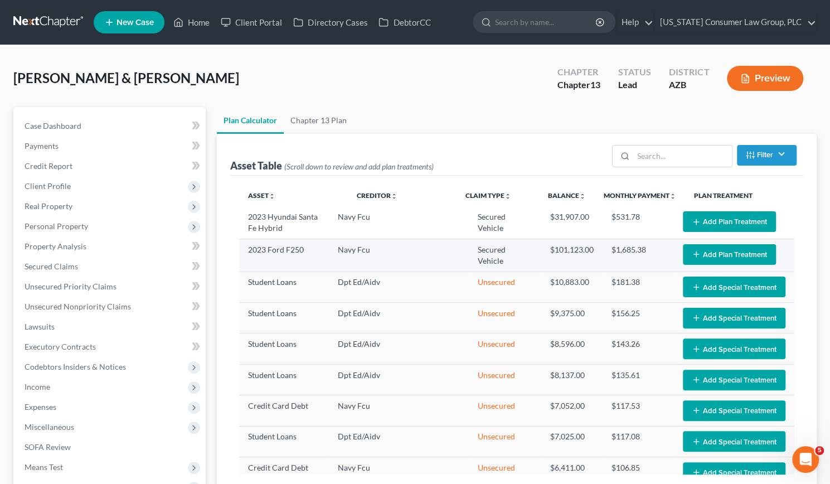
click at [721, 251] on button "Add Plan Treatment" at bounding box center [729, 254] width 93 height 21
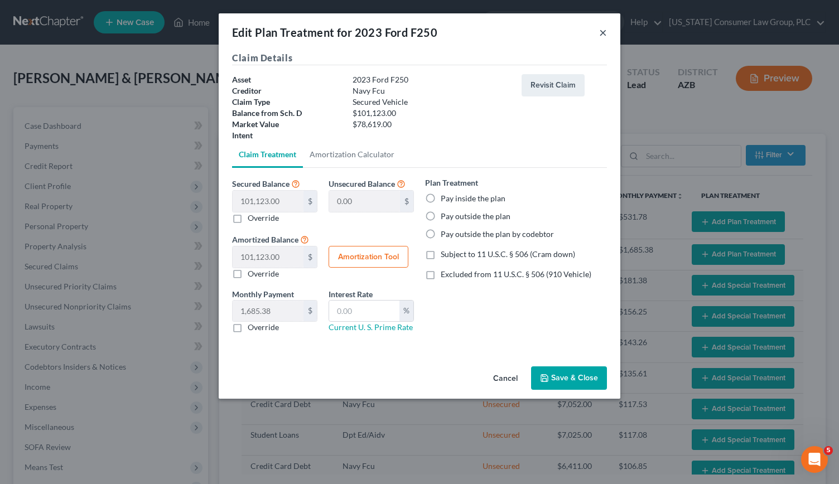
click at [604, 33] on button "×" at bounding box center [603, 32] width 8 height 13
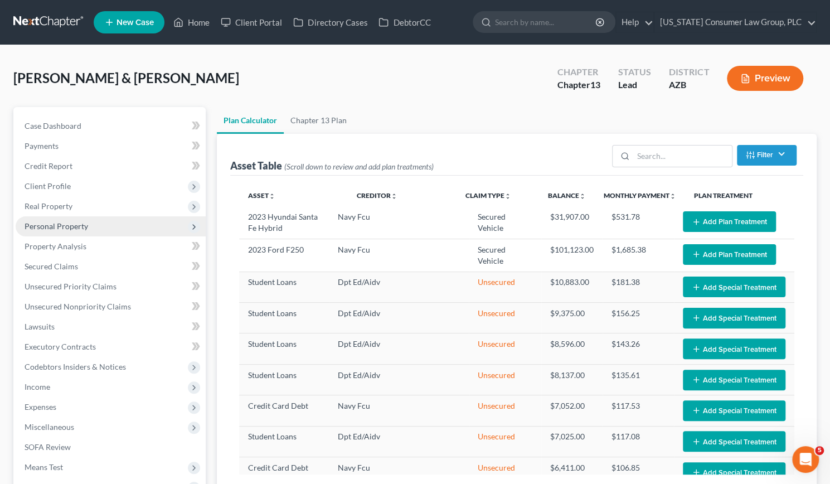
click at [57, 225] on span "Personal Property" at bounding box center [57, 225] width 64 height 9
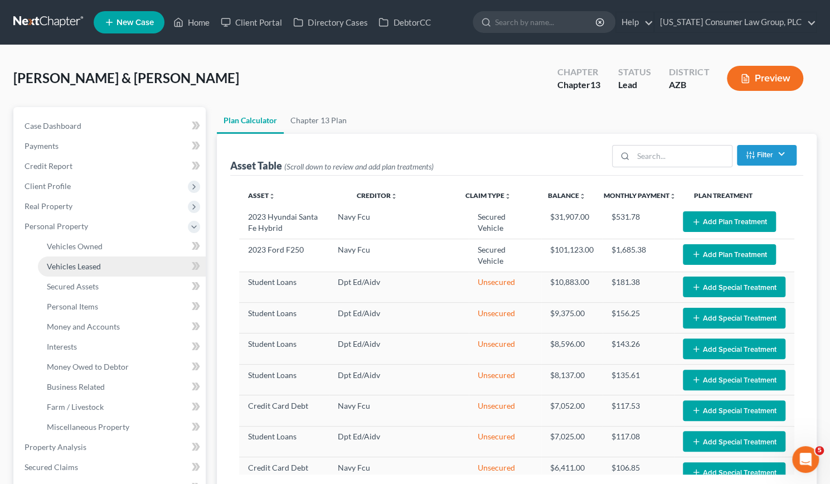
click at [72, 268] on span "Vehicles Leased" at bounding box center [74, 265] width 54 height 9
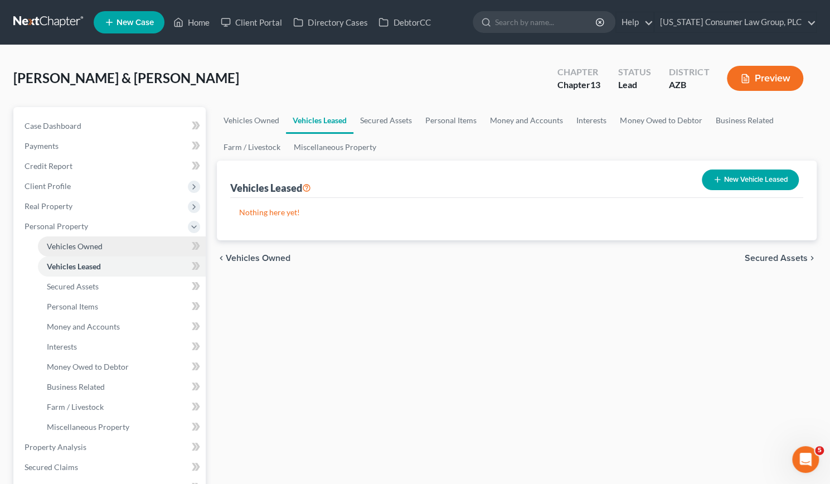
click at [75, 240] on link "Vehicles Owned" at bounding box center [122, 246] width 168 height 20
